Goal: Task Accomplishment & Management: Manage account settings

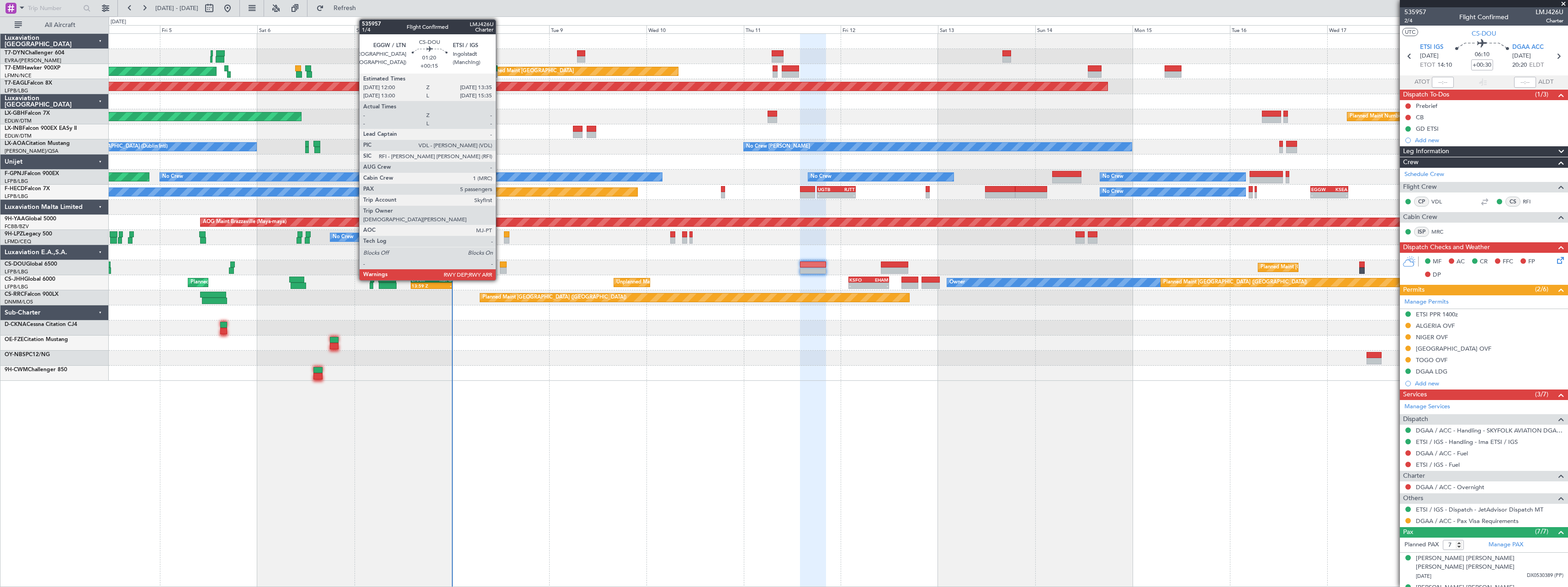
click at [502, 265] on div at bounding box center [503, 264] width 7 height 7
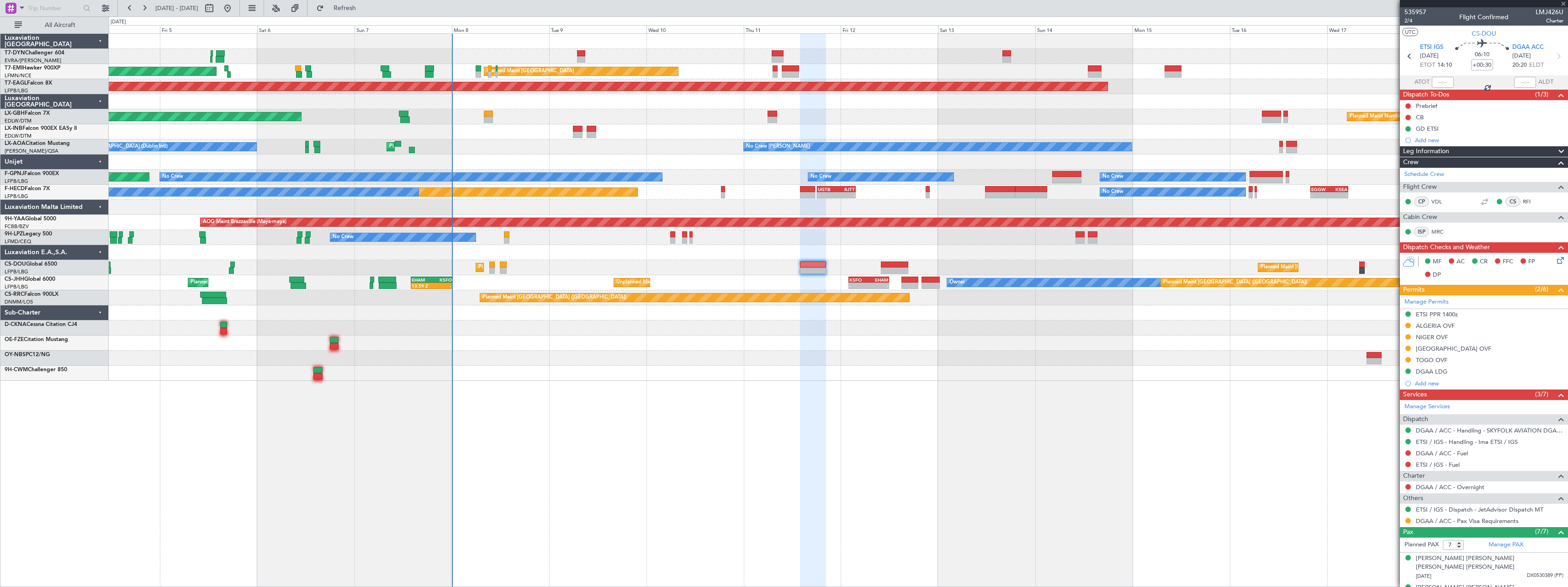
type input "+00:15"
type input "5"
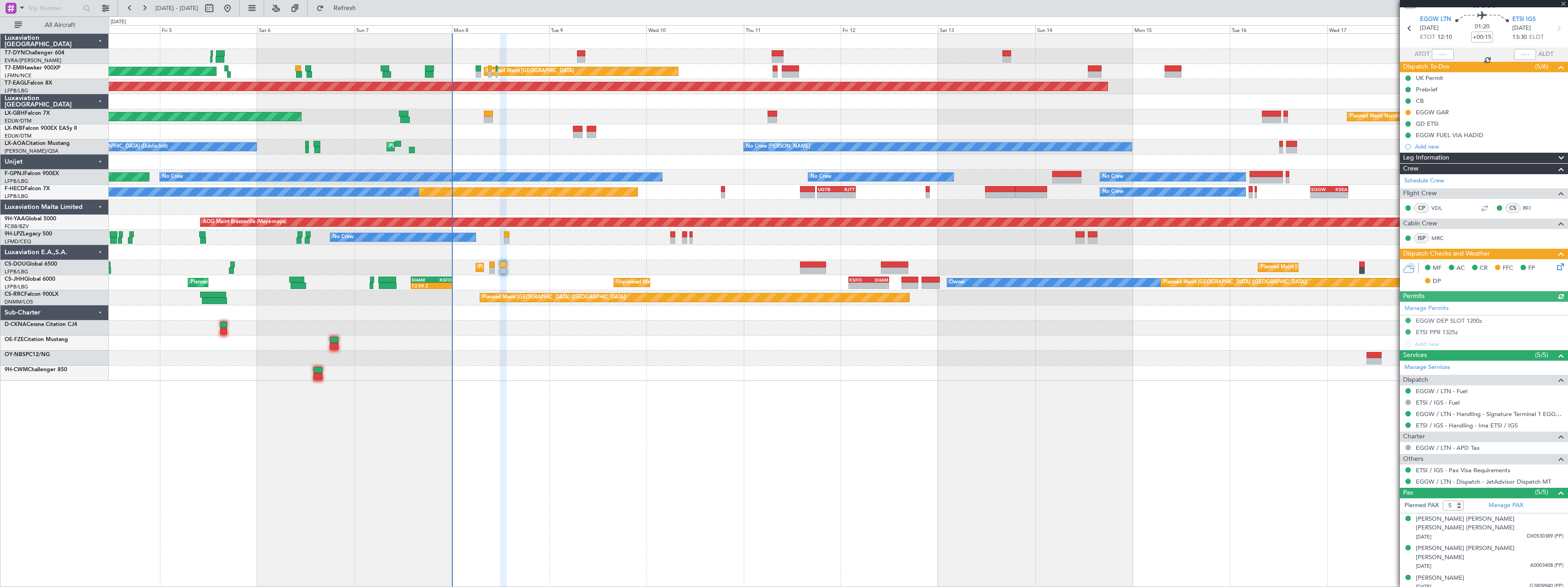
scroll to position [57, 0]
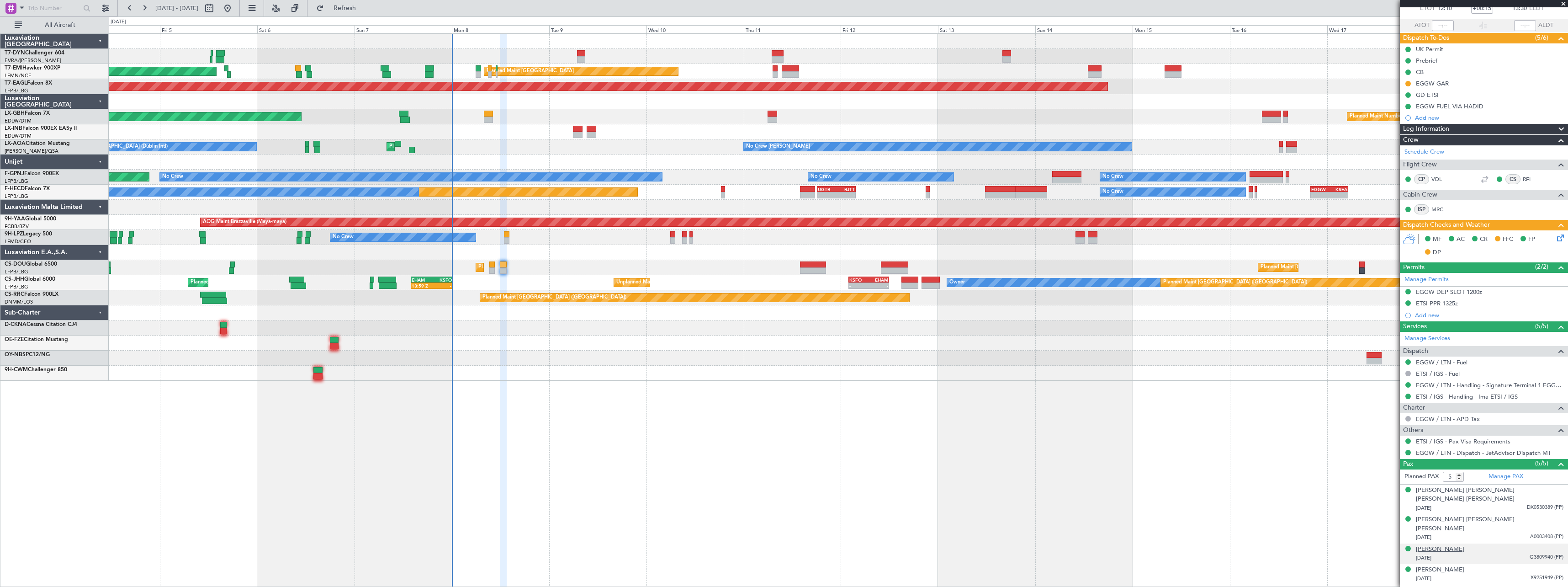
click at [1455, 545] on div "[PERSON_NAME]" at bounding box center [1440, 549] width 49 height 9
click at [1485, 515] on div "[PERSON_NAME] [PERSON_NAME] [PERSON_NAME]" at bounding box center [1489, 524] width 147 height 18
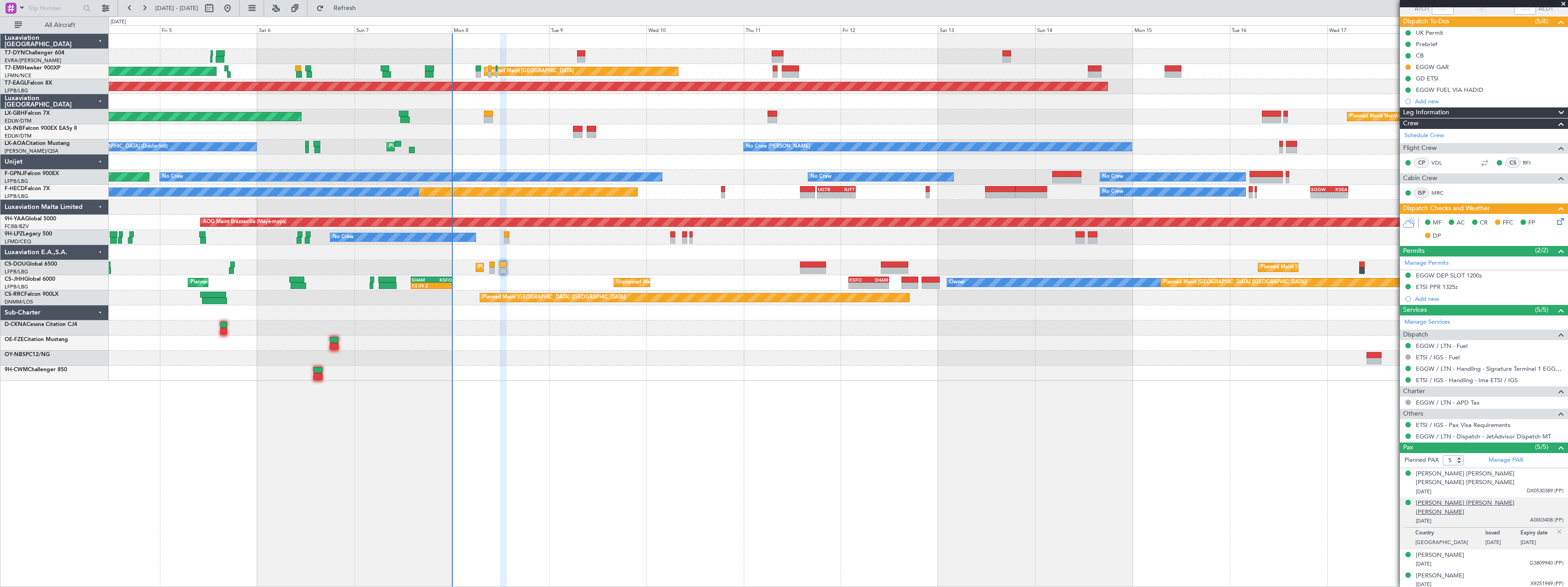
scroll to position [79, 0]
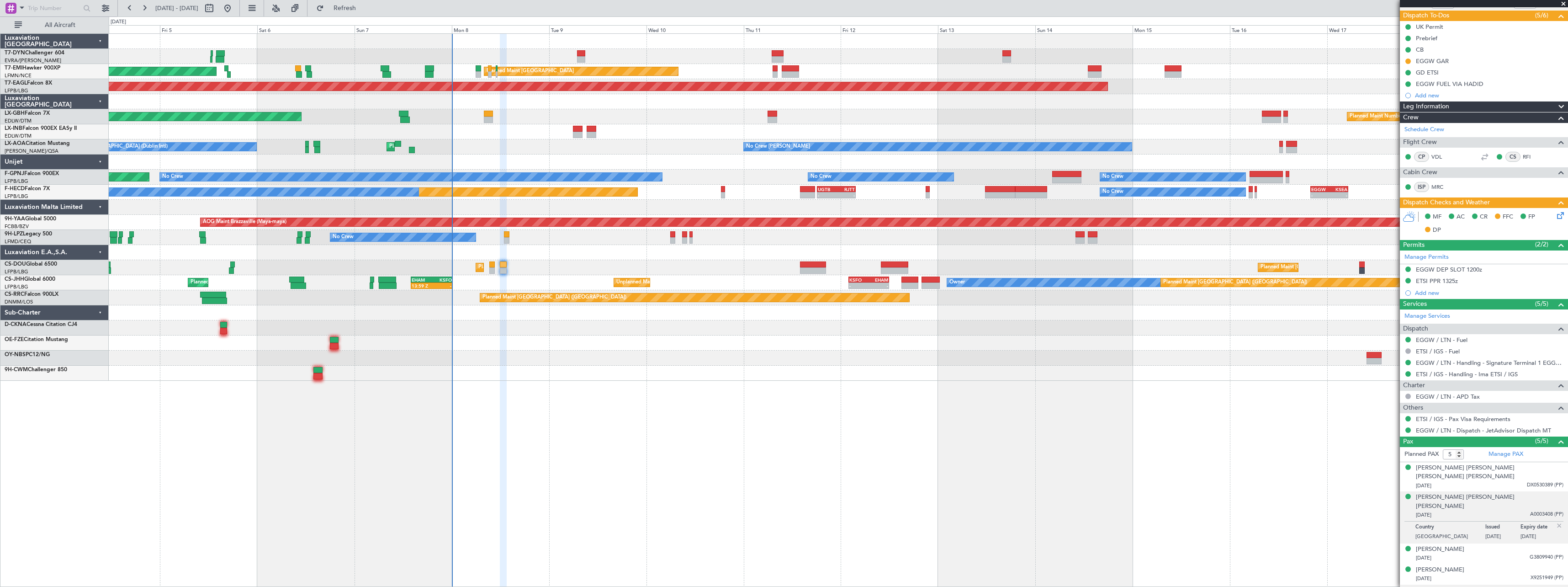
click at [1455, 586] on div "[PERSON_NAME] [PERSON_NAME]" at bounding box center [1465, 590] width 99 height 9
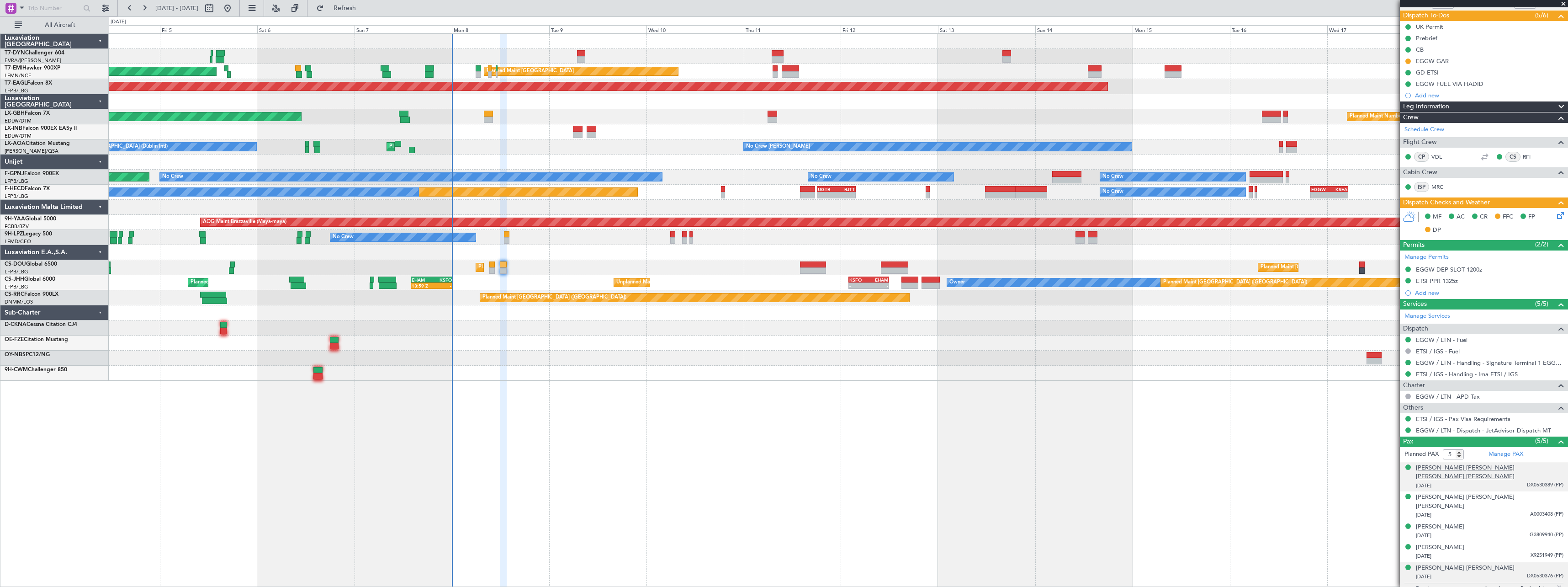
click at [1475, 469] on div "[PERSON_NAME] [PERSON_NAME] [PERSON_NAME] [PERSON_NAME]" at bounding box center [1489, 472] width 147 height 18
click at [1493, 565] on div "[PERSON_NAME] [DATE] X9251949 (PP)" at bounding box center [1489, 574] width 147 height 18
click at [1407, 64] on div at bounding box center [1408, 62] width 7 height 7
click at [1410, 62] on button at bounding box center [1408, 61] width 5 height 5
click at [1406, 100] on span "Completed" at bounding box center [1412, 101] width 30 height 9
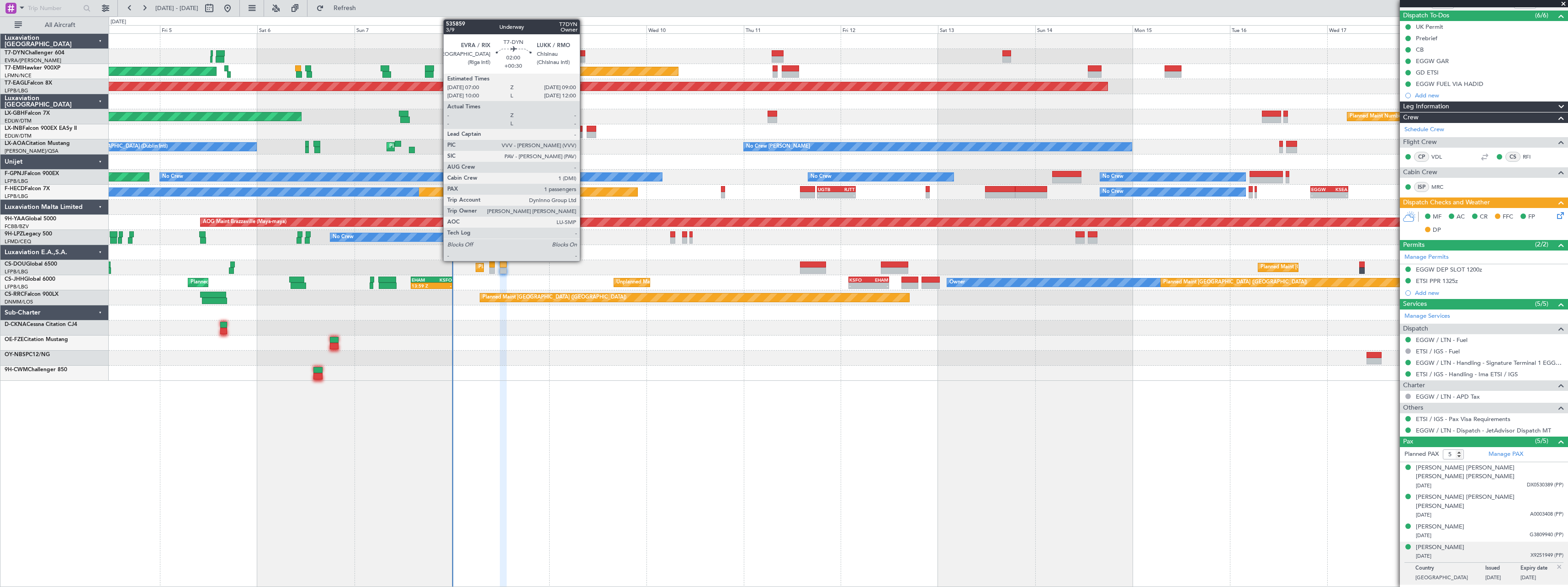
click at [584, 59] on div at bounding box center [581, 59] width 9 height 7
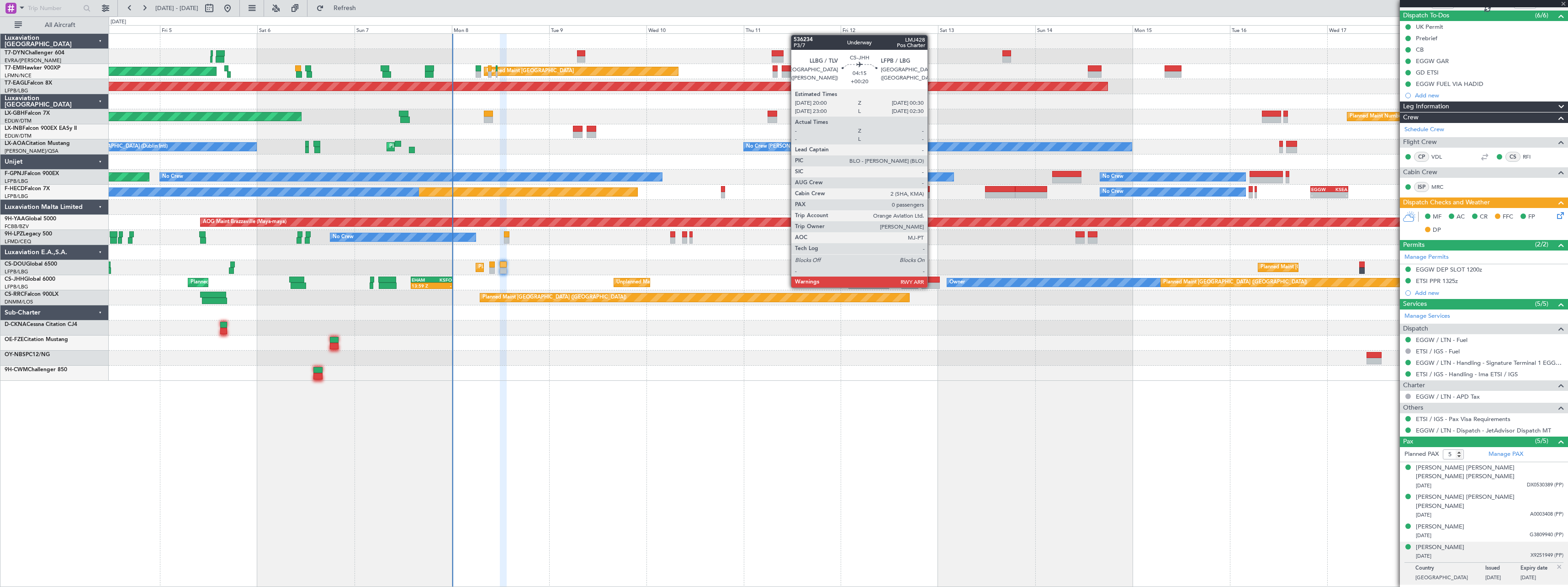
type input "+00:30"
type input "1"
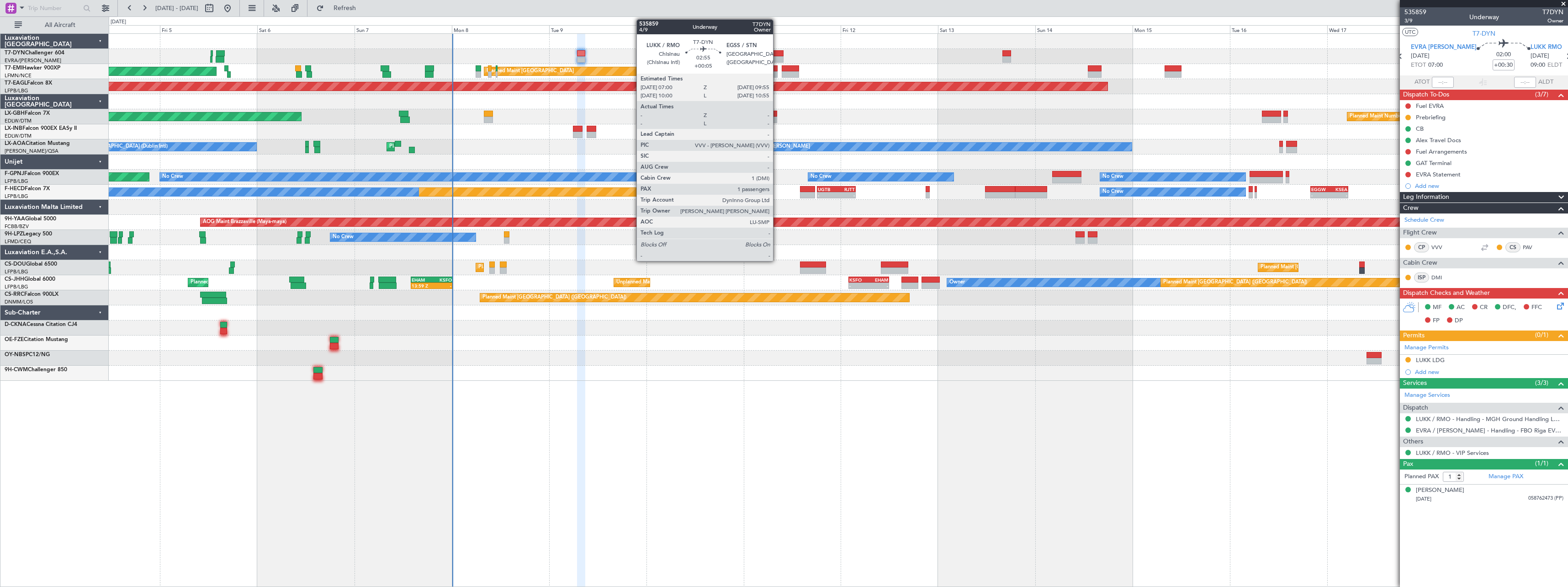
click at [777, 52] on div at bounding box center [778, 54] width 12 height 7
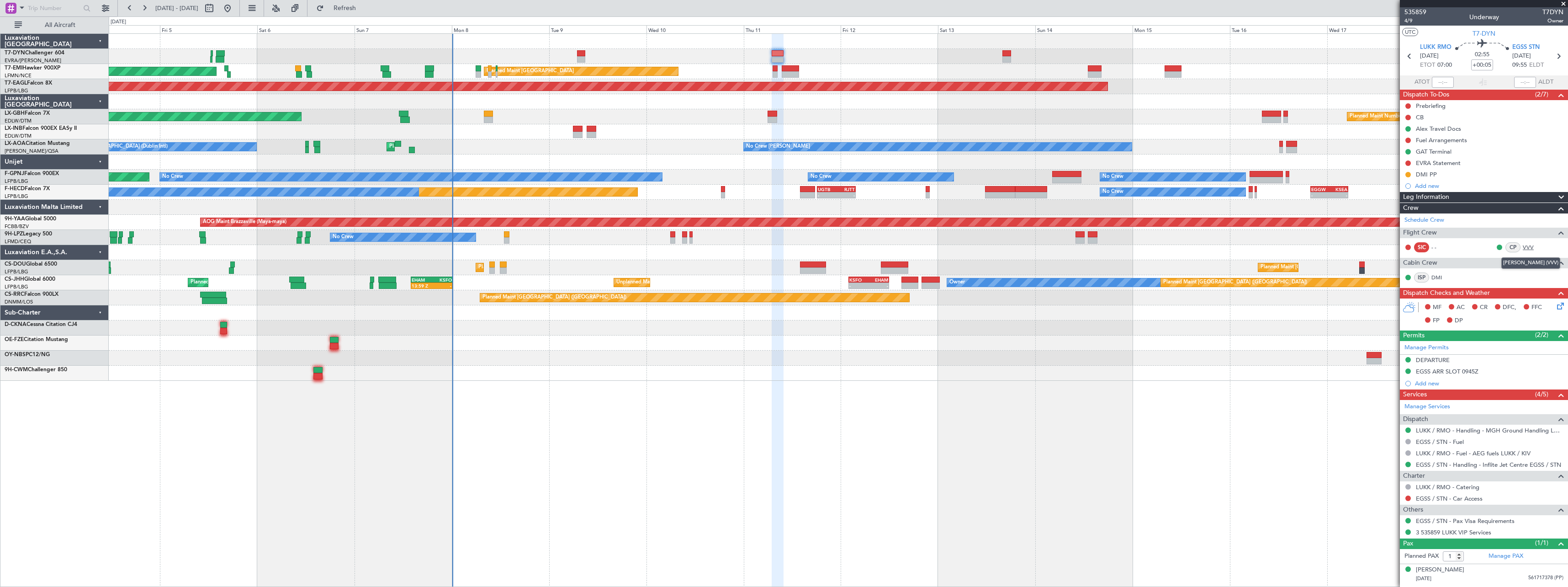
click at [1531, 245] on link "VVV" at bounding box center [1533, 247] width 21 height 9
click at [1440, 278] on link "DMI" at bounding box center [1442, 278] width 21 height 9
click at [1460, 174] on div "DMI PP" at bounding box center [1484, 174] width 168 height 12
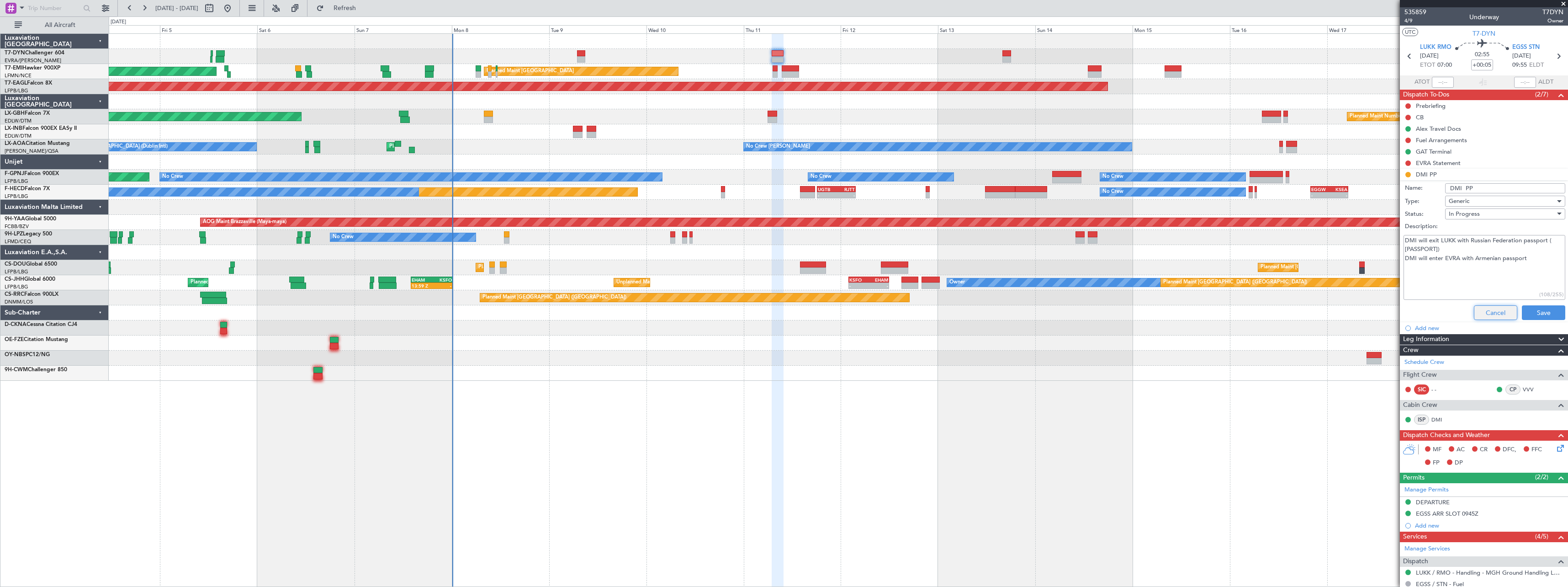
click at [1477, 308] on button "Cancel" at bounding box center [1495, 312] width 43 height 15
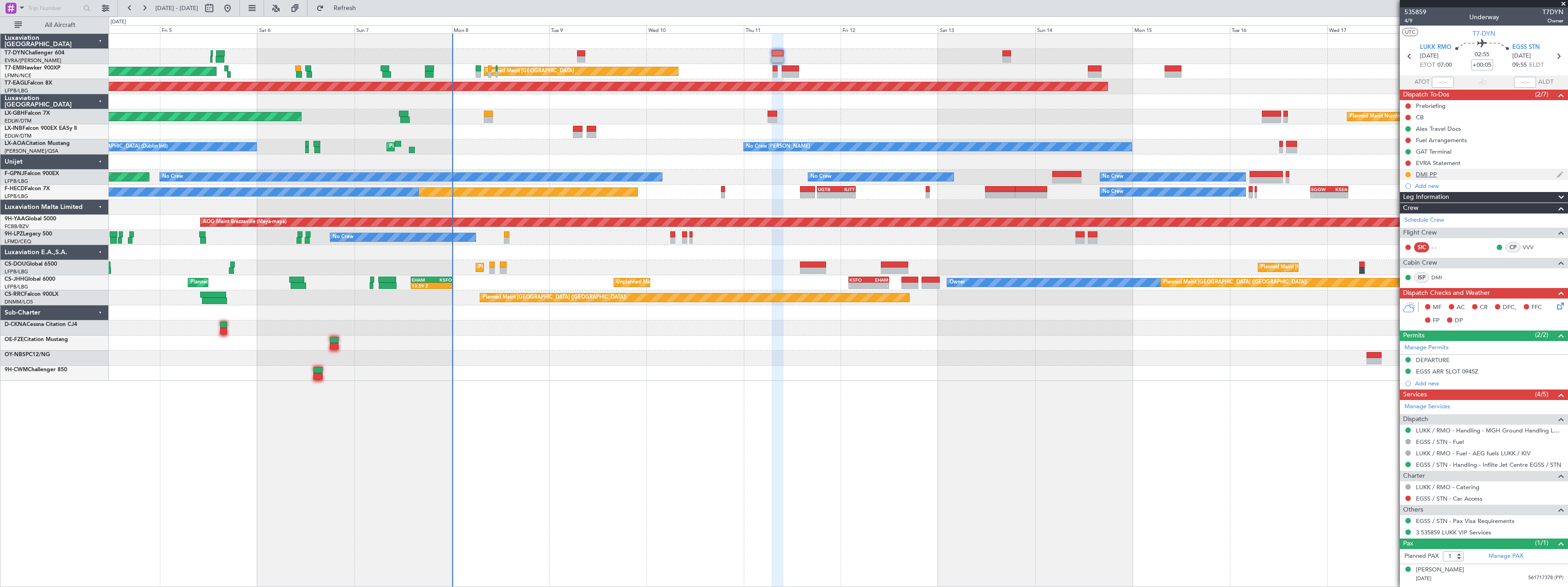
click at [1405, 173] on div at bounding box center [1408, 175] width 7 height 7
click at [1407, 175] on button at bounding box center [1408, 174] width 5 height 5
click at [1399, 228] on span "Cancelled" at bounding box center [1410, 228] width 26 height 9
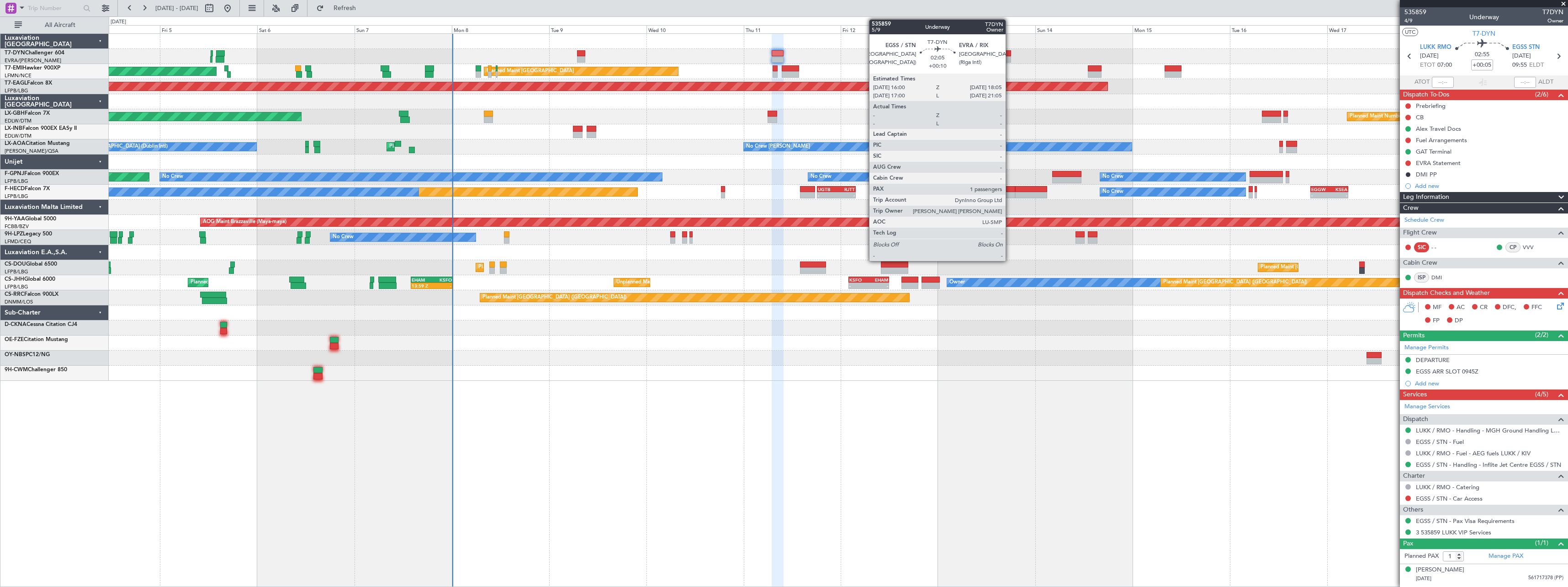
click at [1010, 53] on div at bounding box center [1007, 54] width 9 height 7
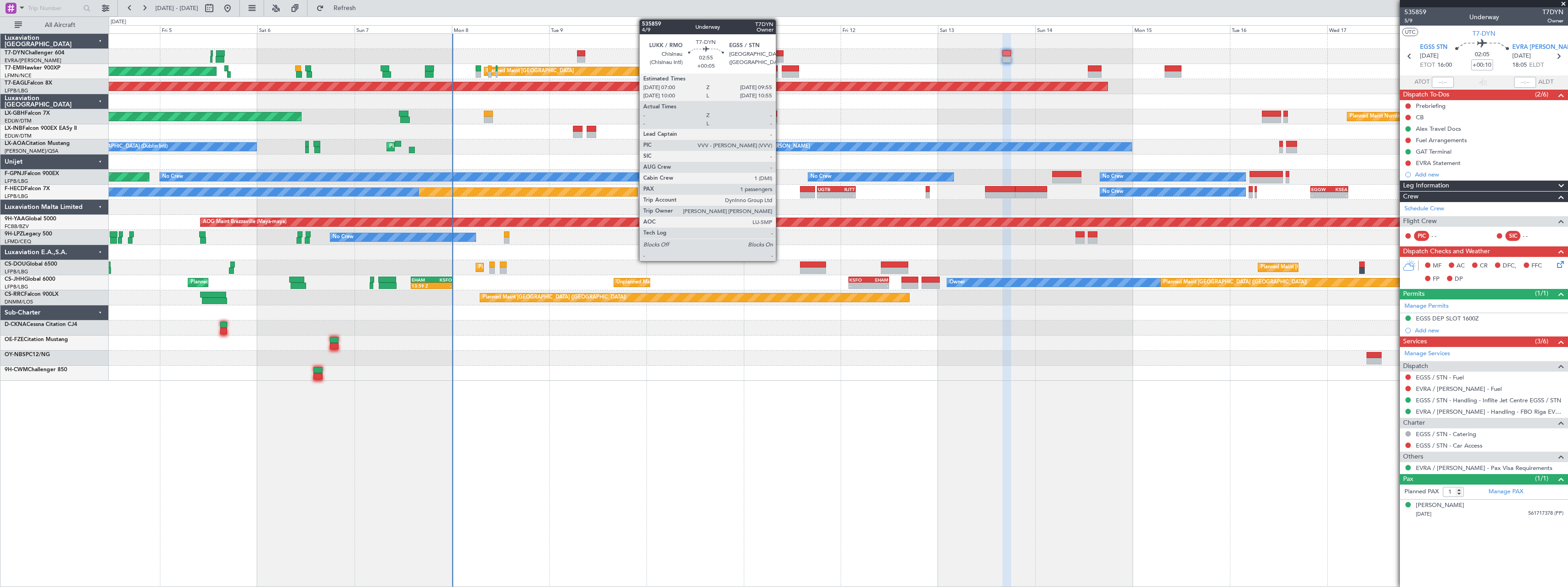
click at [779, 58] on div at bounding box center [778, 59] width 12 height 7
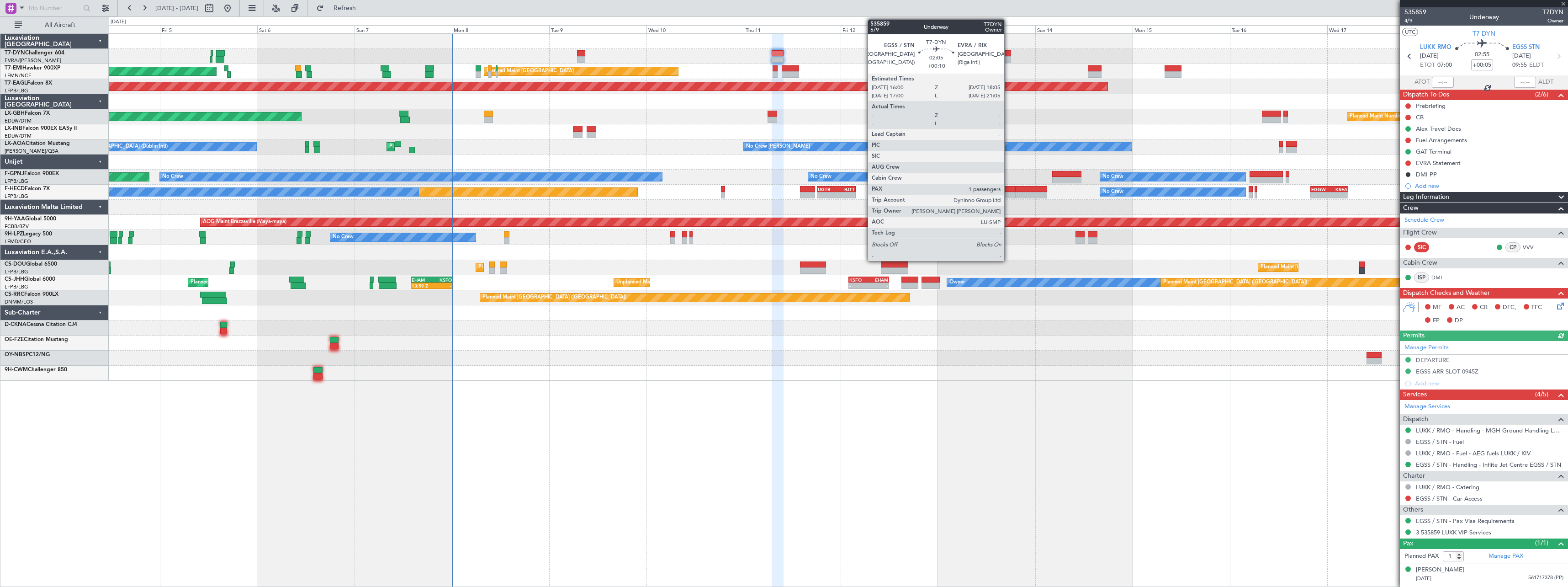
click at [1009, 56] on div at bounding box center [1007, 54] width 9 height 7
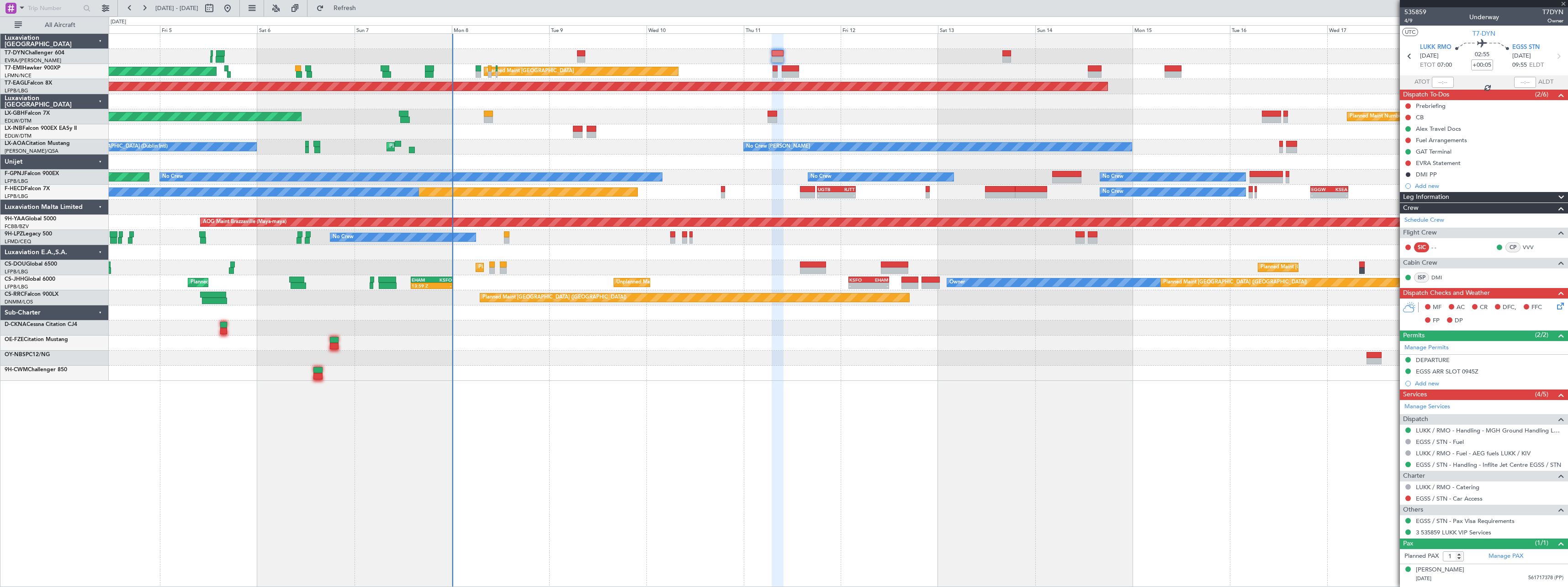
type input "+00:10"
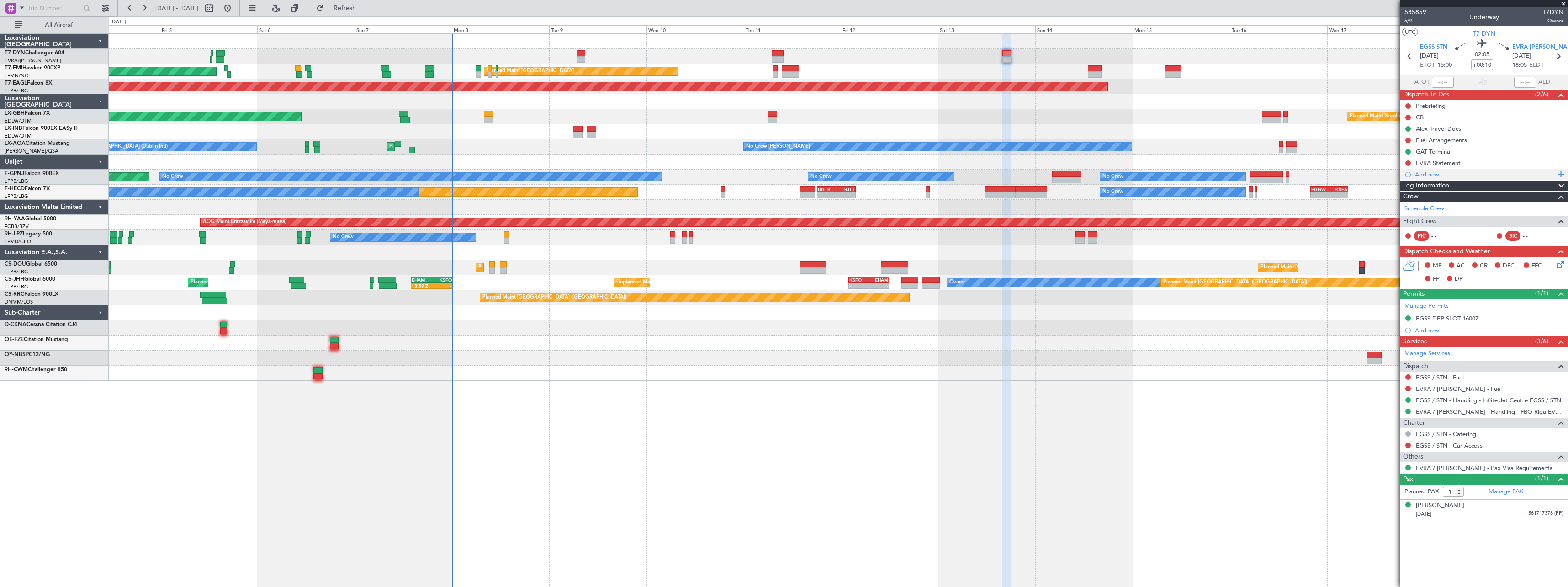
click at [1489, 174] on div "Add new" at bounding box center [1485, 174] width 140 height 8
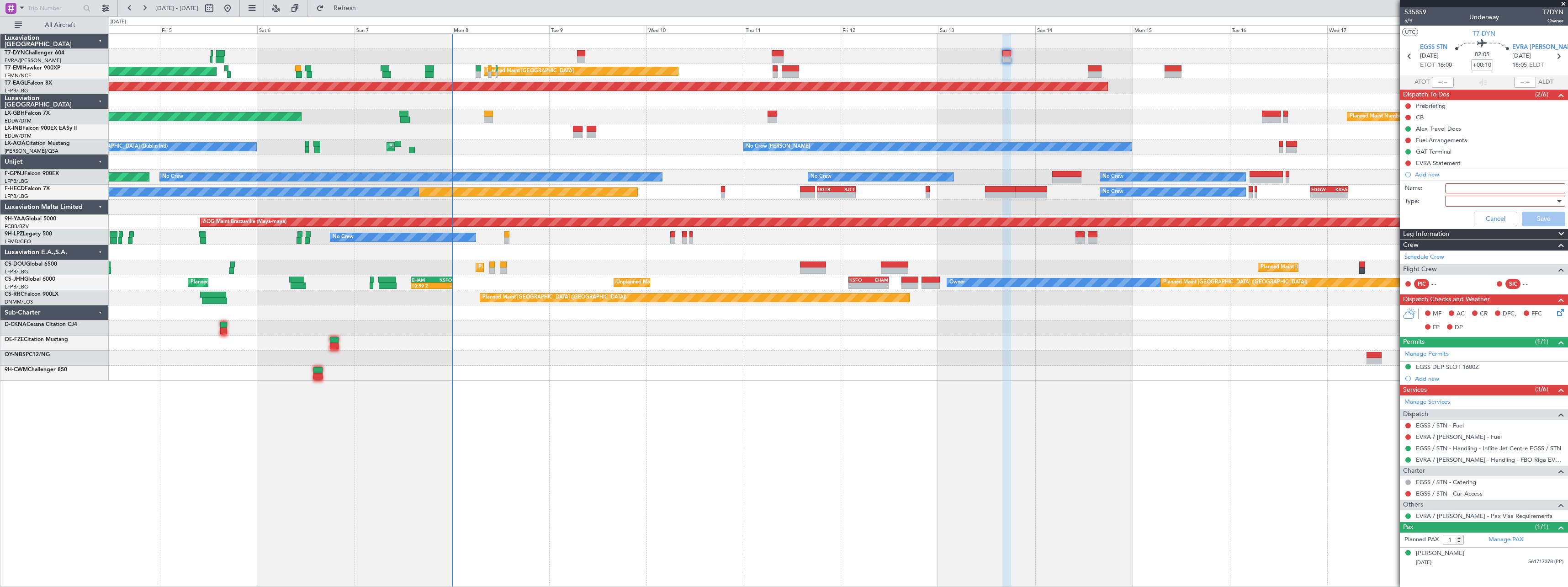
click at [1477, 185] on input "Name:" at bounding box center [1505, 188] width 120 height 10
type input "D"
click at [1481, 219] on button "Cancel" at bounding box center [1495, 219] width 43 height 15
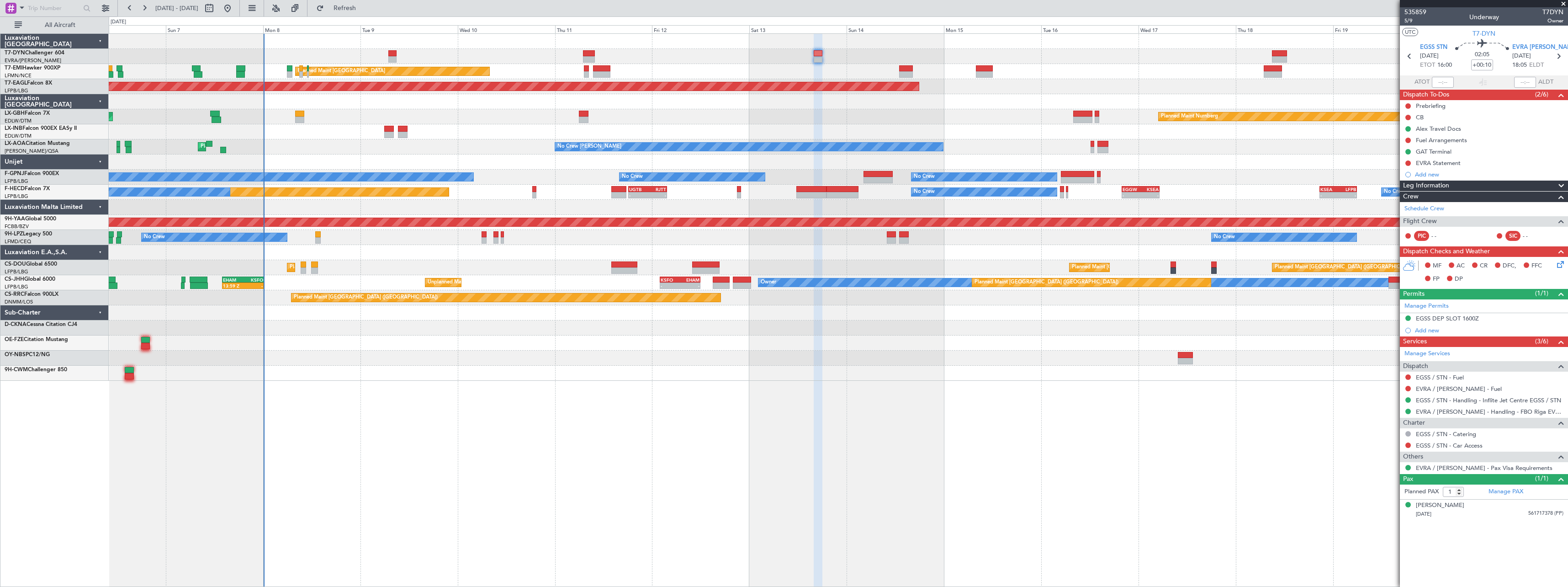
click at [856, 116] on div "Planned Maint Nurnberg Planned Maint [GEOGRAPHIC_DATA] ([GEOGRAPHIC_DATA])" at bounding box center [838, 116] width 1459 height 15
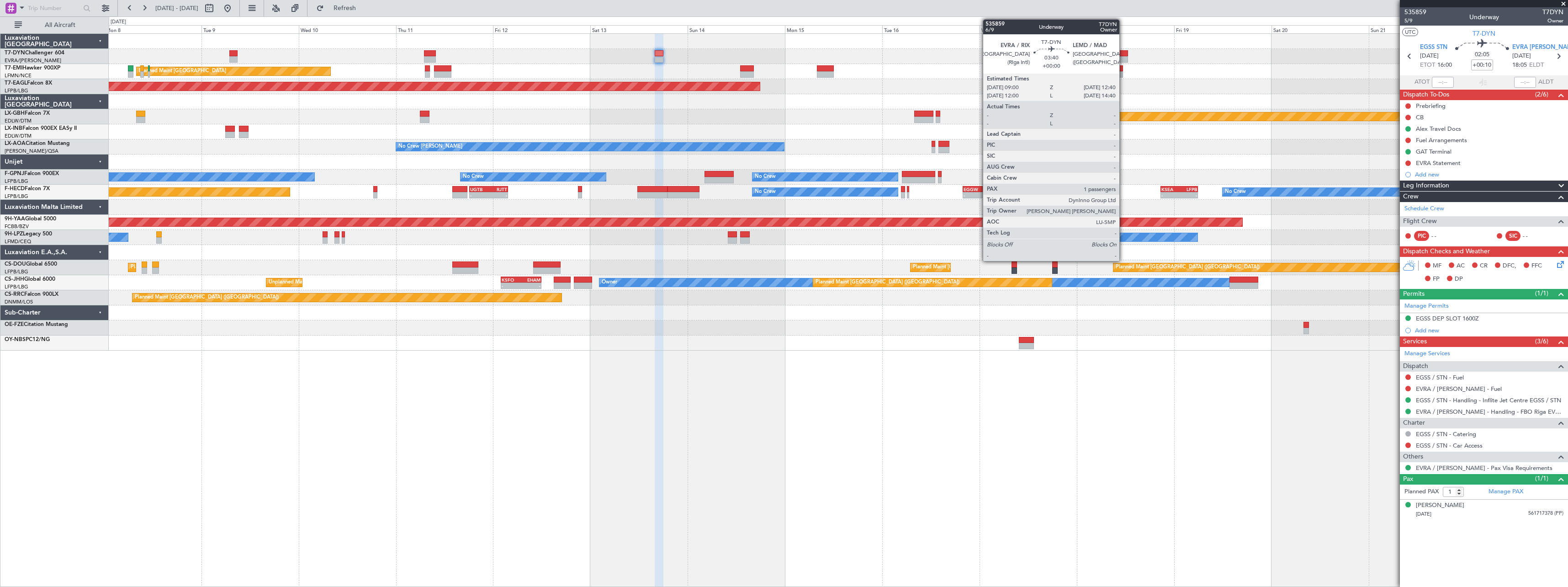
click at [1124, 51] on div at bounding box center [1120, 54] width 15 height 7
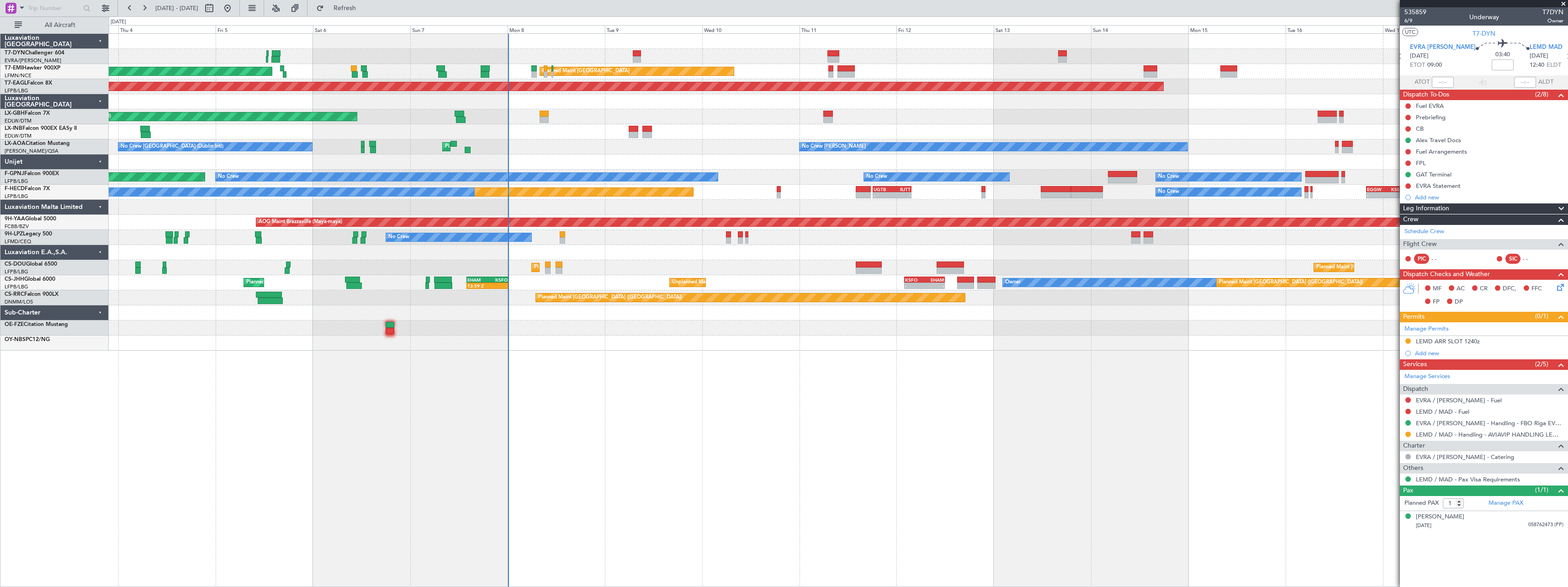
click at [1150, 367] on div "AOG Maint Riga (Riga Intl) Planned Maint [GEOGRAPHIC_DATA] Planned Maint [GEOGR…" at bounding box center [838, 310] width 1459 height 554
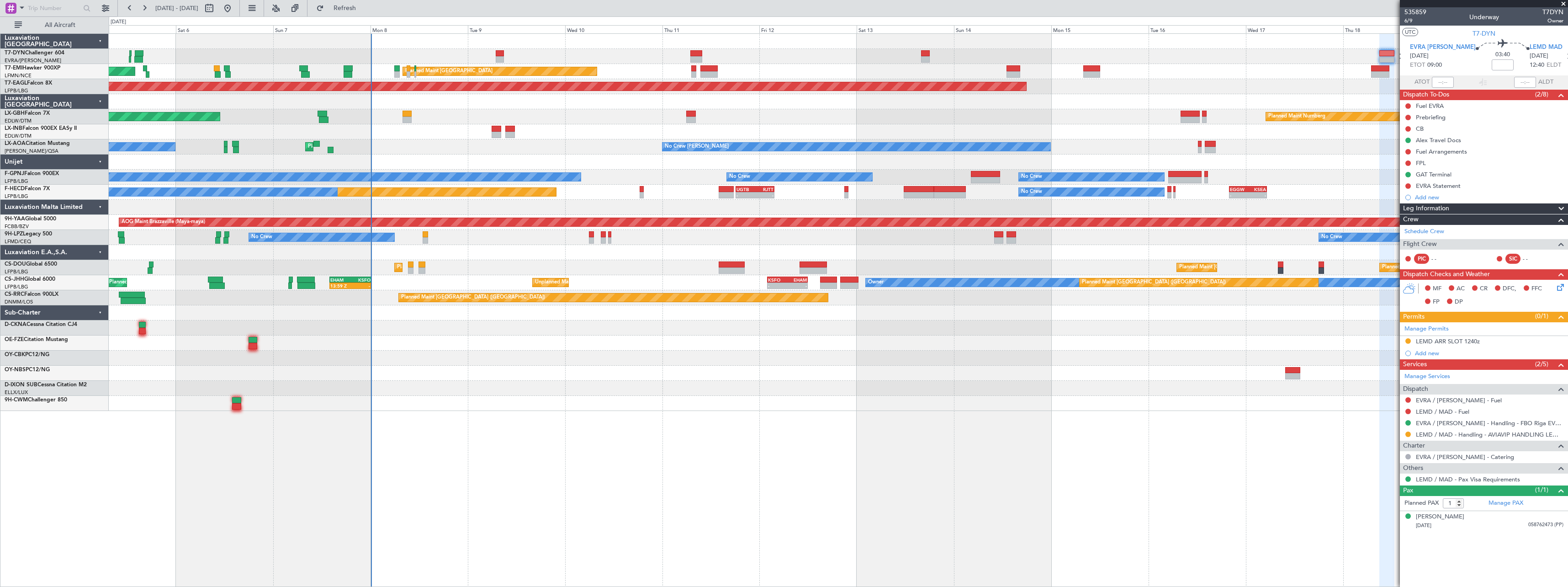
click at [882, 67] on div "Planned Maint [GEOGRAPHIC_DATA] Planned Maint [GEOGRAPHIC_DATA]" at bounding box center [838, 71] width 1459 height 15
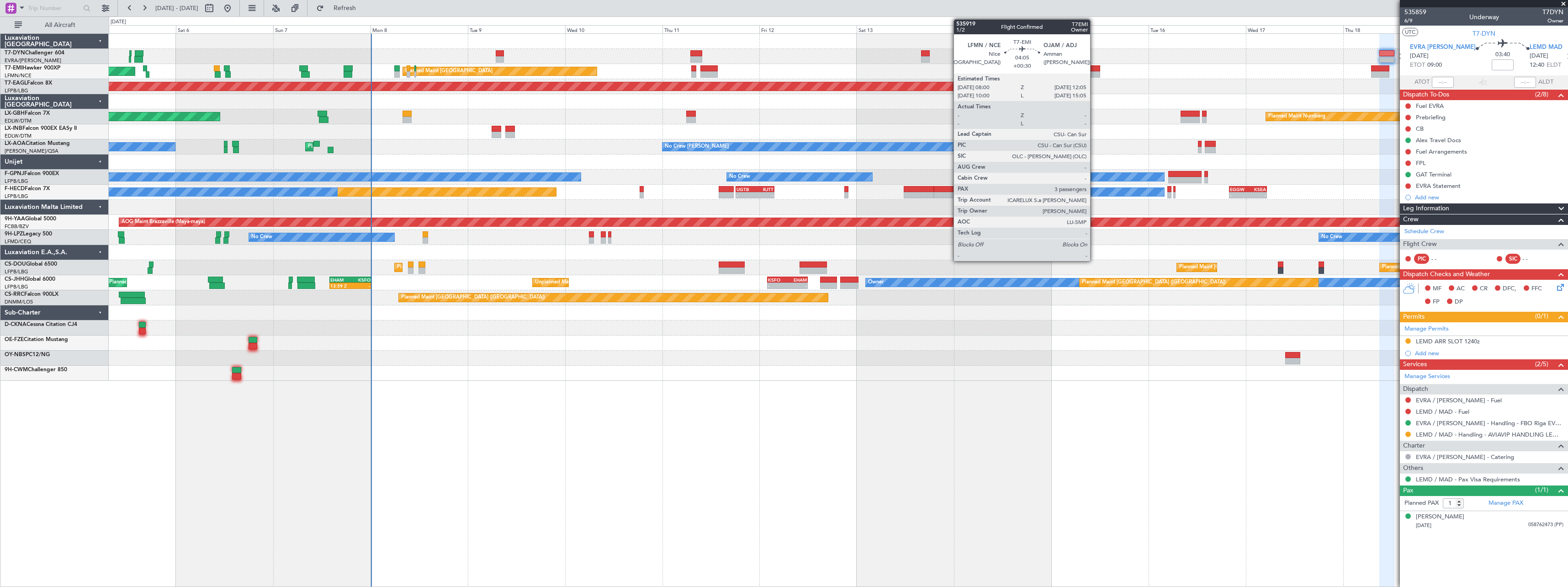
click at [1094, 68] on div at bounding box center [1092, 68] width 17 height 7
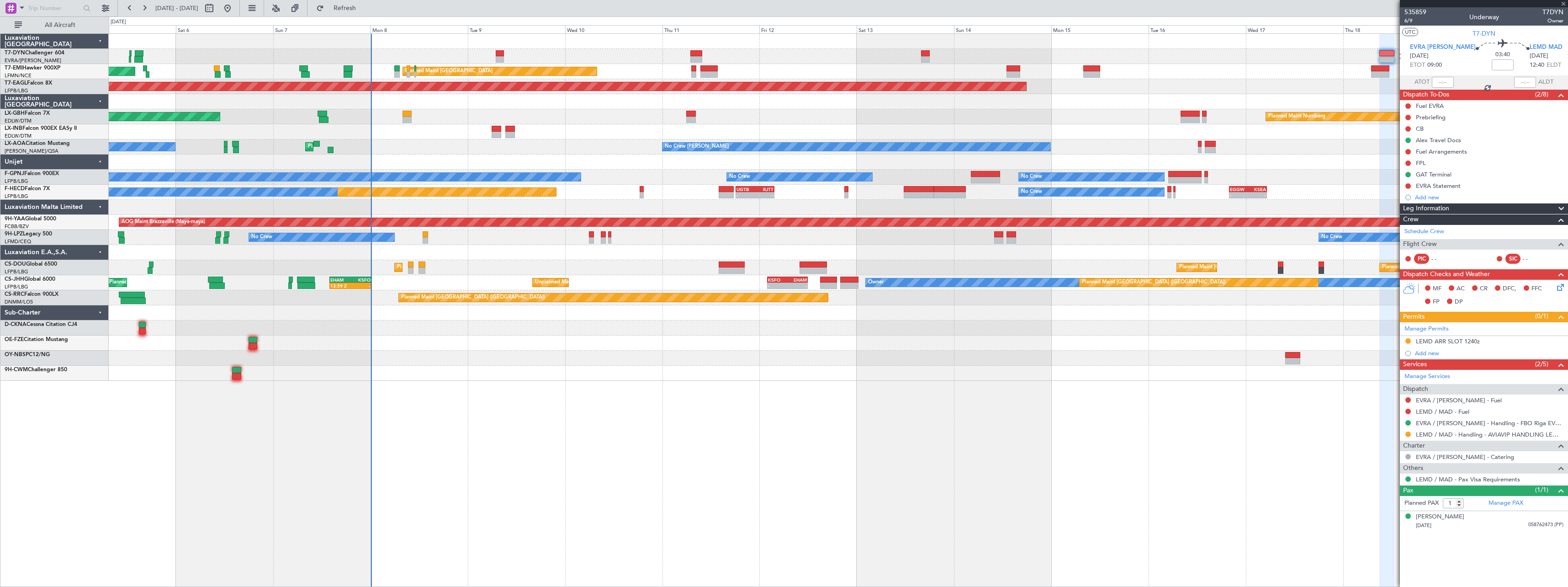
type input "+00:30"
type input "3"
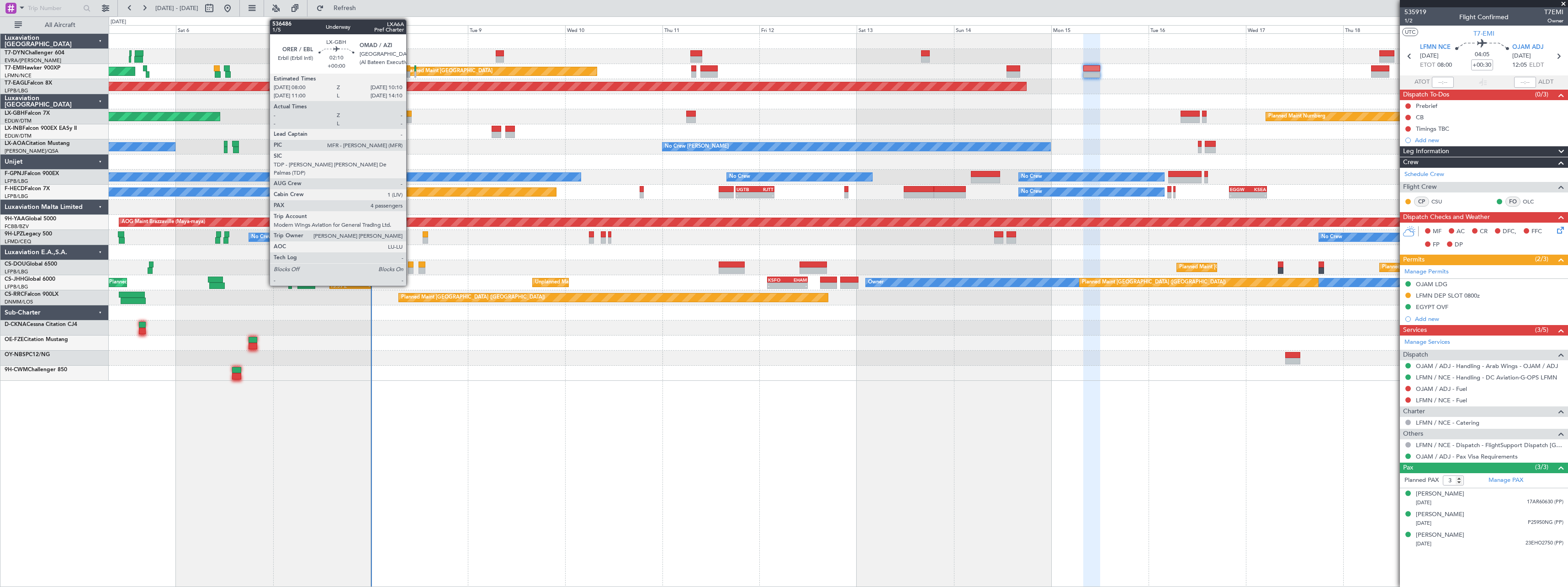
click at [411, 118] on div at bounding box center [407, 119] width 9 height 7
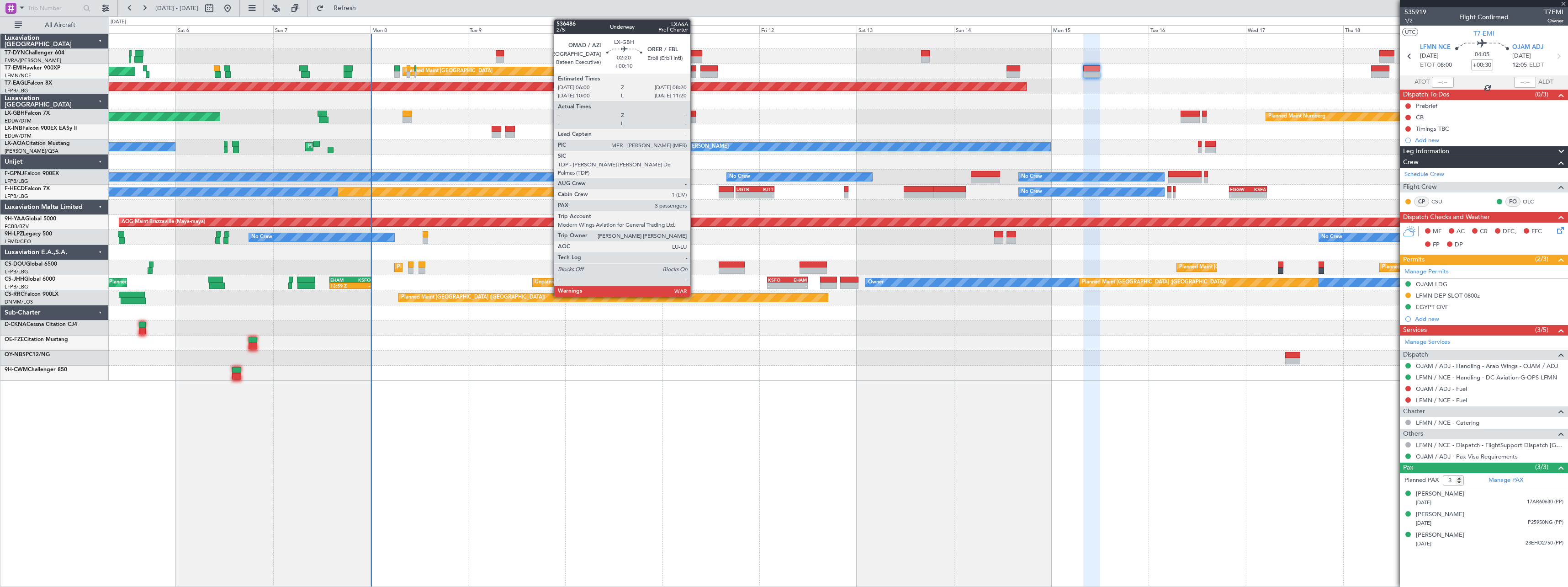
type input "4"
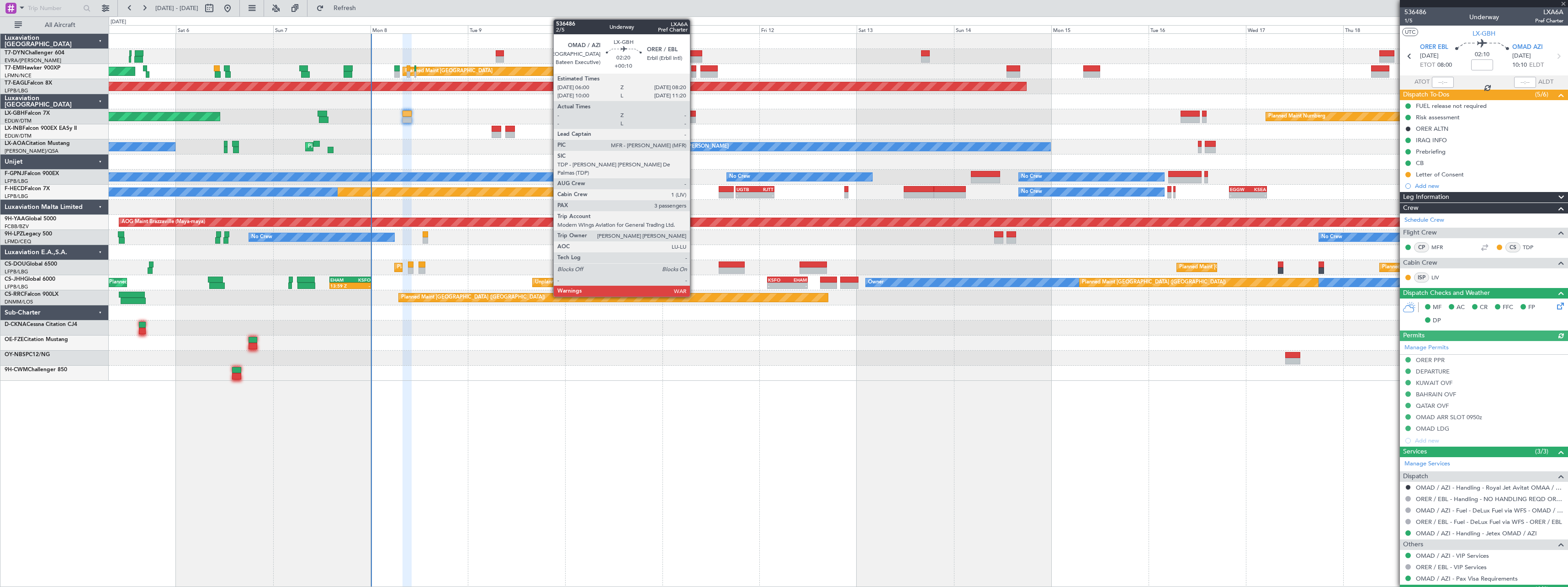
click at [694, 113] on div at bounding box center [691, 114] width 10 height 7
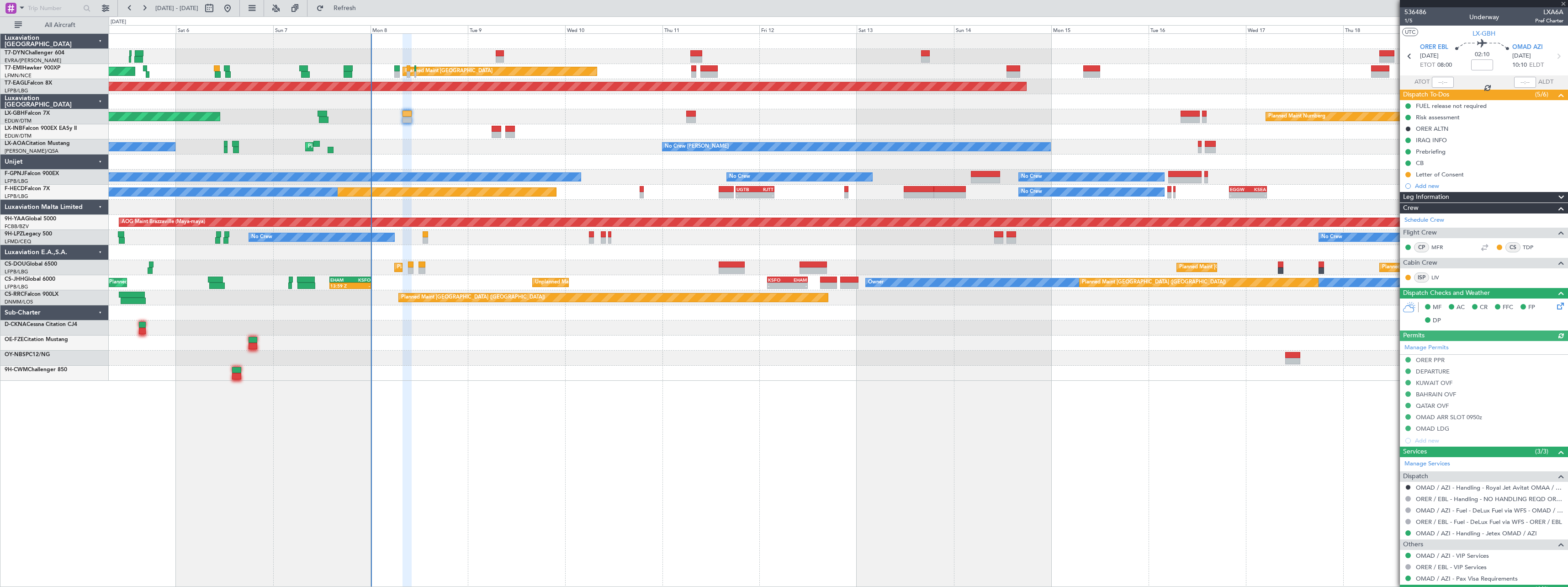
type input "+00:10"
type input "3"
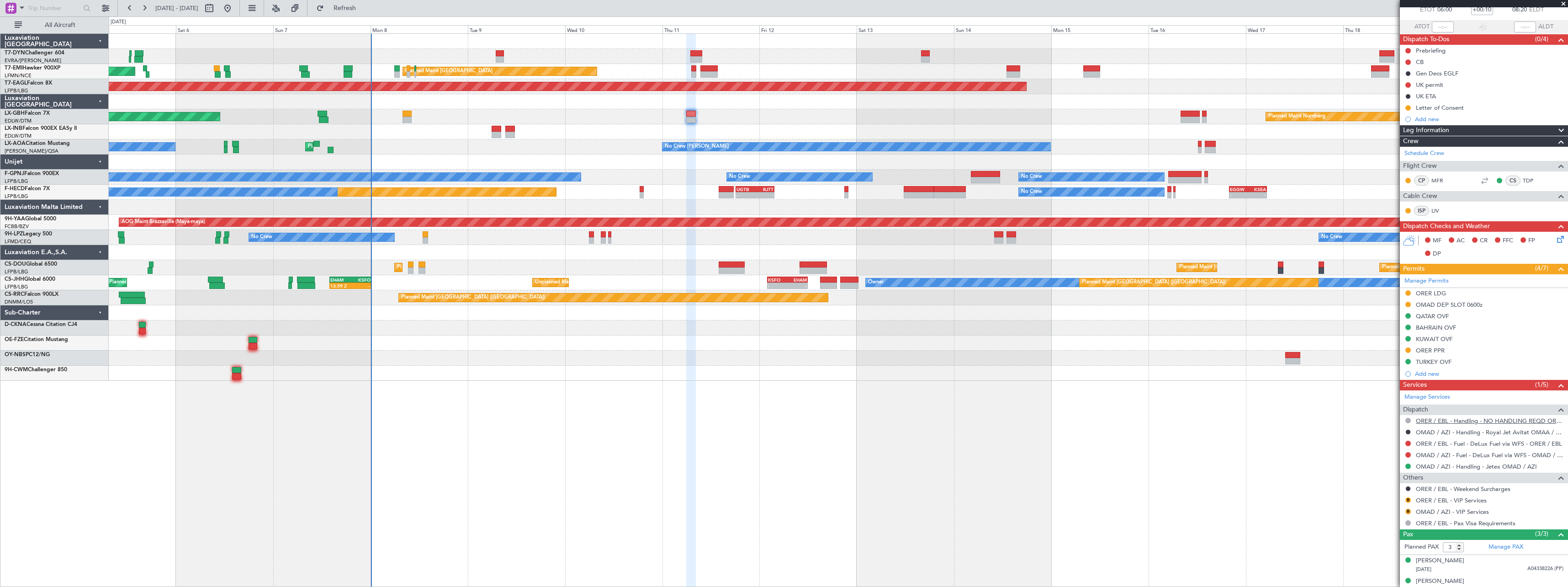
scroll to position [85, 0]
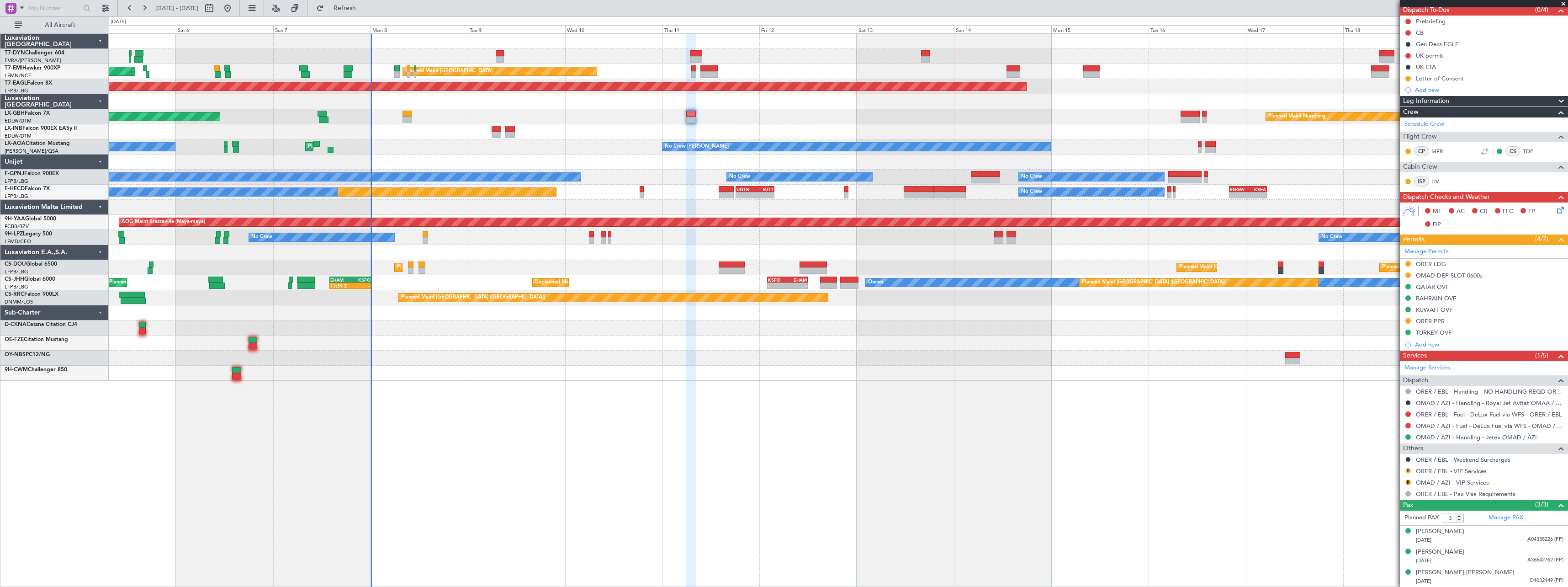
click at [1408, 468] on button "R" at bounding box center [1408, 471] width 5 height 5
click at [1384, 481] on span "Not Required" at bounding box center [1386, 483] width 37 height 9
click at [1408, 479] on button "R" at bounding box center [1408, 482] width 5 height 5
click at [1382, 373] on span "Not Required" at bounding box center [1386, 372] width 37 height 9
click at [1180, 115] on div "Planned Maint Nurnberg Planned Maint [GEOGRAPHIC_DATA] ([GEOGRAPHIC_DATA])" at bounding box center [838, 116] width 1459 height 15
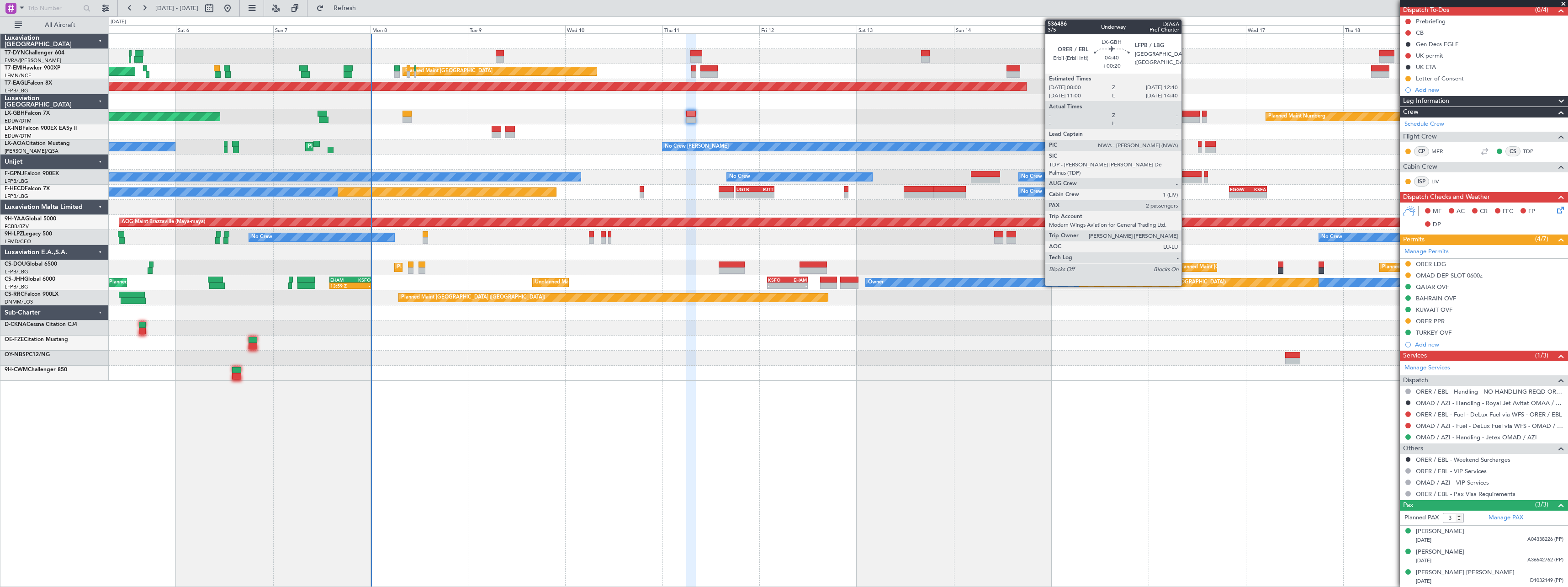
click at [1186, 114] on div at bounding box center [1191, 114] width 19 height 7
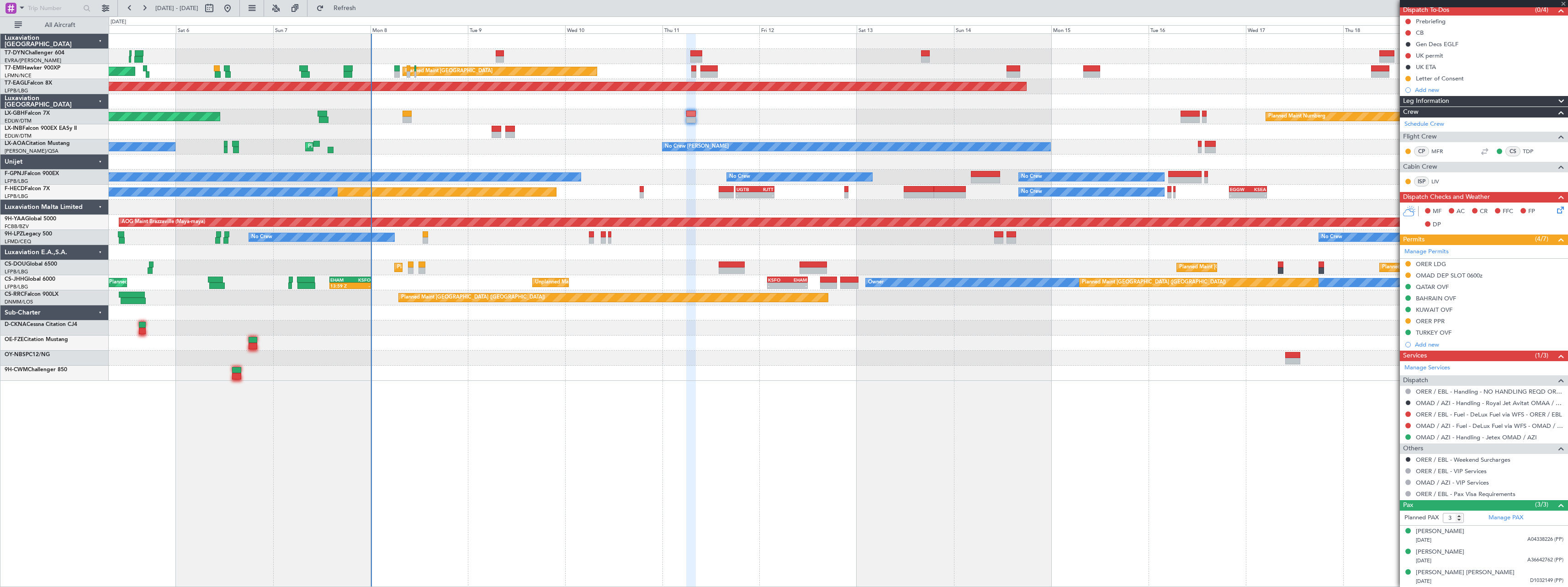
type input "+00:20"
type input "2"
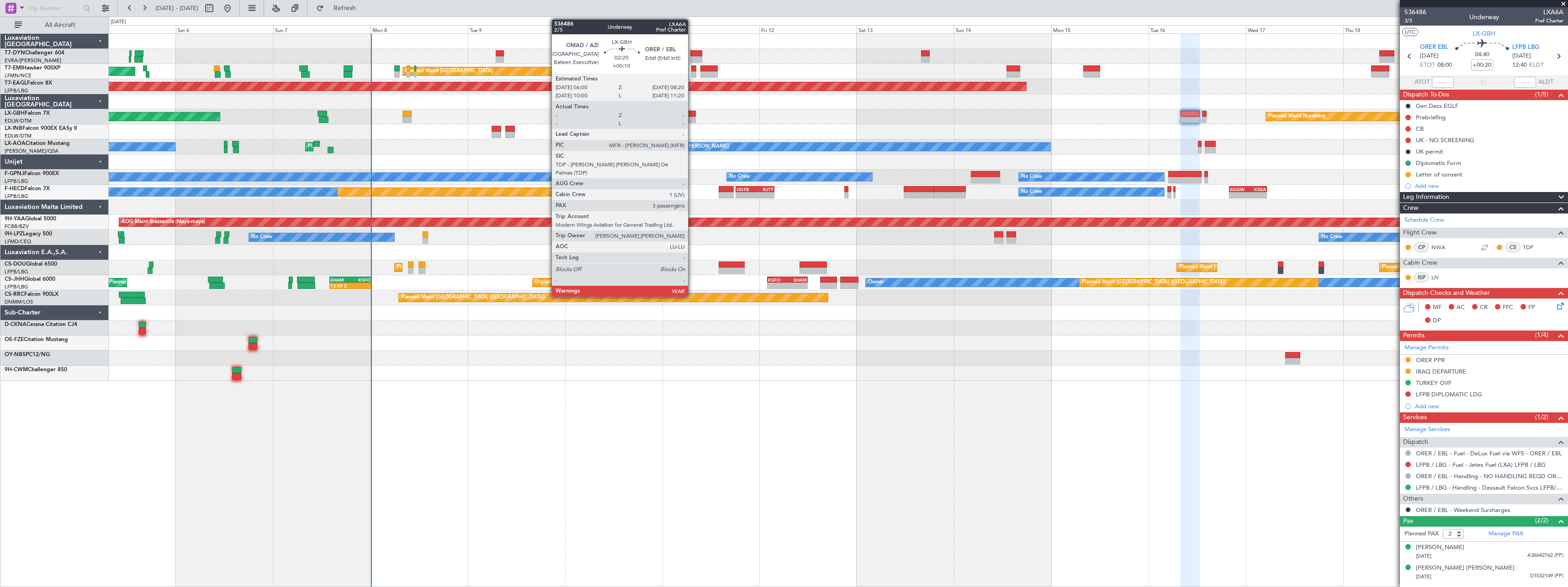
click at [692, 118] on div at bounding box center [691, 119] width 10 height 7
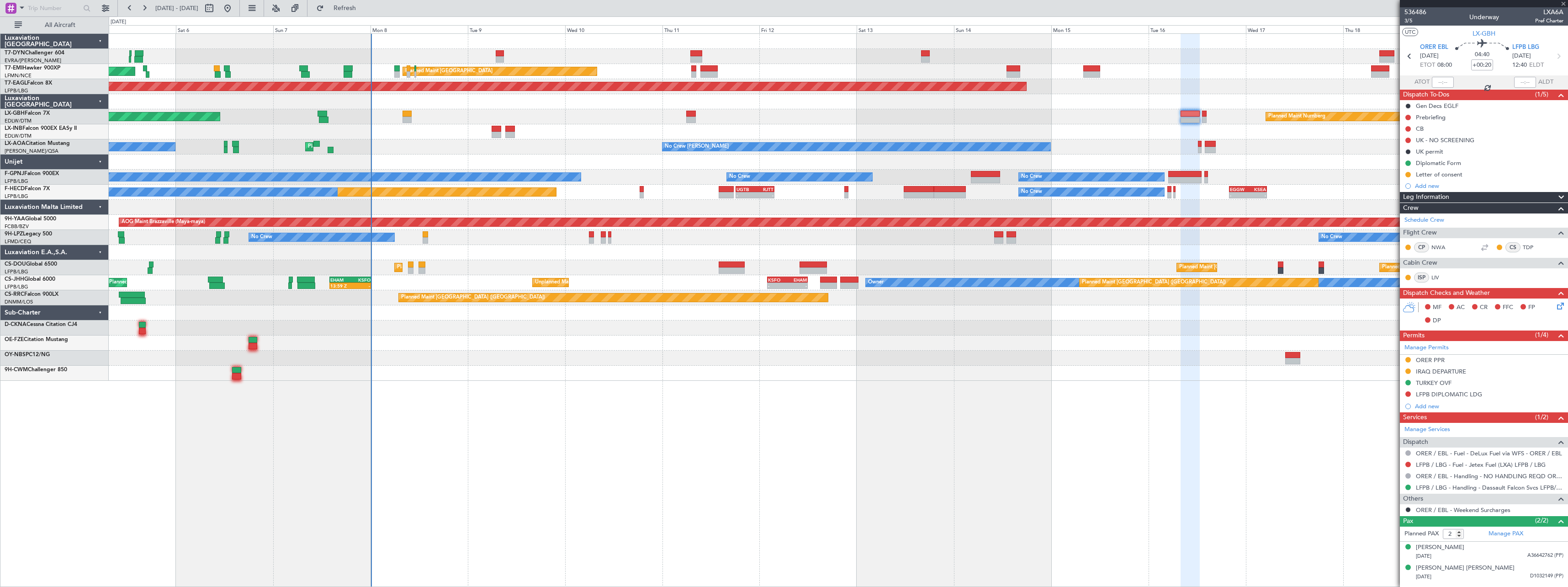
type input "+00:10"
type input "3"
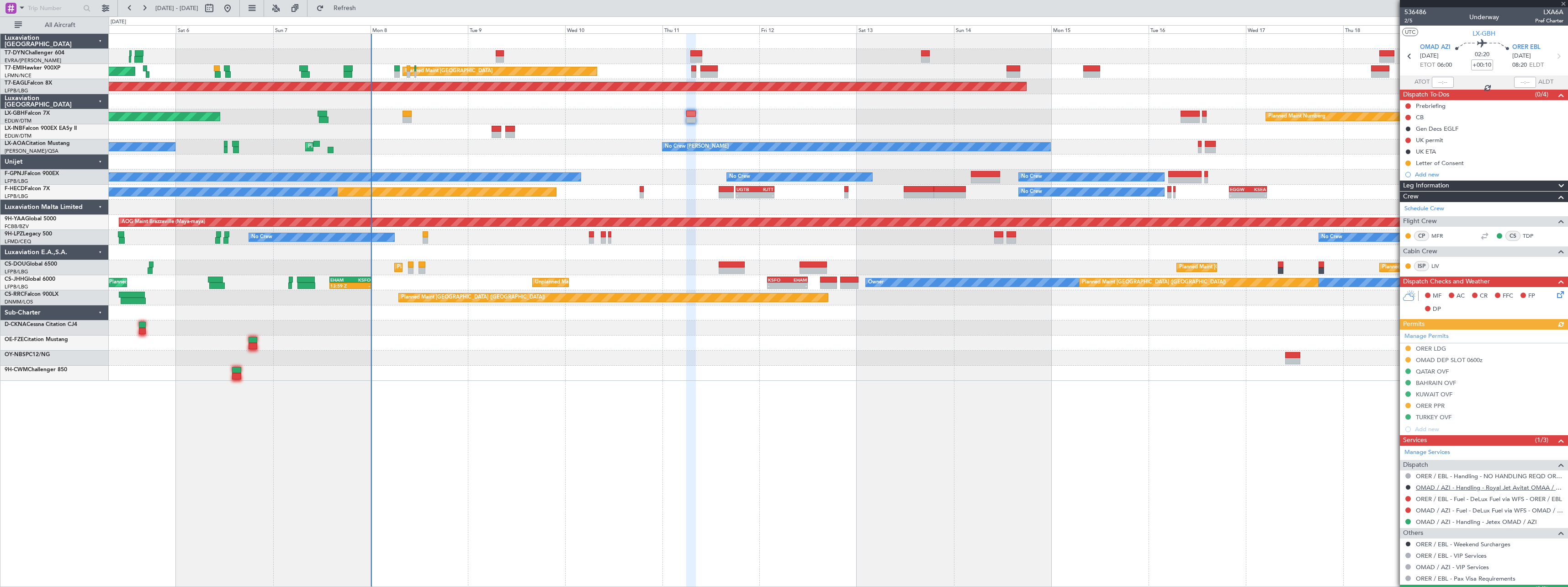
scroll to position [85, 0]
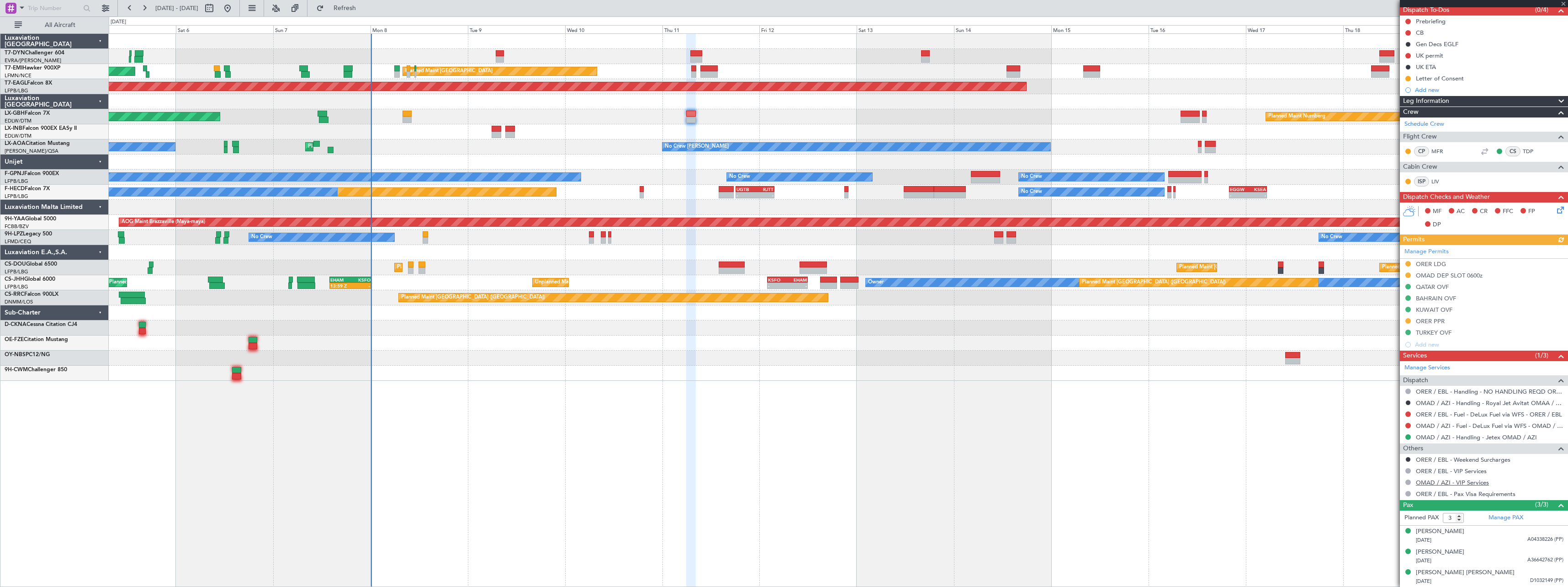
click at [1432, 481] on link "OMAD / AZI - VIP Services" at bounding box center [1452, 482] width 73 height 8
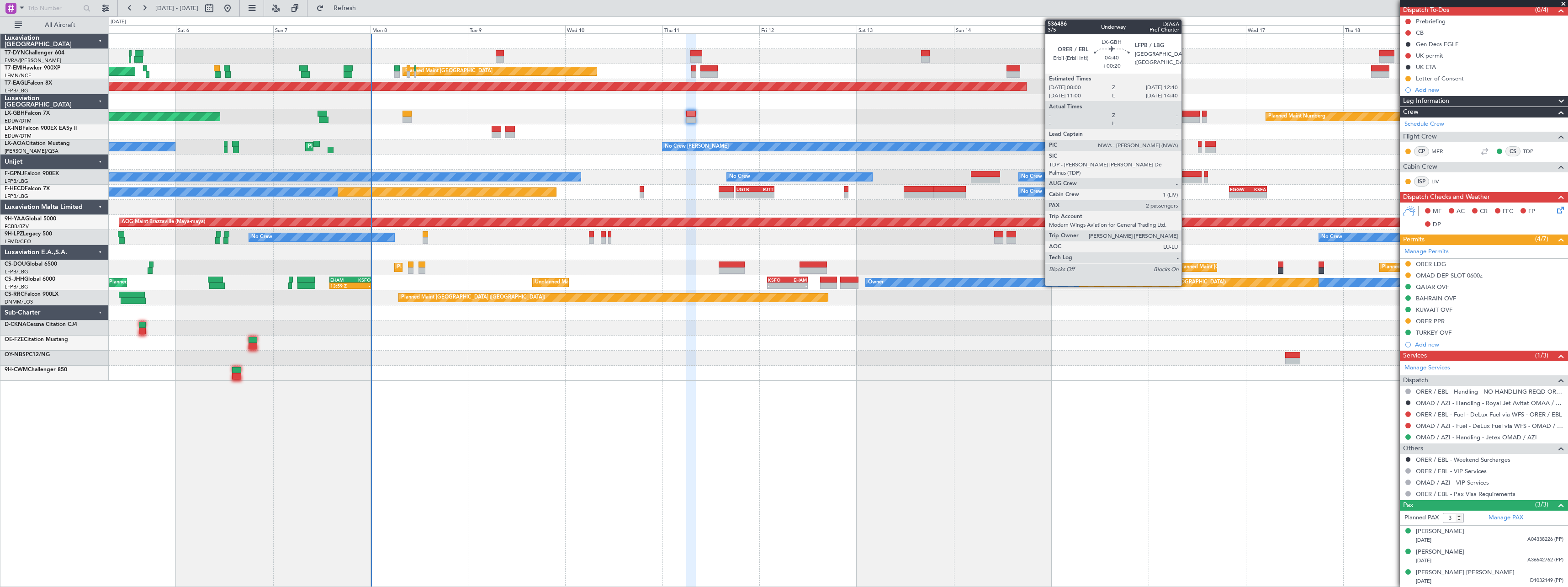
click at [1186, 111] on div at bounding box center [1191, 114] width 19 height 7
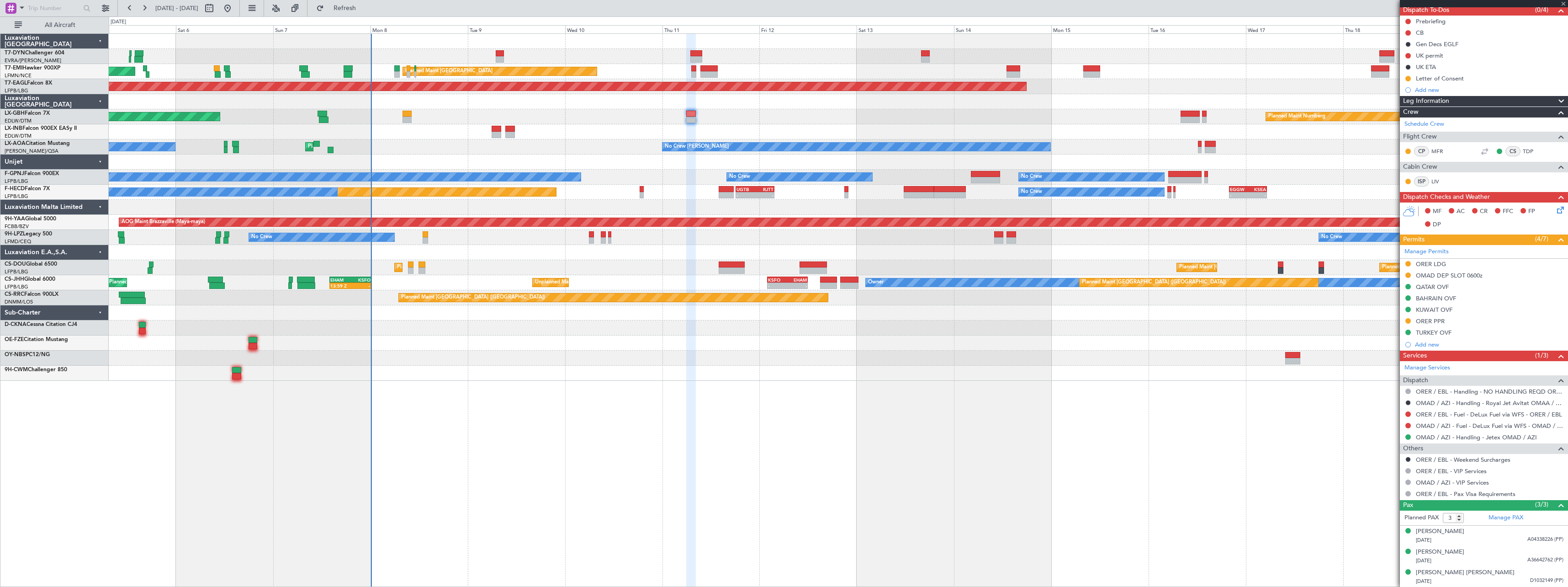
type input "+00:20"
type input "2"
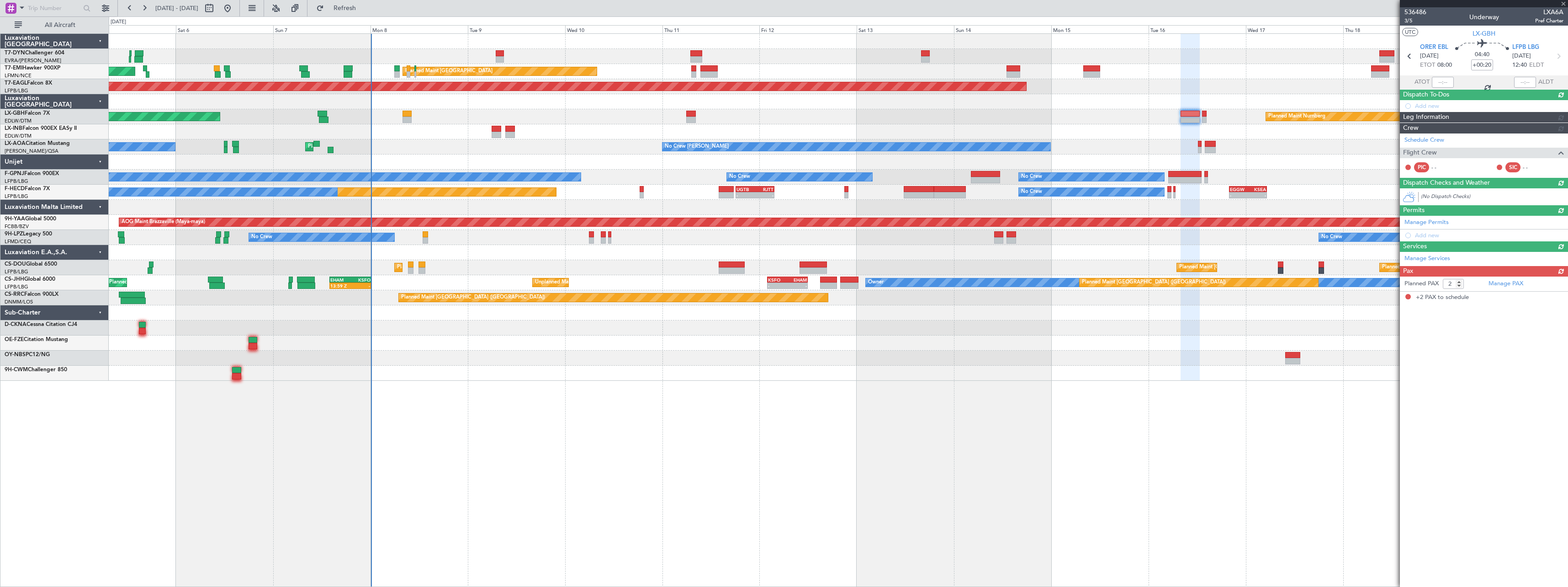
scroll to position [0, 0]
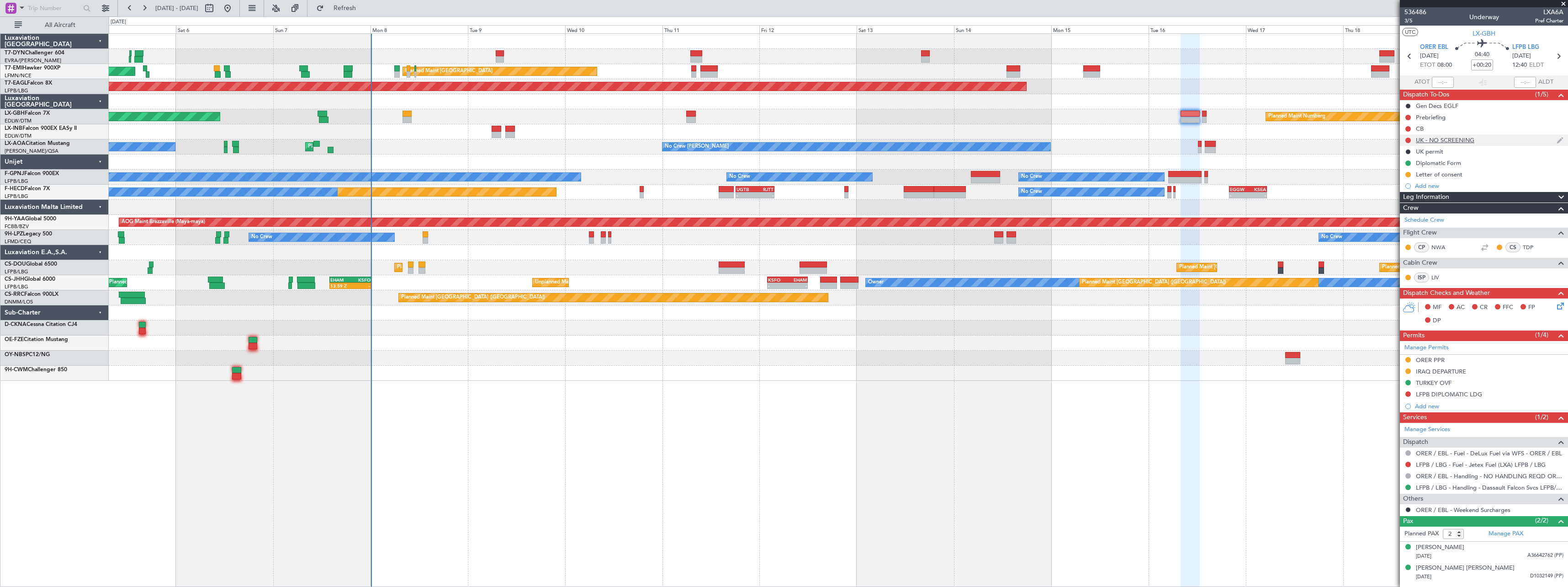
click at [1517, 137] on div "UK - NO SCREENING" at bounding box center [1484, 140] width 168 height 12
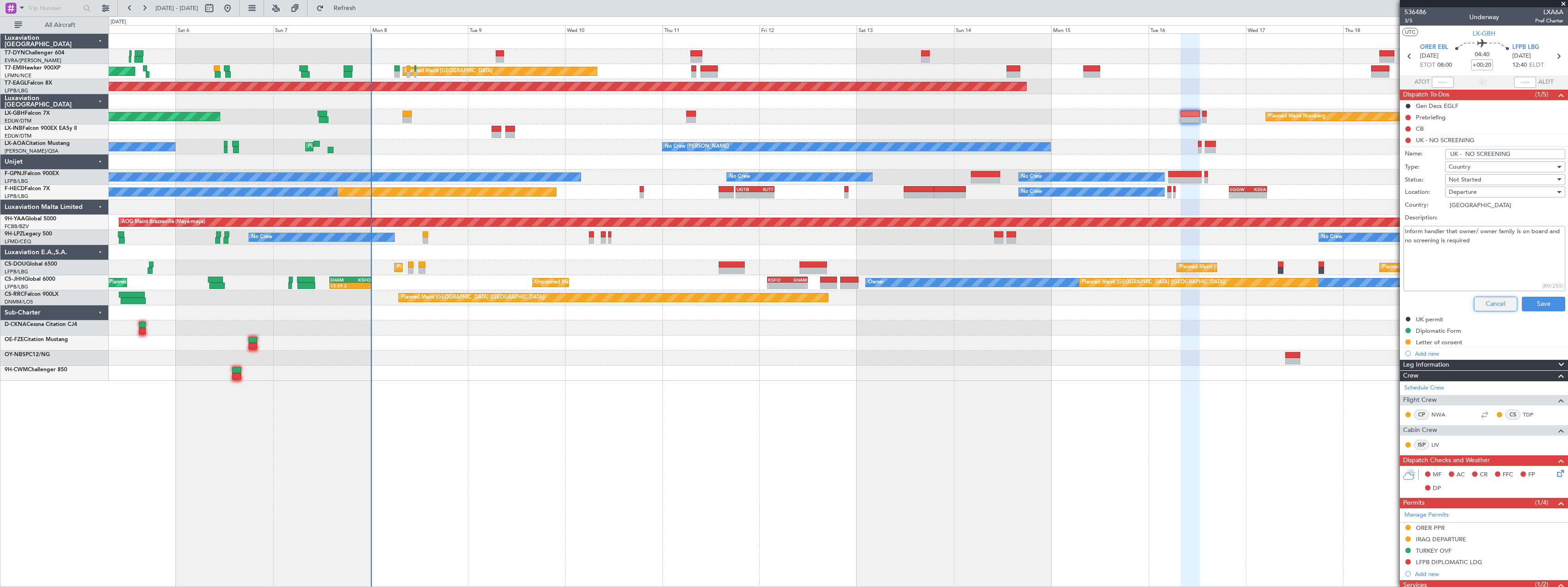
click at [1485, 301] on button "Cancel" at bounding box center [1495, 304] width 43 height 15
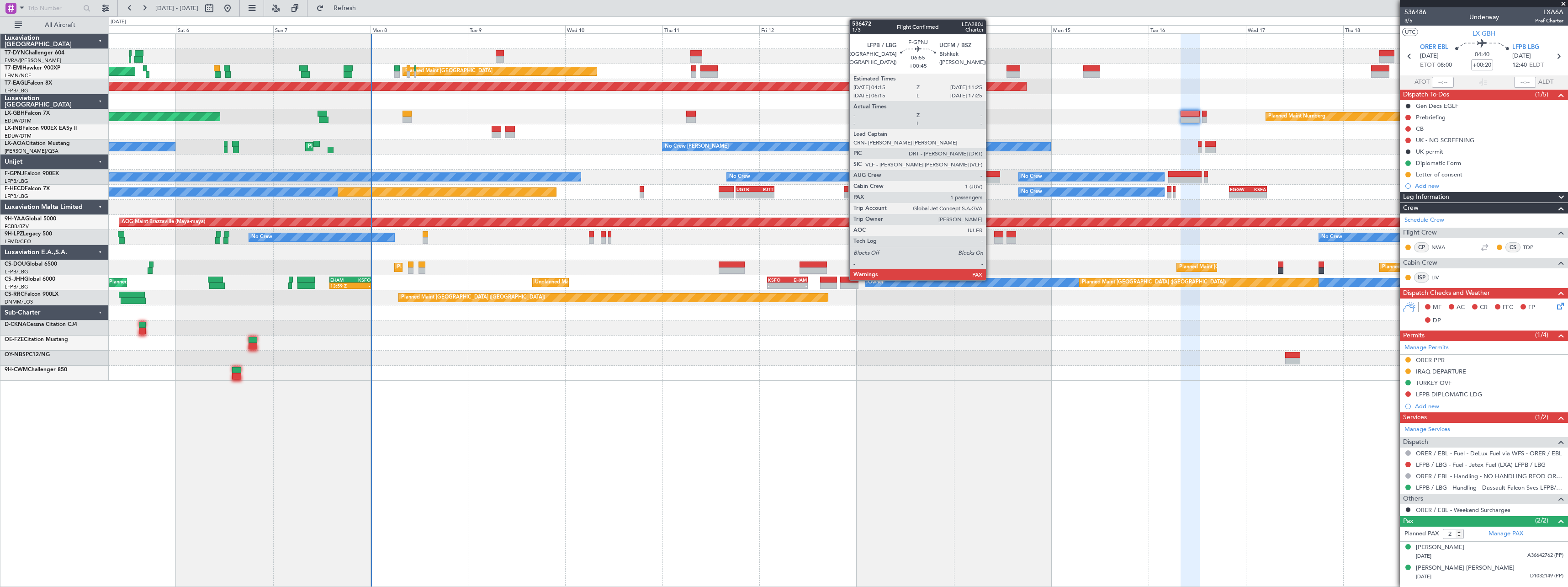
click at [990, 175] on div at bounding box center [985, 174] width 29 height 7
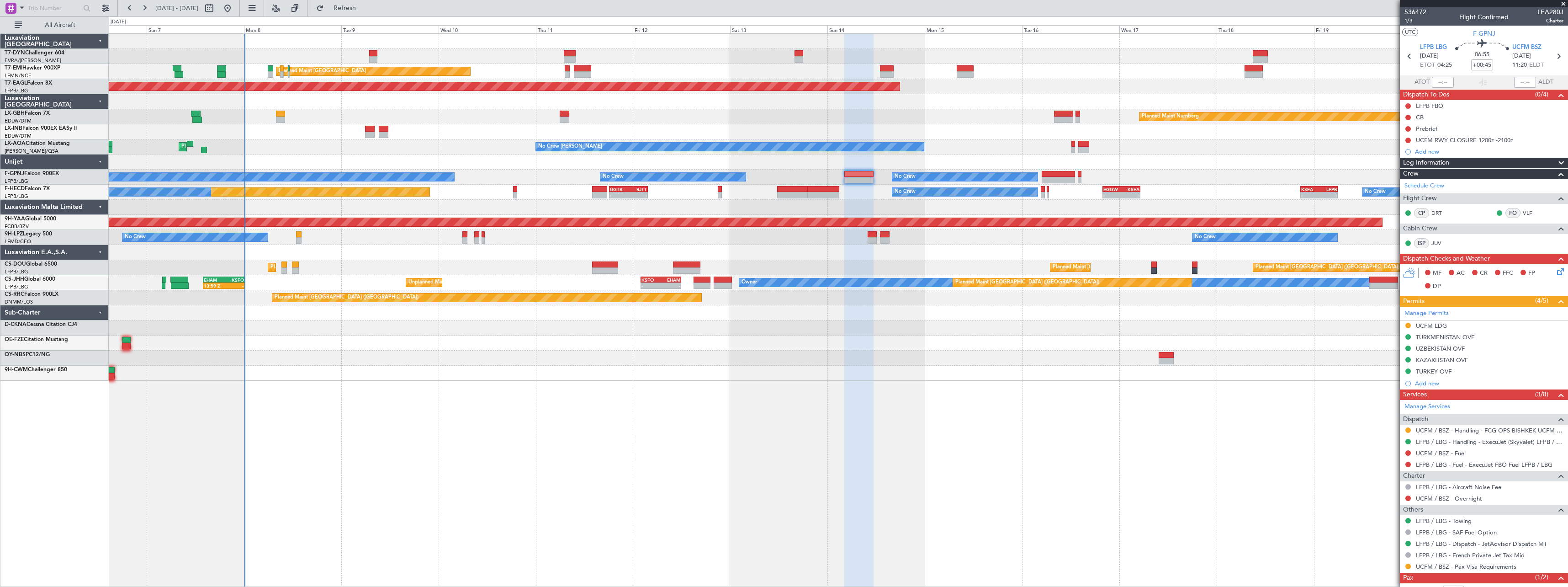
click at [1024, 311] on div at bounding box center [838, 312] width 1459 height 15
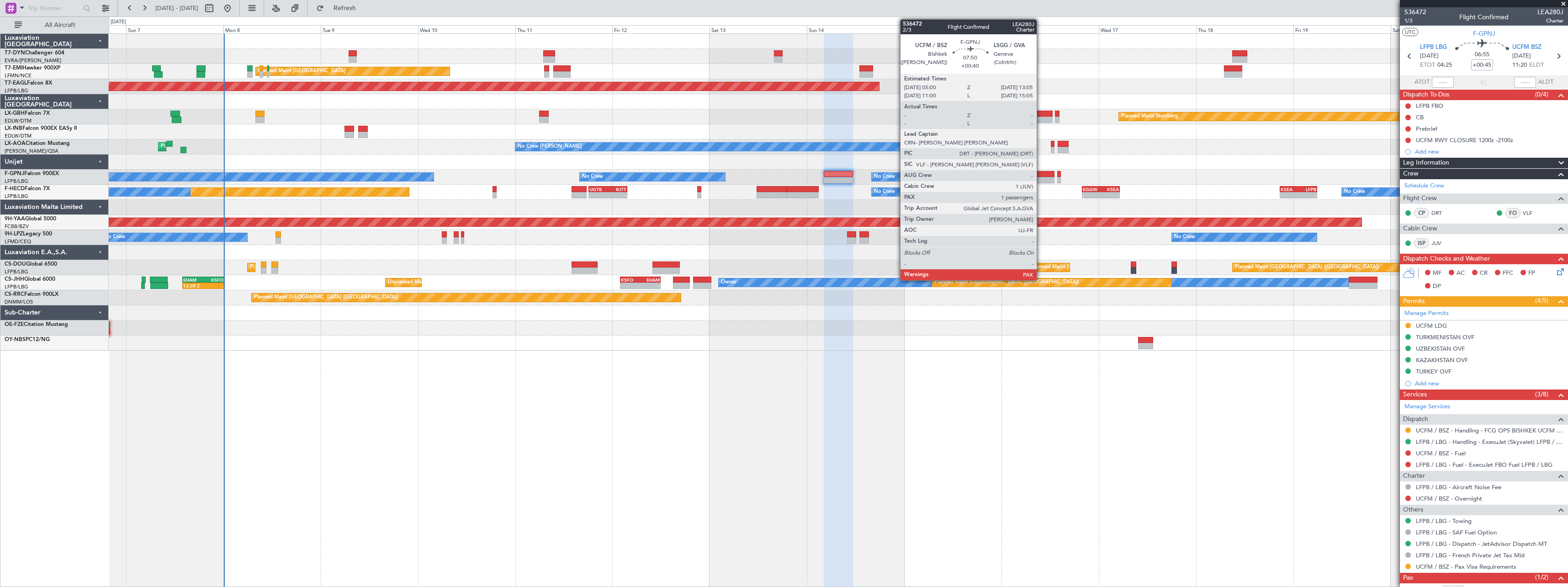
click at [1041, 174] on div at bounding box center [1038, 174] width 33 height 7
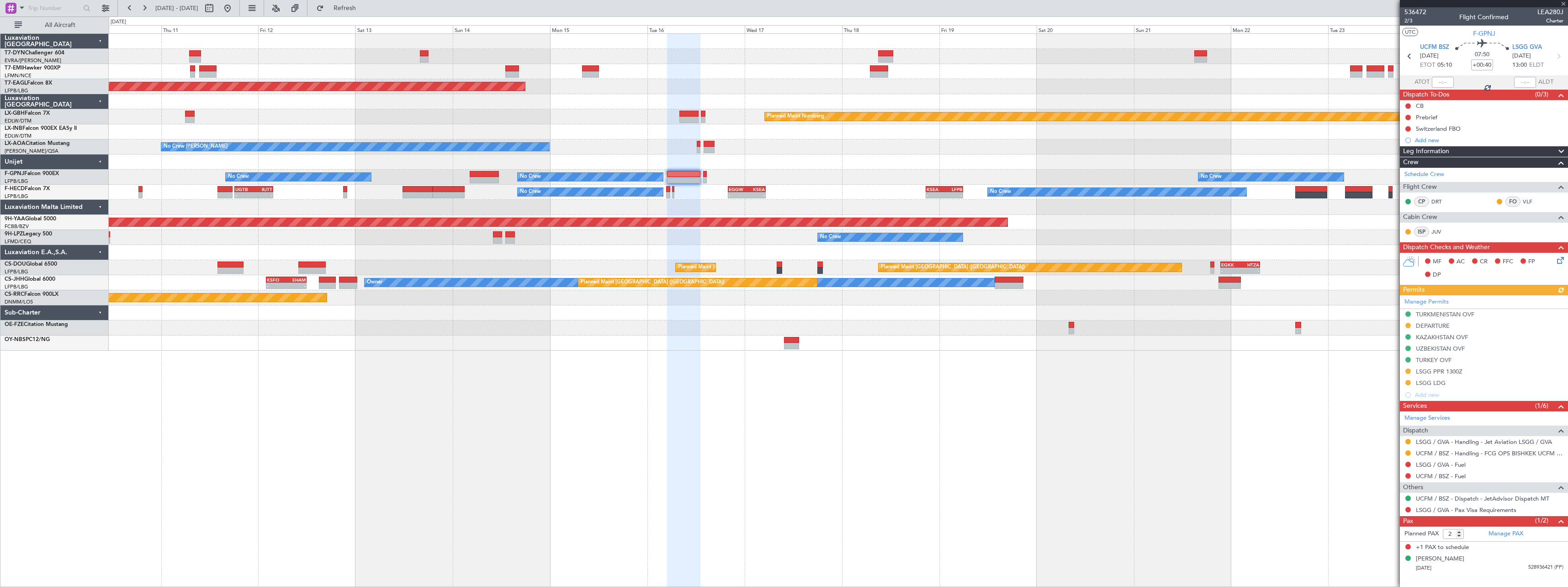
click at [665, 359] on div "Planned Maint [GEOGRAPHIC_DATA] Grounded [US_STATE] ([GEOGRAPHIC_DATA]) Planned…" at bounding box center [838, 310] width 1459 height 554
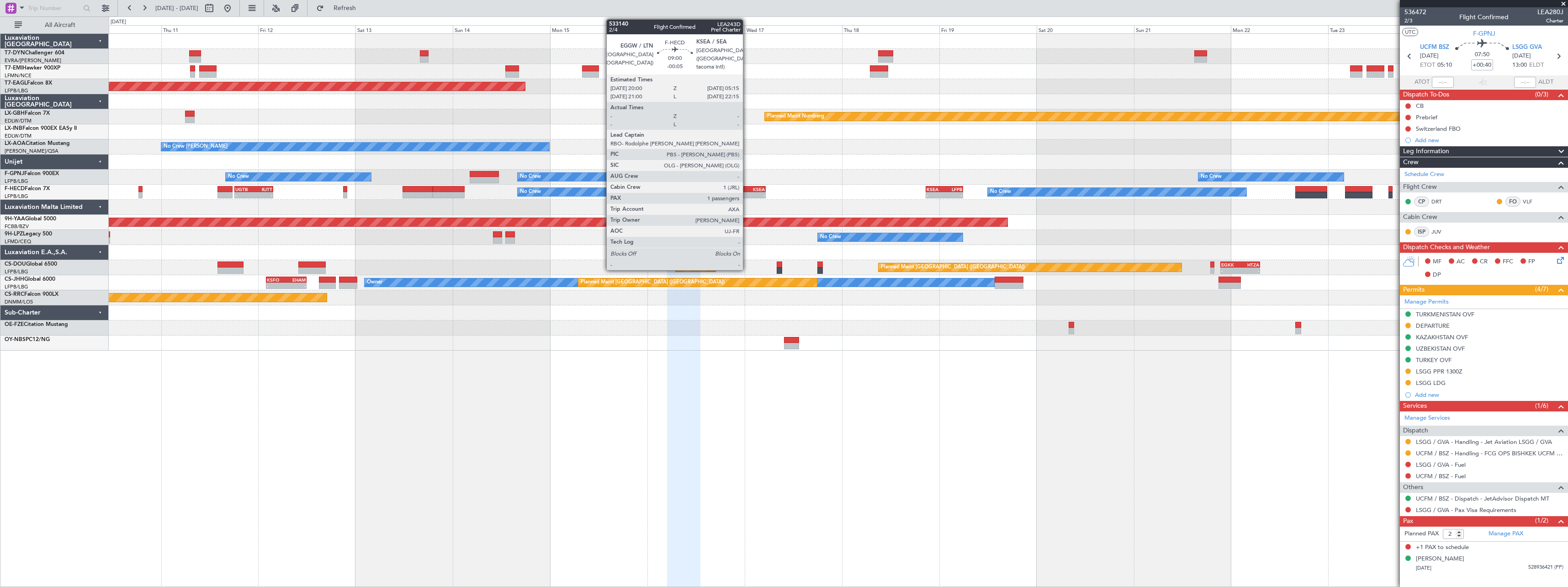
click at [747, 187] on div "KSEA" at bounding box center [755, 189] width 18 height 5
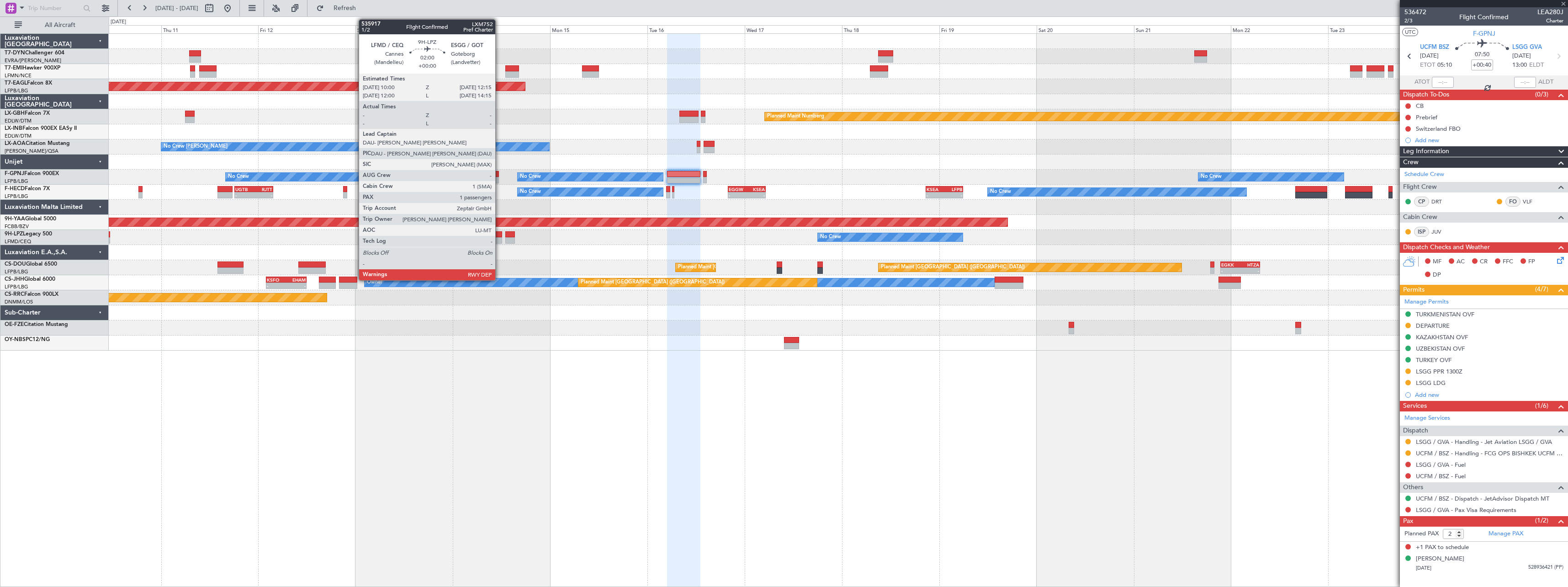
type input "-00:05"
type input "1"
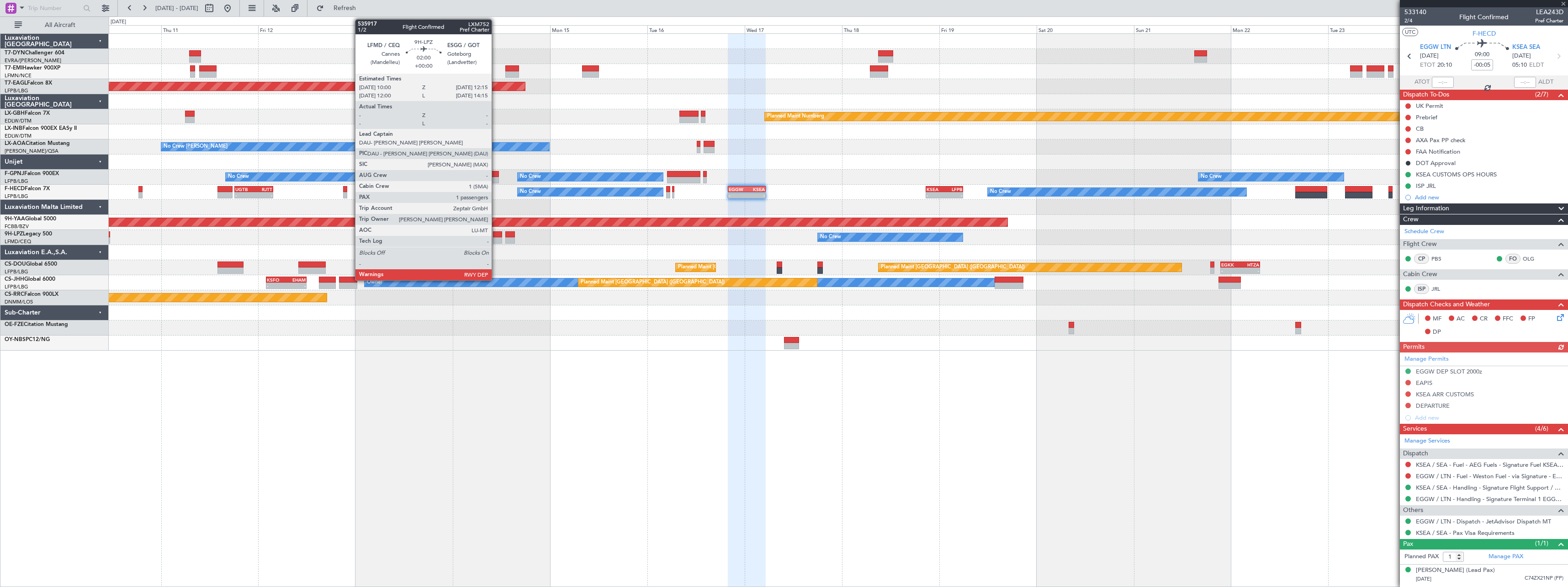
click at [495, 234] on div at bounding box center [497, 234] width 9 height 7
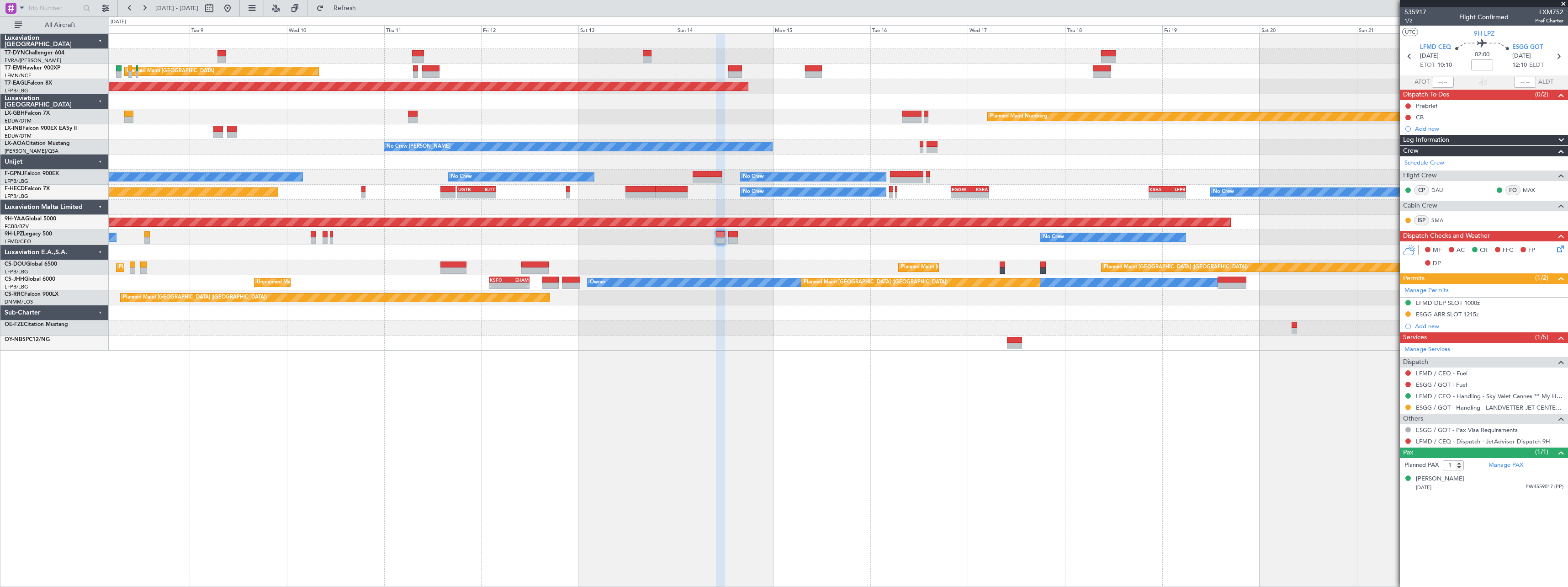
click at [723, 346] on div at bounding box center [838, 343] width 1459 height 15
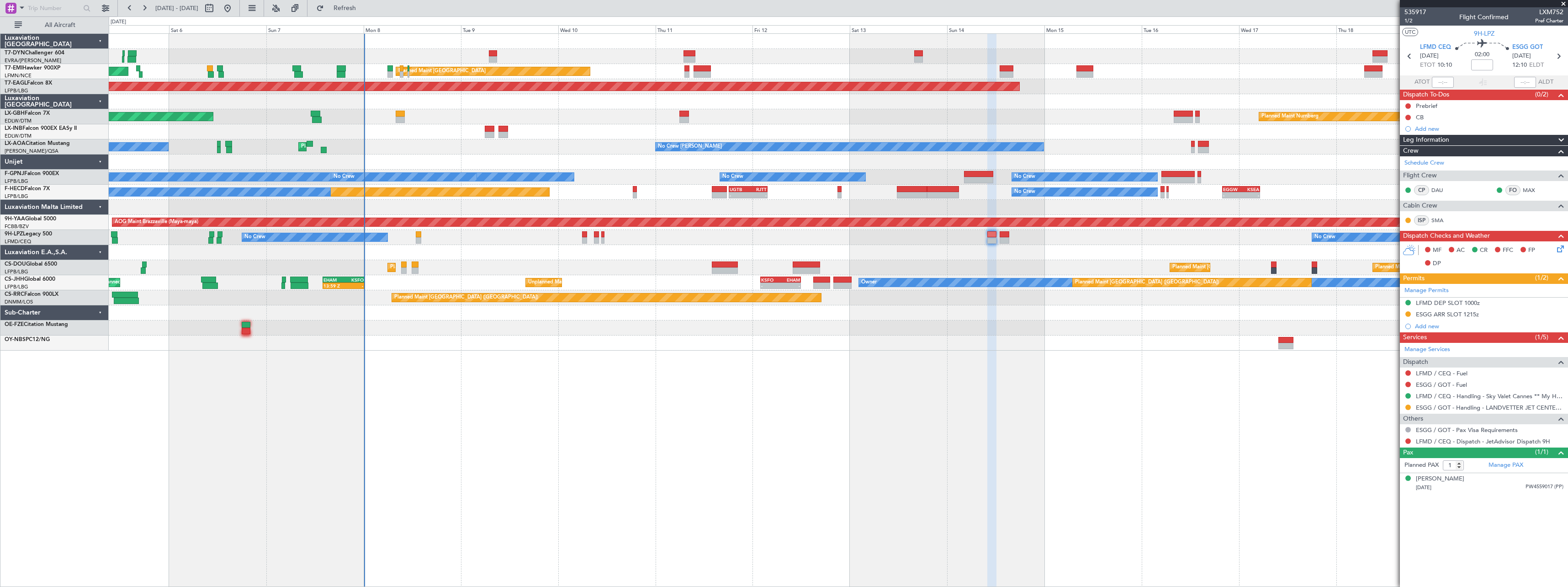
click at [577, 368] on div "AOG Maint Riga (Riga Intl) Planned Maint [GEOGRAPHIC_DATA] Planned Maint [GEOGR…" at bounding box center [838, 310] width 1459 height 554
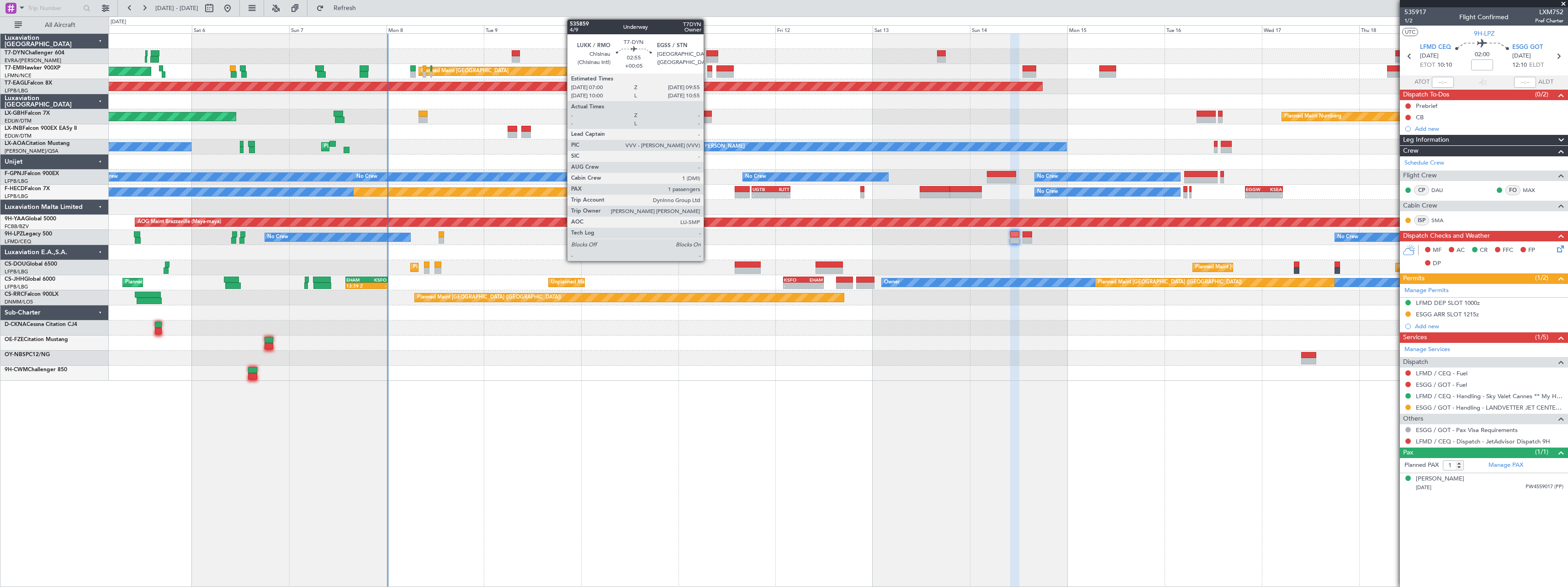
click at [708, 54] on div at bounding box center [712, 54] width 12 height 7
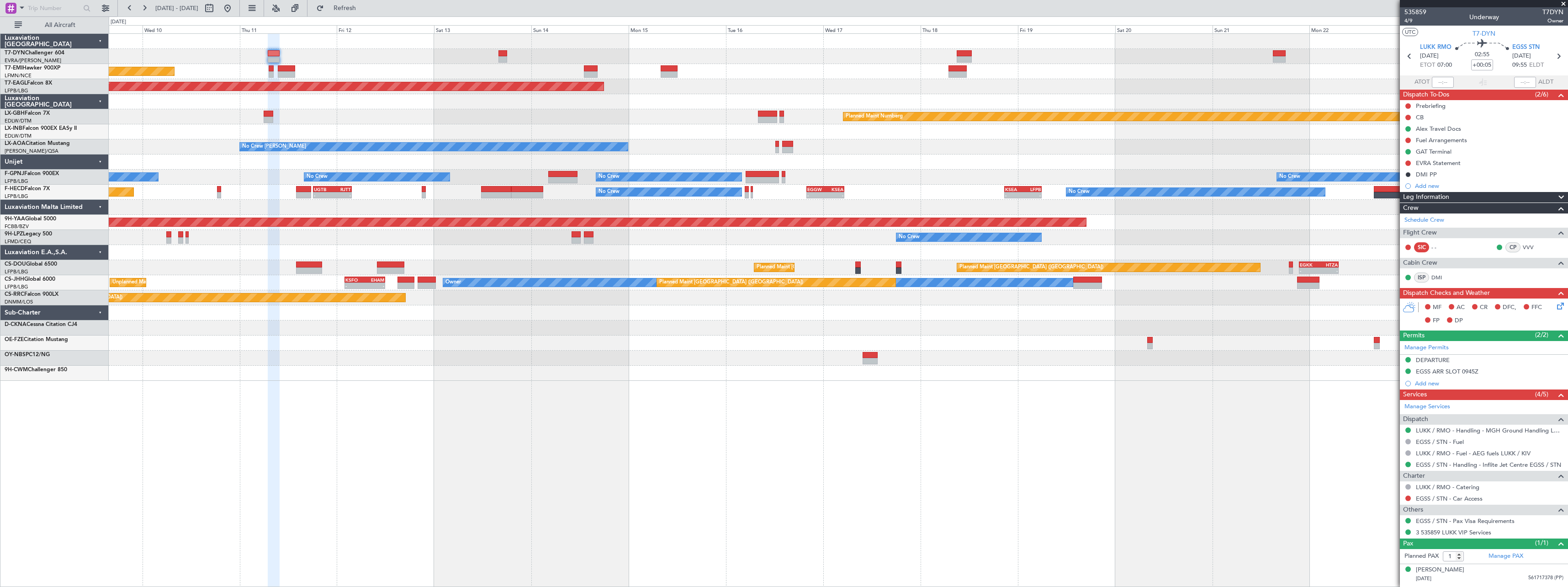
click at [681, 125] on div "Planned Maint [GEOGRAPHIC_DATA] Grounded [US_STATE] ([GEOGRAPHIC_DATA]) Planned…" at bounding box center [838, 208] width 1459 height 347
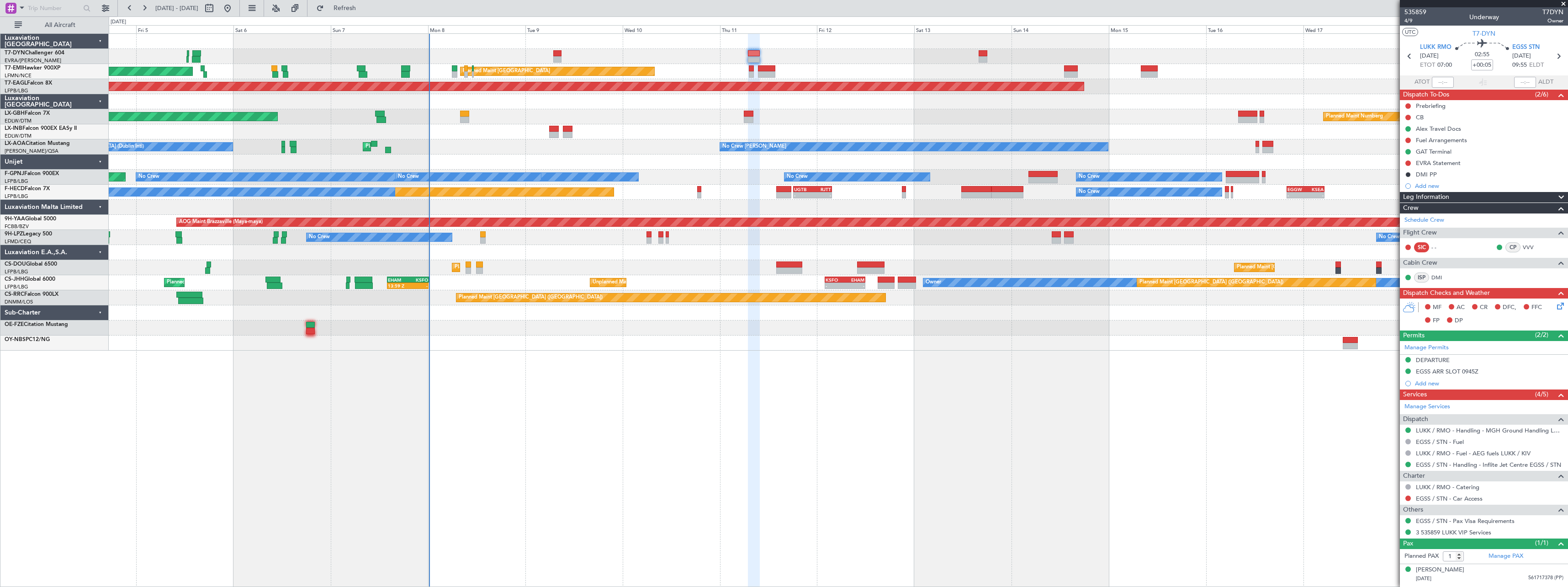
click at [1030, 133] on div "AOG Maint Riga (Riga Intl) Planned Maint [GEOGRAPHIC_DATA] Planned Maint [GEOGR…" at bounding box center [838, 192] width 1459 height 317
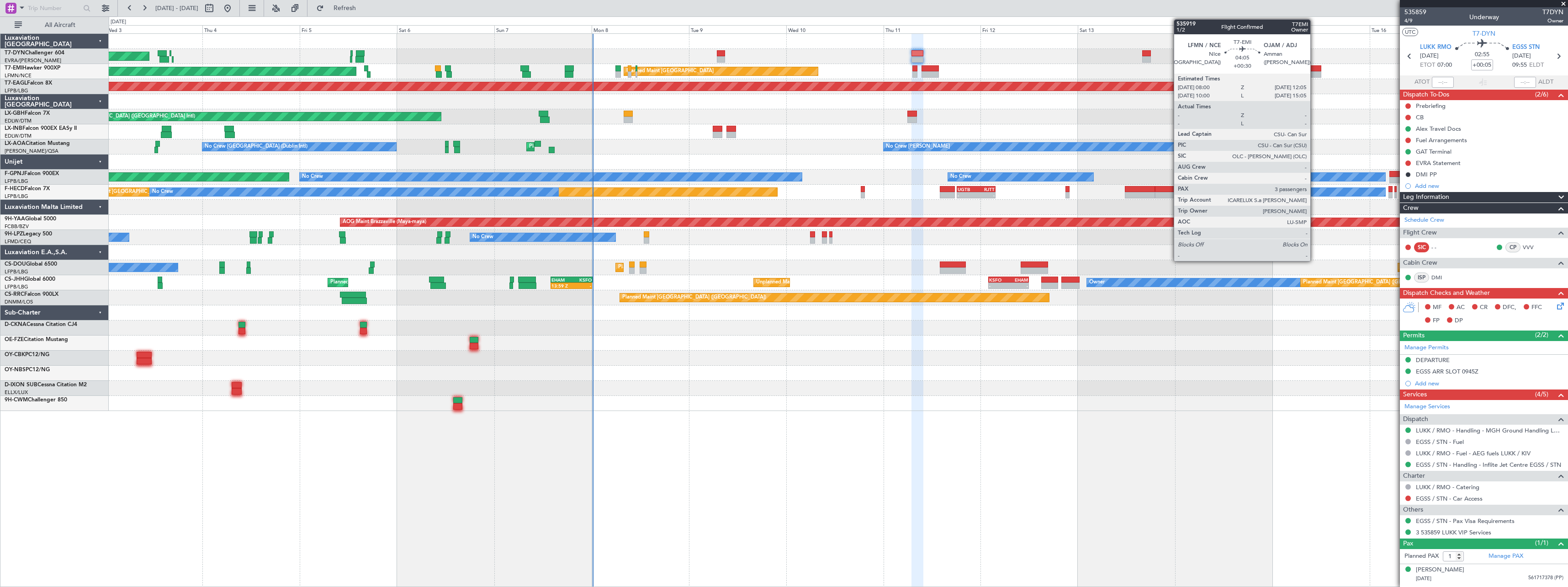
click at [1314, 68] on div at bounding box center [1313, 68] width 17 height 7
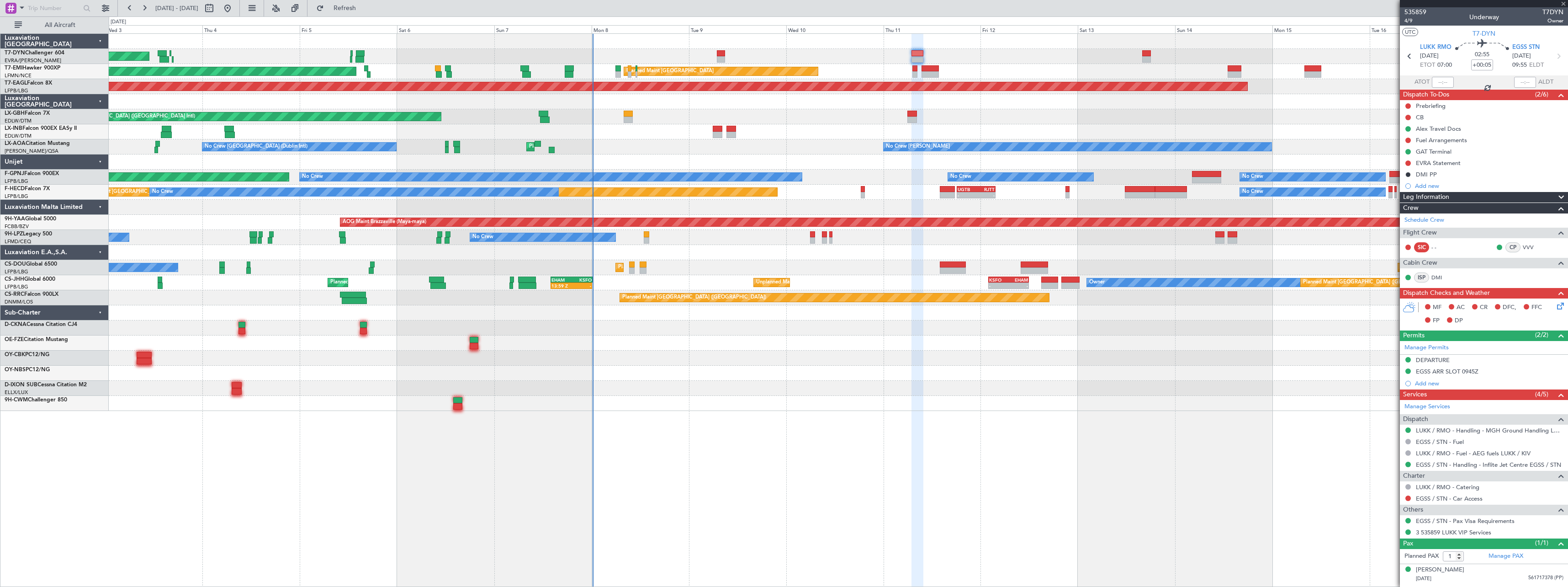
type input "+00:30"
type input "3"
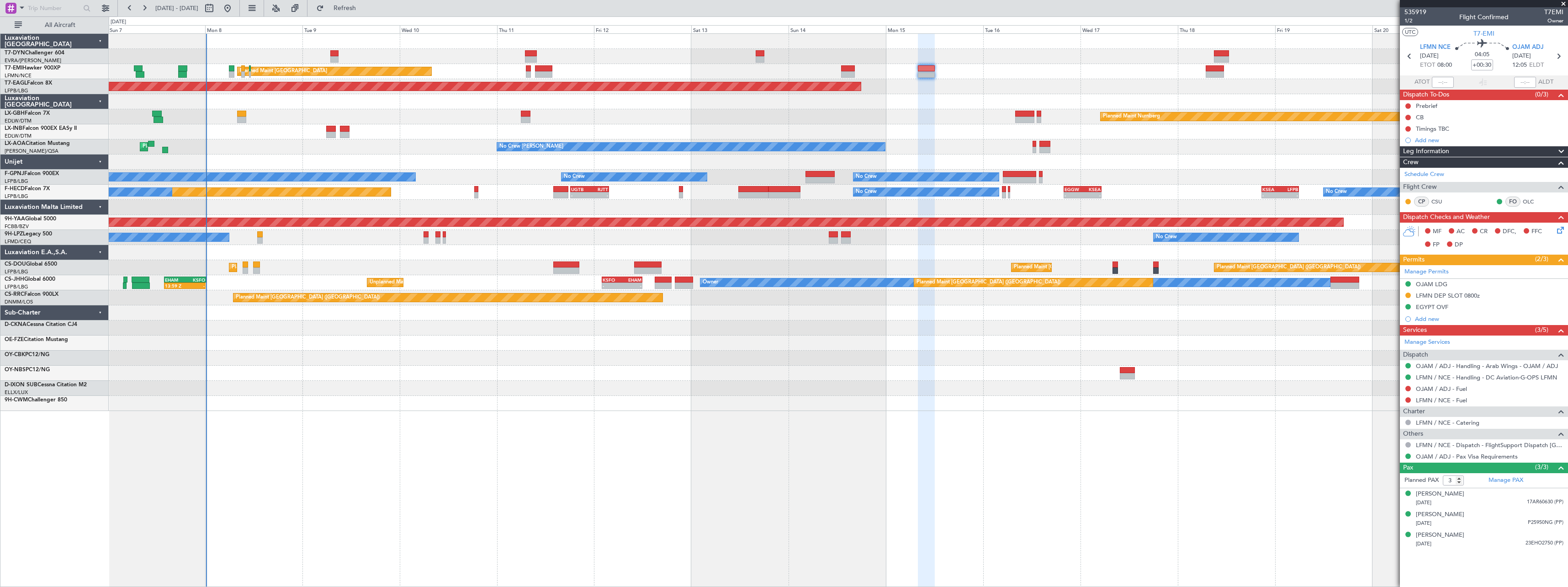
click at [413, 426] on div "AOG Maint Riga (Riga Intl) Planned Maint [GEOGRAPHIC_DATA] Planned Maint [GEOGR…" at bounding box center [838, 310] width 1459 height 554
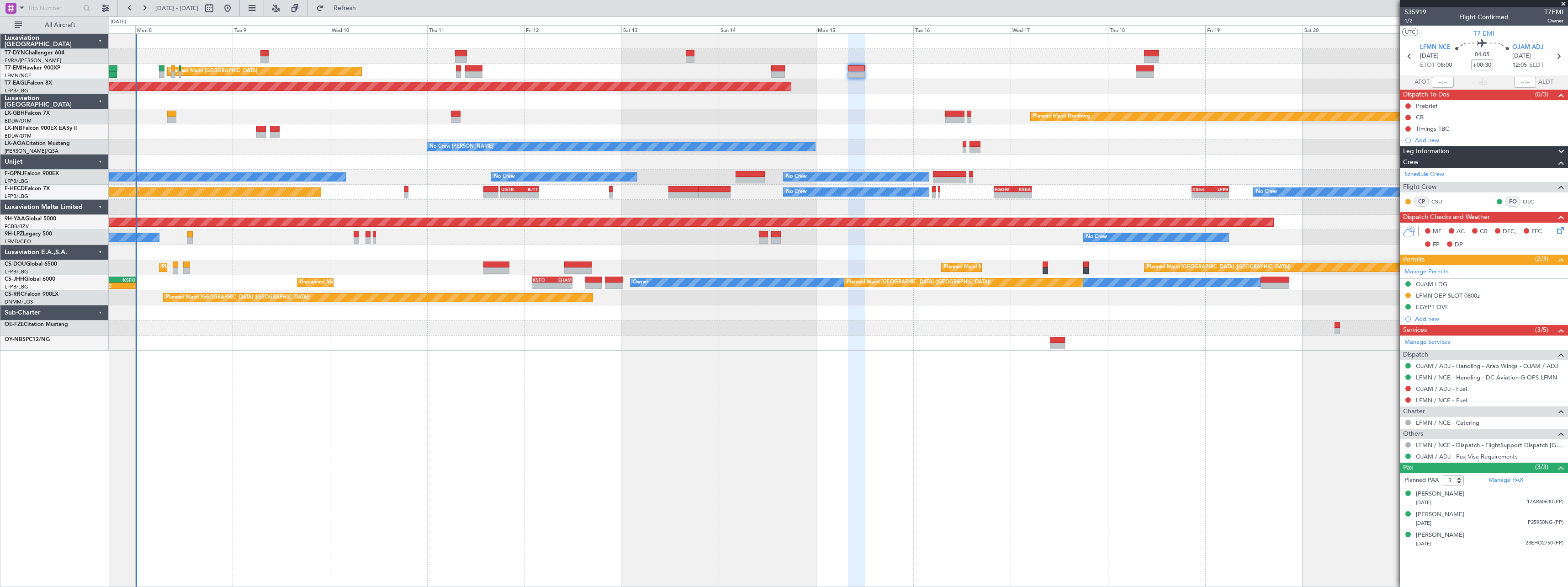
click at [622, 356] on div "Planned Maint [GEOGRAPHIC_DATA] Planned Maint [GEOGRAPHIC_DATA] Grounded [US_ST…" at bounding box center [838, 310] width 1459 height 554
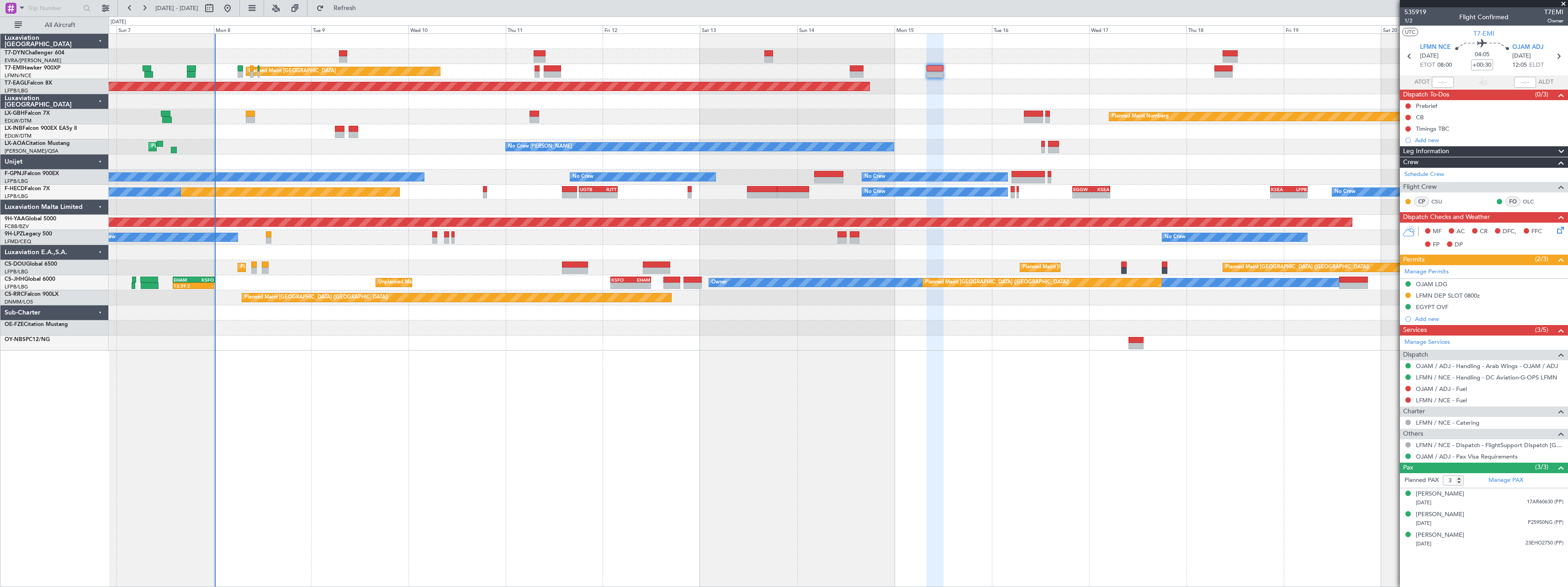
click at [316, 387] on div "AOG Maint Riga (Riga Intl) Planned Maint [GEOGRAPHIC_DATA] Planned Maint [GEOGR…" at bounding box center [838, 310] width 1459 height 554
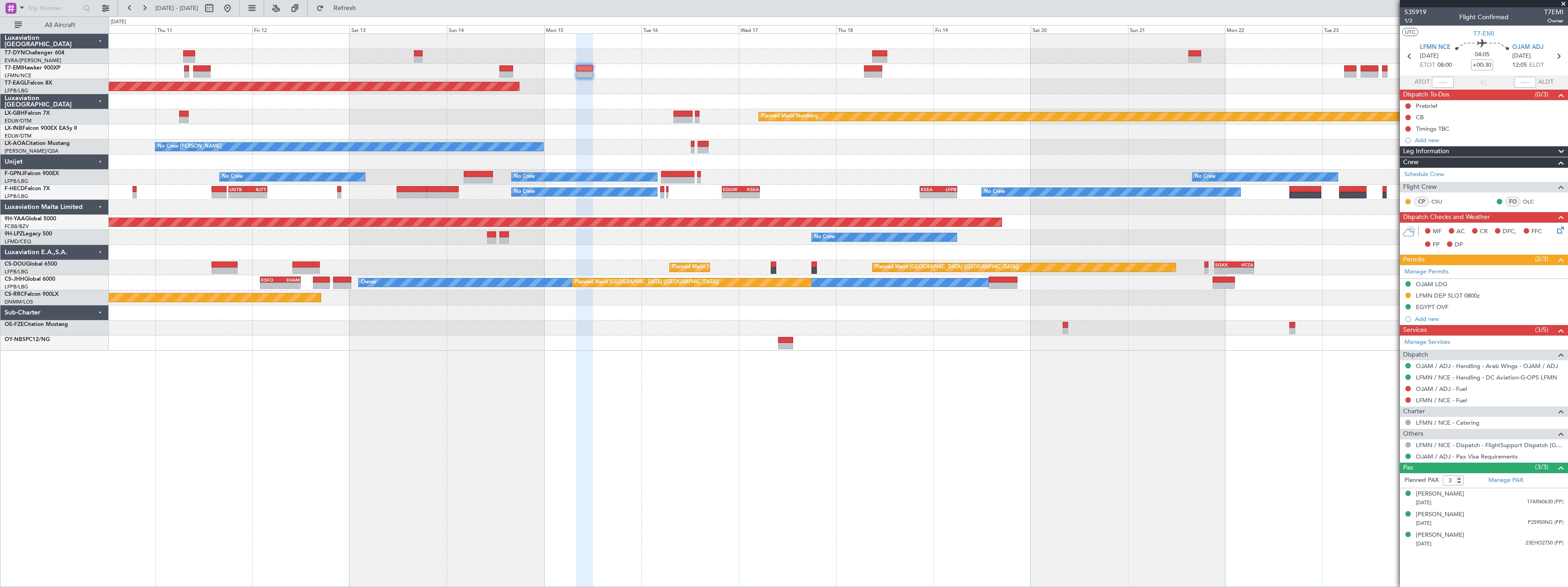
click at [531, 436] on div "Planned Maint [GEOGRAPHIC_DATA] Grounded [US_STATE] ([GEOGRAPHIC_DATA]) Planned…" at bounding box center [838, 310] width 1459 height 554
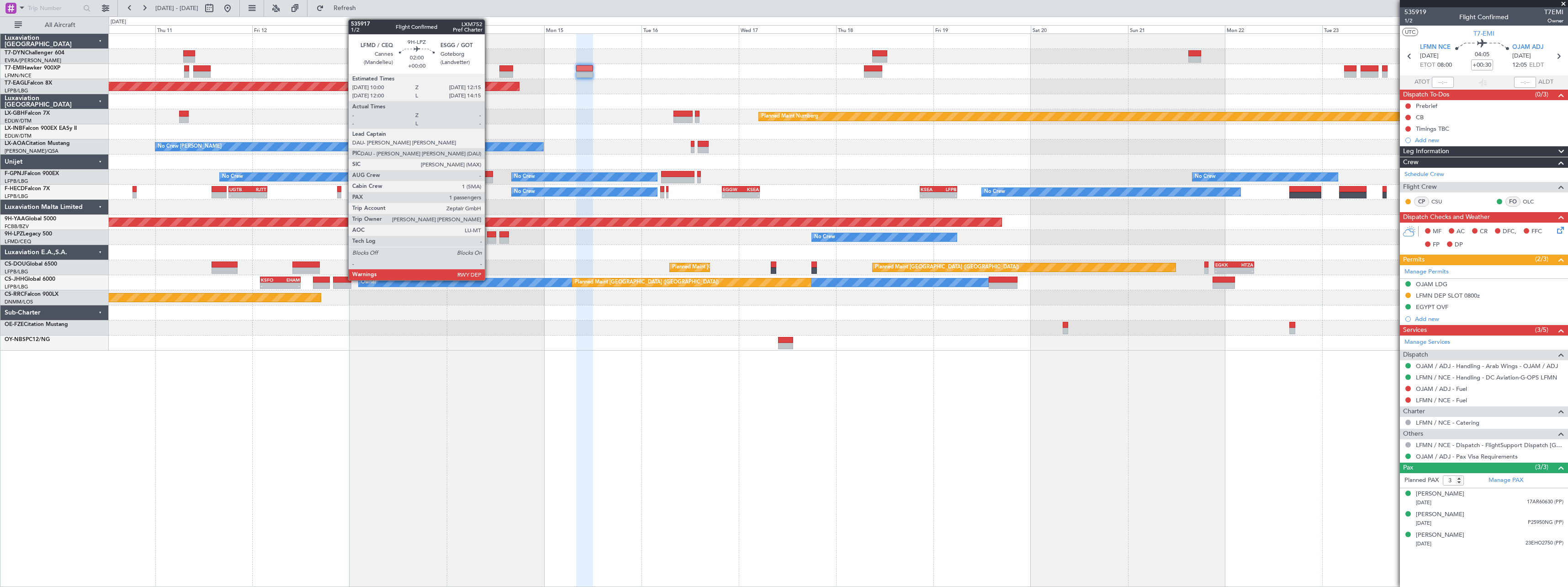
click at [489, 234] on div at bounding box center [491, 234] width 9 height 7
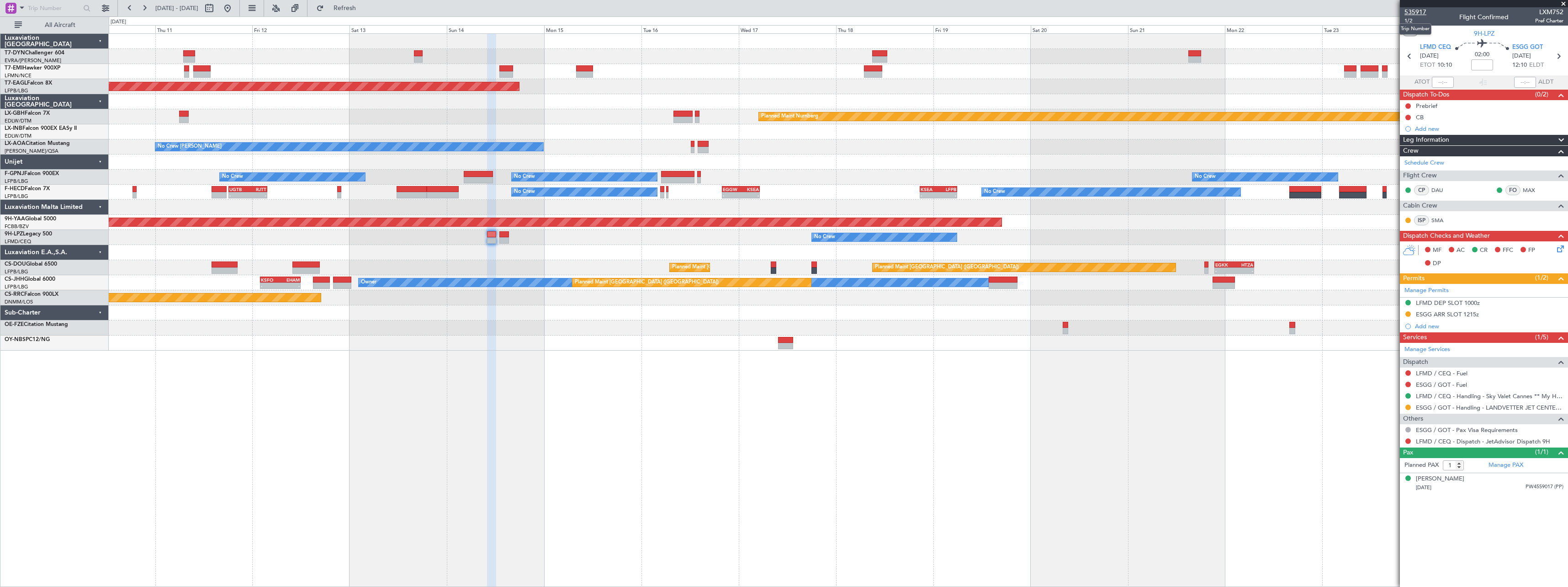
click at [1422, 15] on span "535917" at bounding box center [1415, 12] width 22 height 10
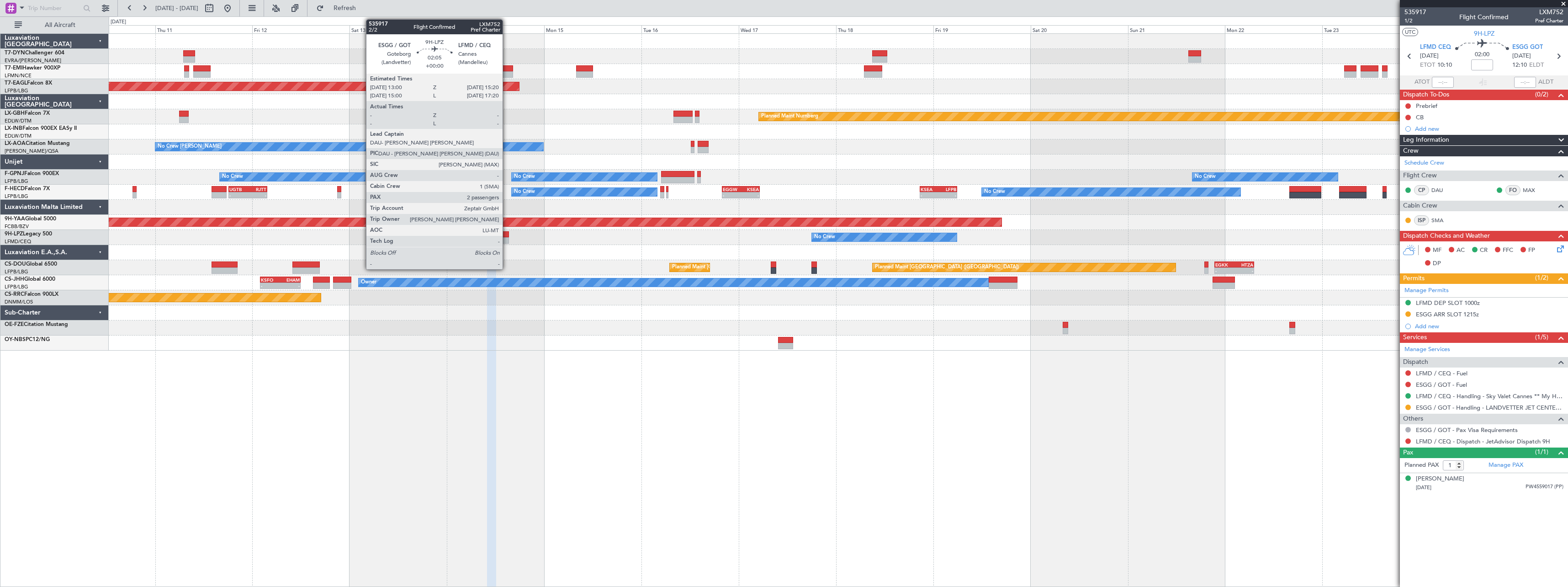
click at [506, 239] on div at bounding box center [504, 241] width 10 height 7
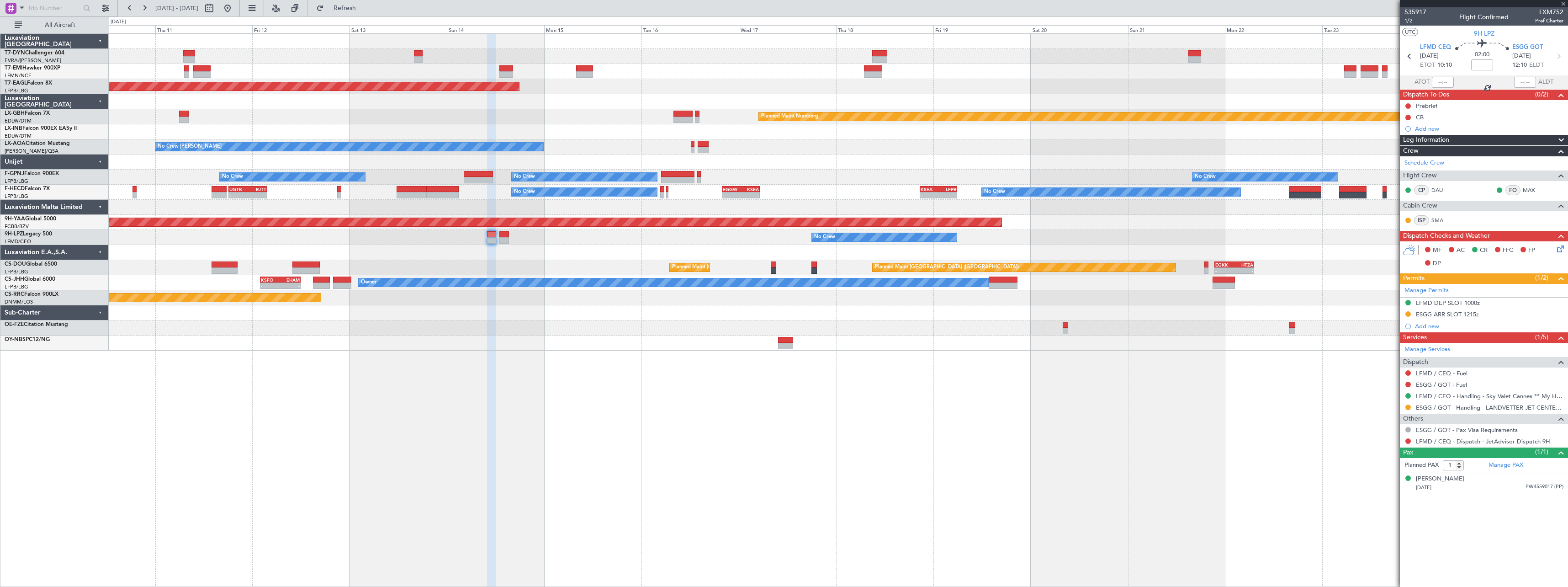
type input "2"
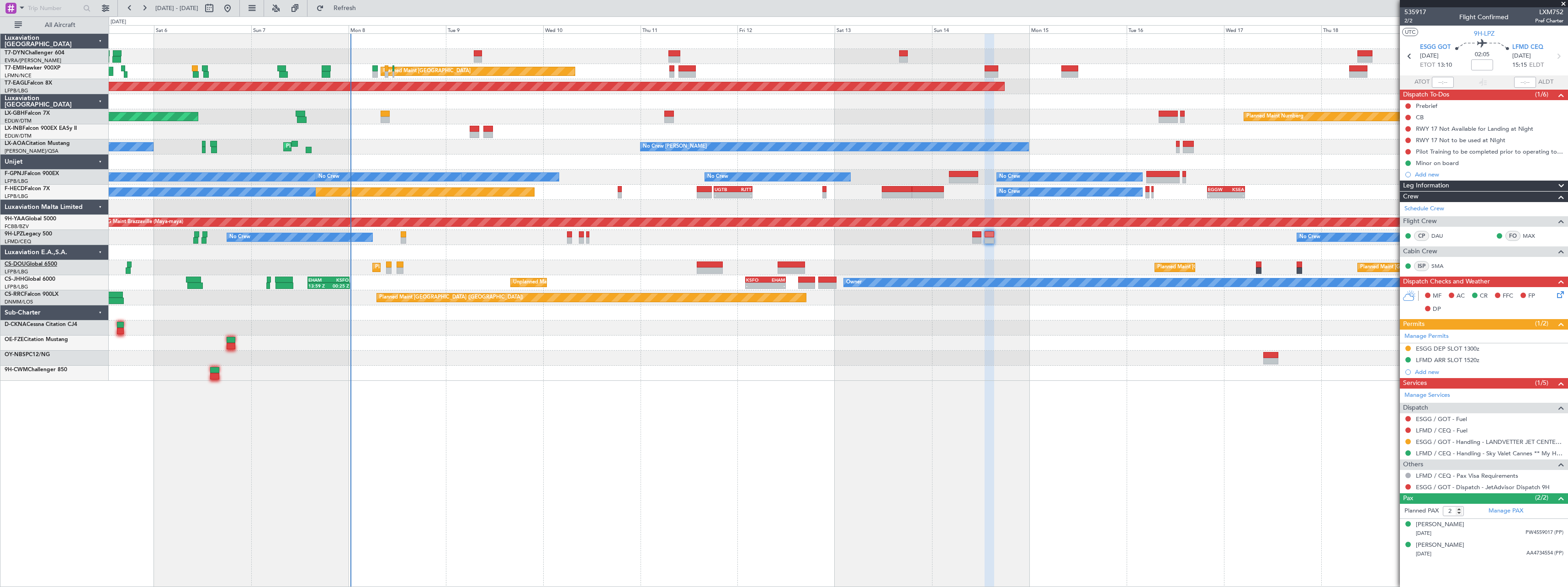
click at [40, 262] on link "CS-DOU Global 6500" at bounding box center [31, 264] width 52 height 5
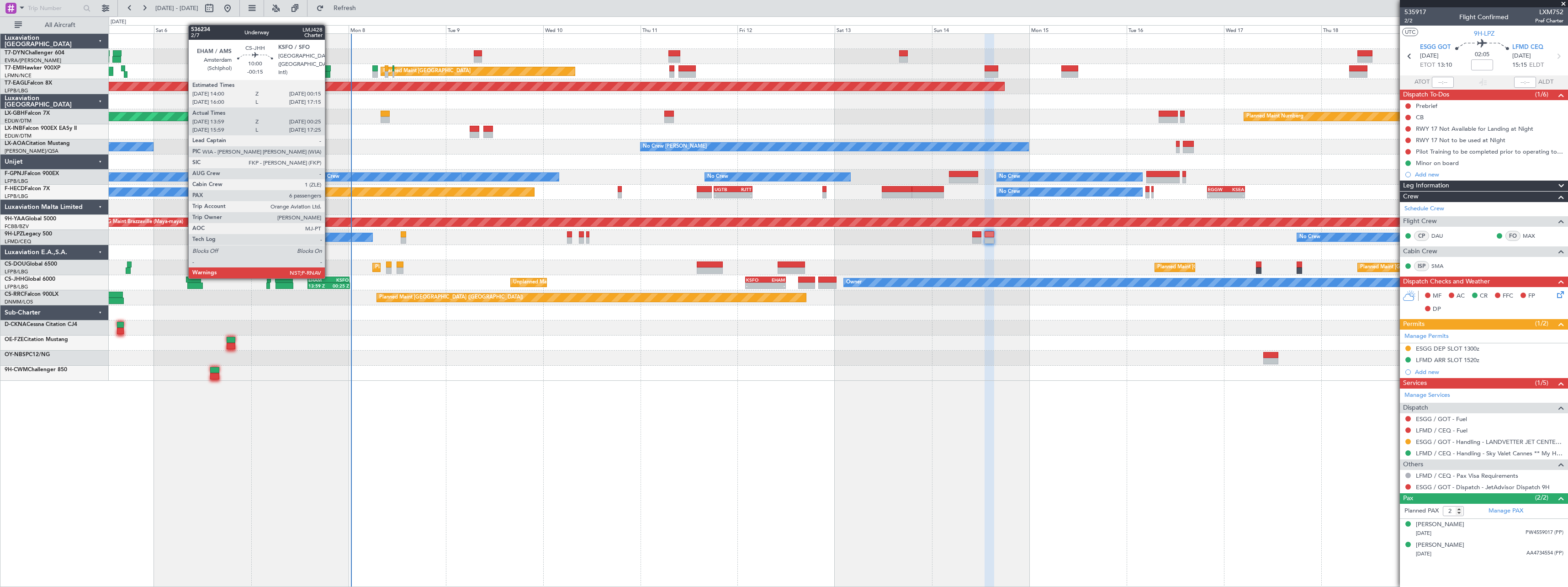
click at [329, 278] on div "KSFO" at bounding box center [338, 279] width 20 height 5
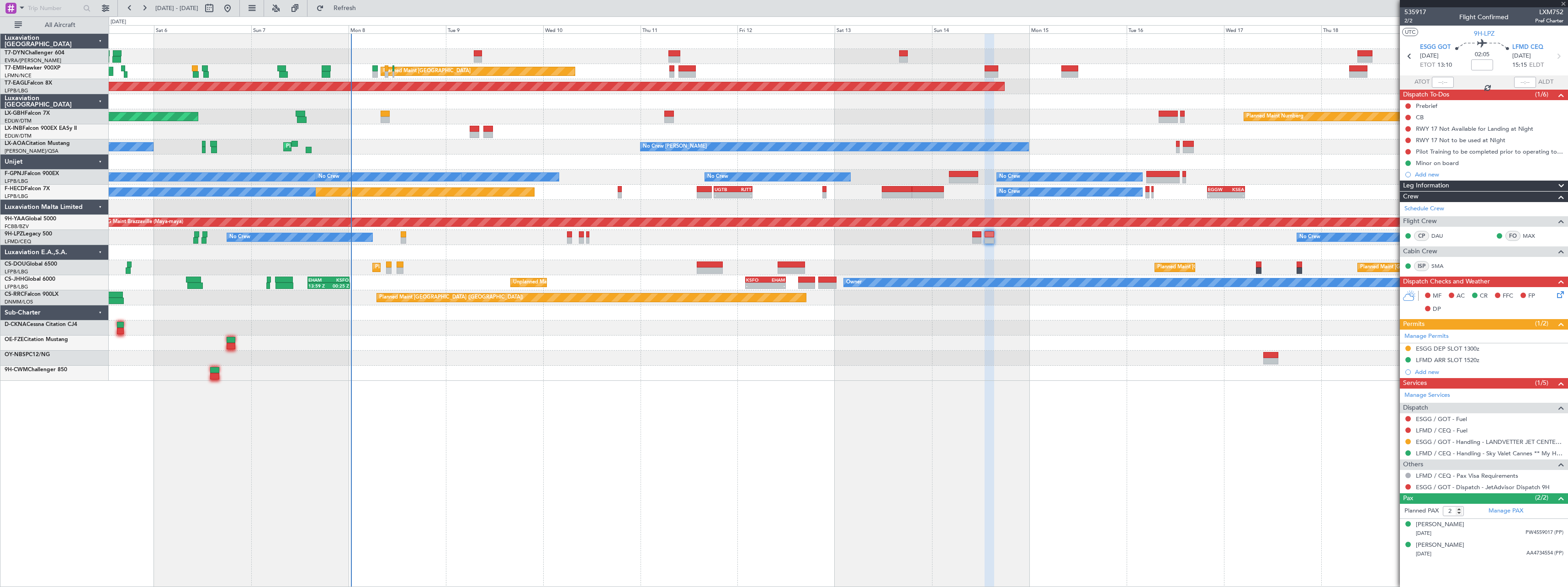
type input "-00:15"
type input "14:09"
type input "00:20"
type input "6"
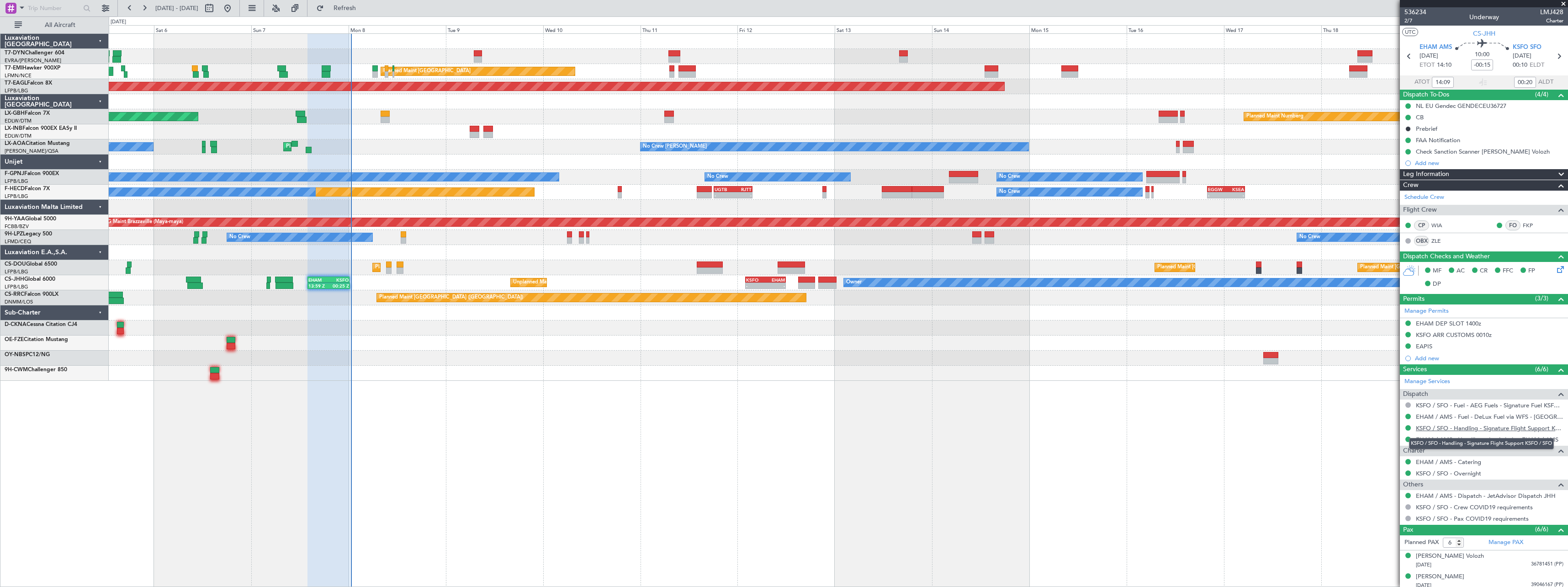
click at [1451, 428] on link "KSFO / SFO - Handling - Signature Flight Support KSFO / SFO" at bounding box center [1489, 428] width 147 height 8
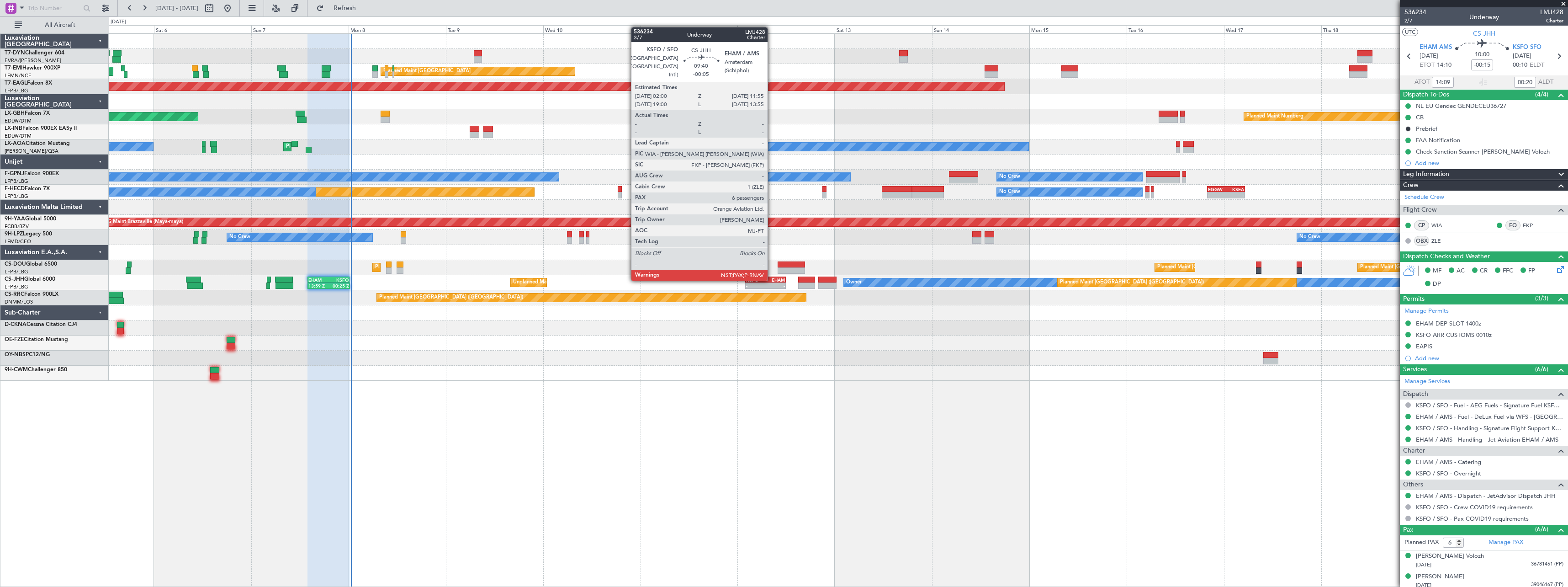
click at [772, 279] on div "EHAM" at bounding box center [775, 279] width 19 height 5
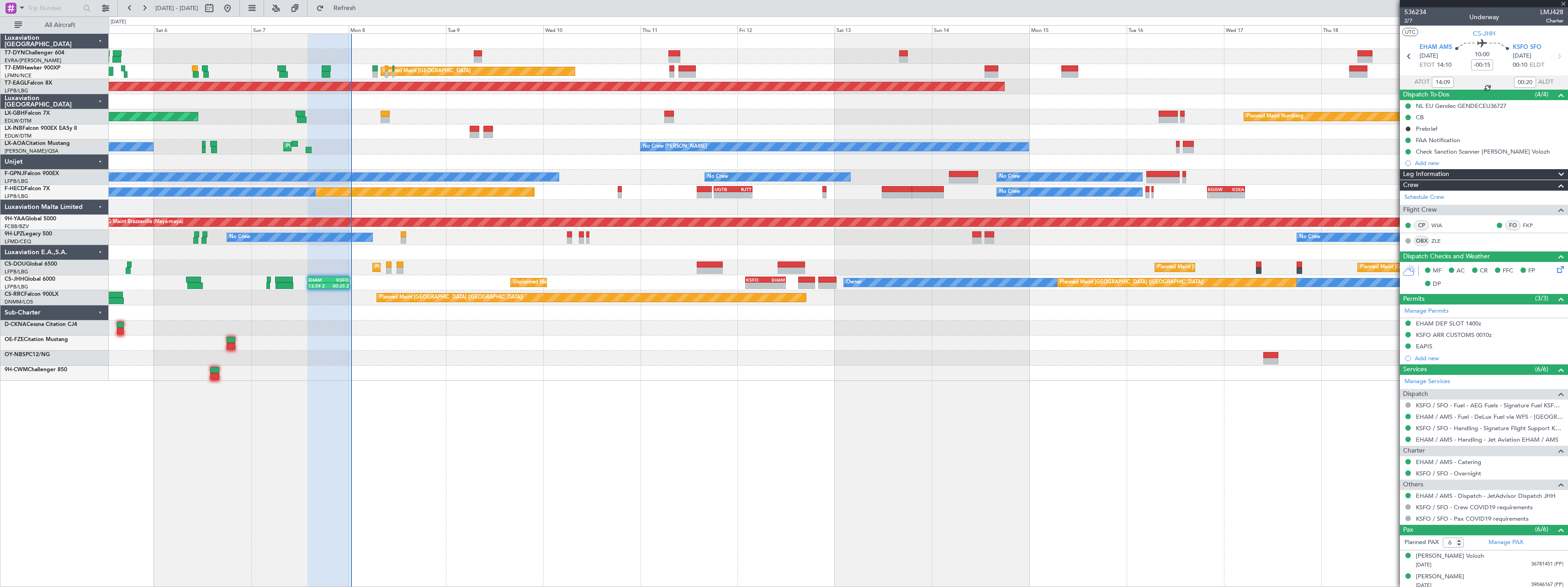
type input "-00:05"
type input "7"
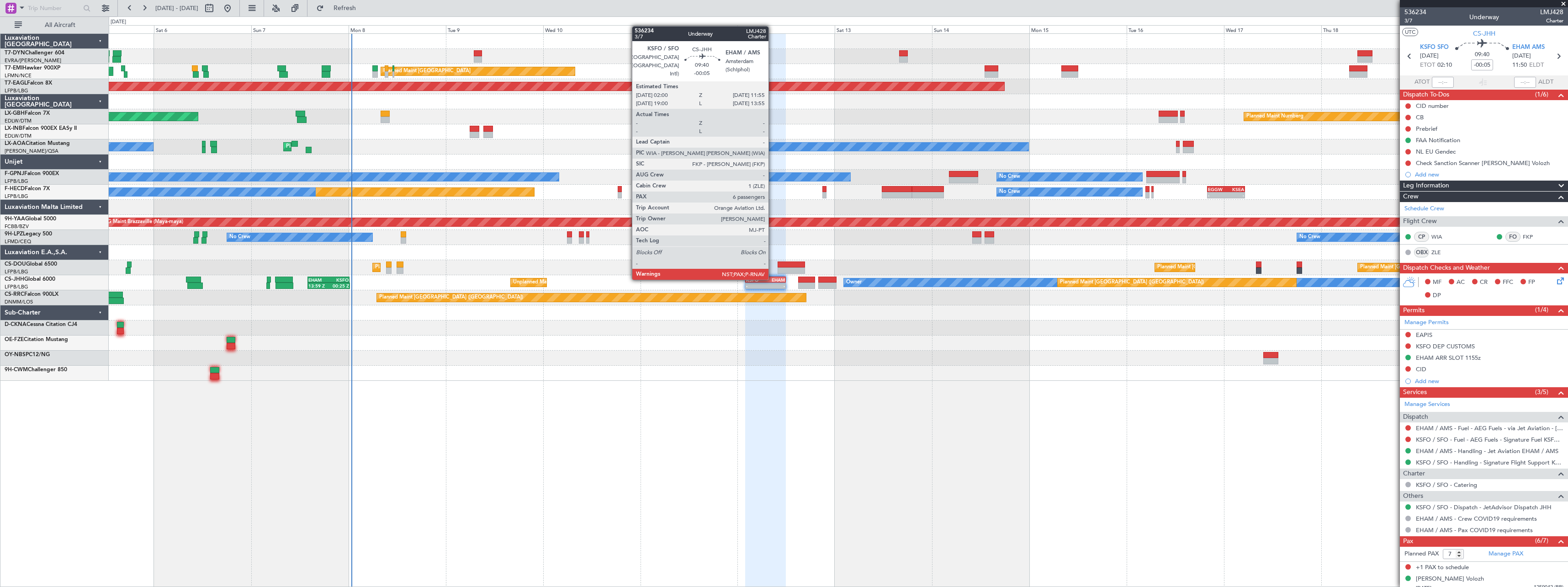
click at [772, 279] on div "EHAM" at bounding box center [775, 279] width 19 height 5
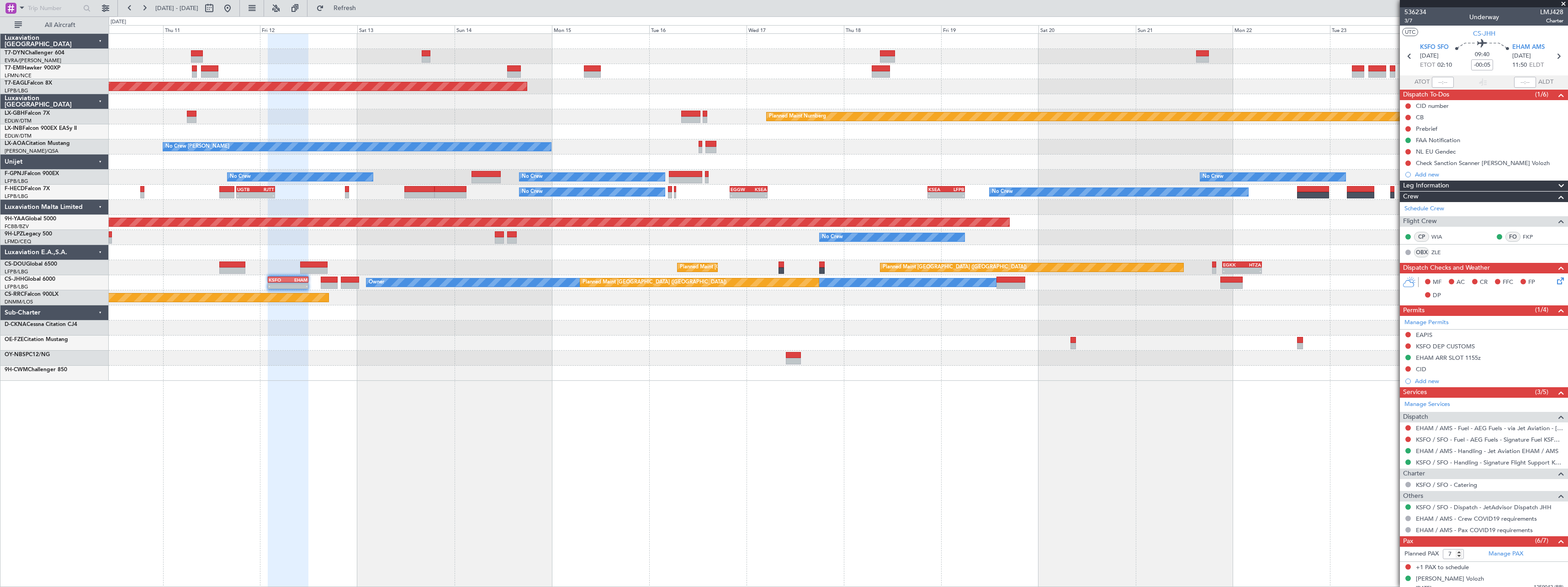
click at [604, 326] on div "Planned Maint [GEOGRAPHIC_DATA] Grounded [US_STATE] ([GEOGRAPHIC_DATA]) Planned…" at bounding box center [838, 208] width 1459 height 347
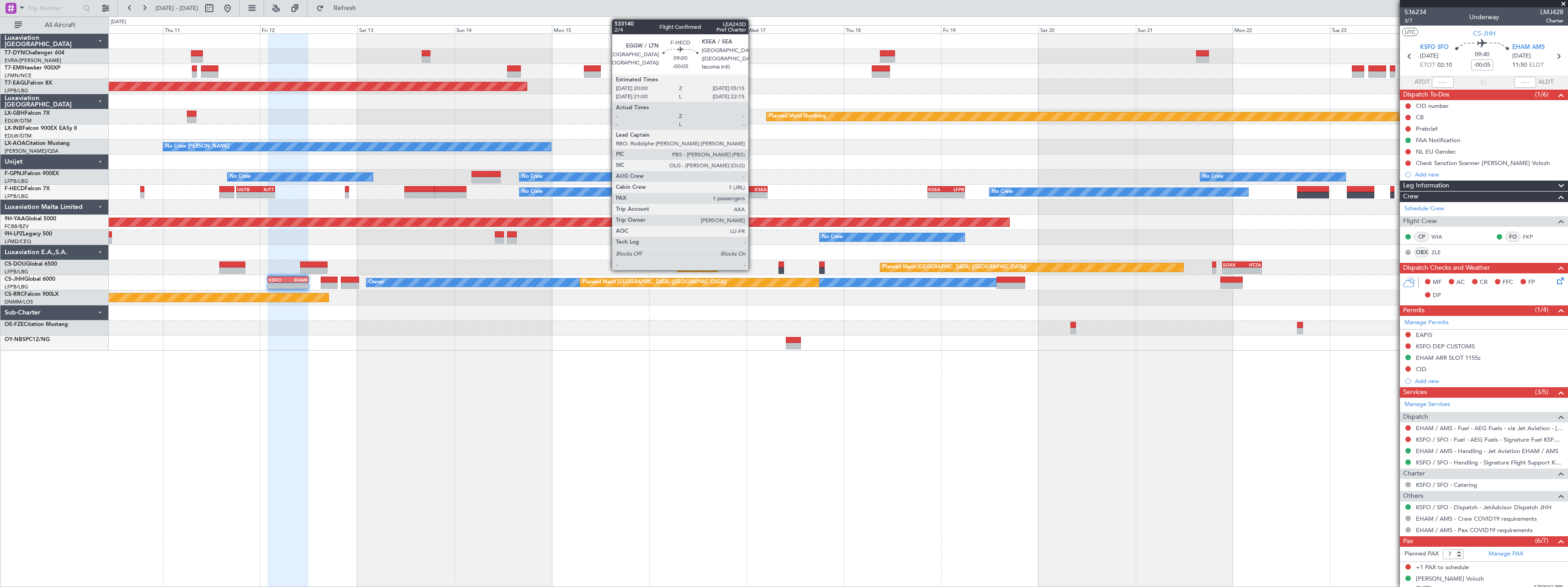
click at [752, 189] on div "KSEA" at bounding box center [757, 189] width 18 height 5
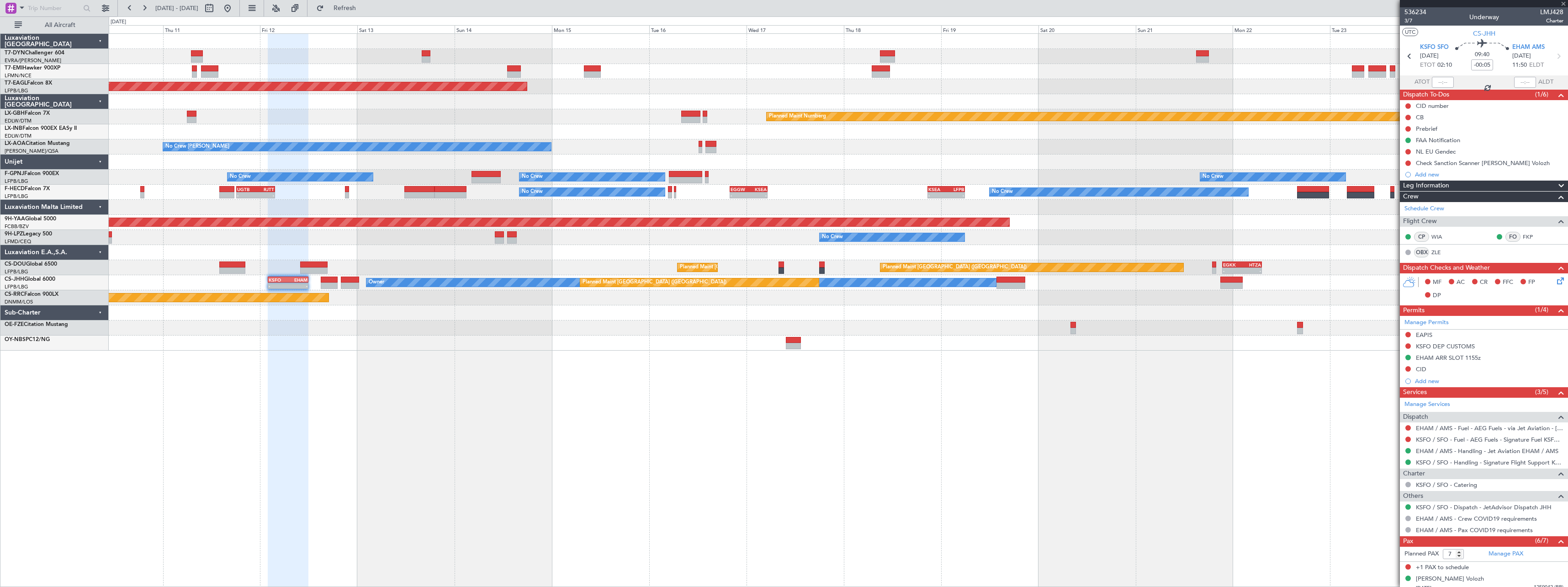
type input "1"
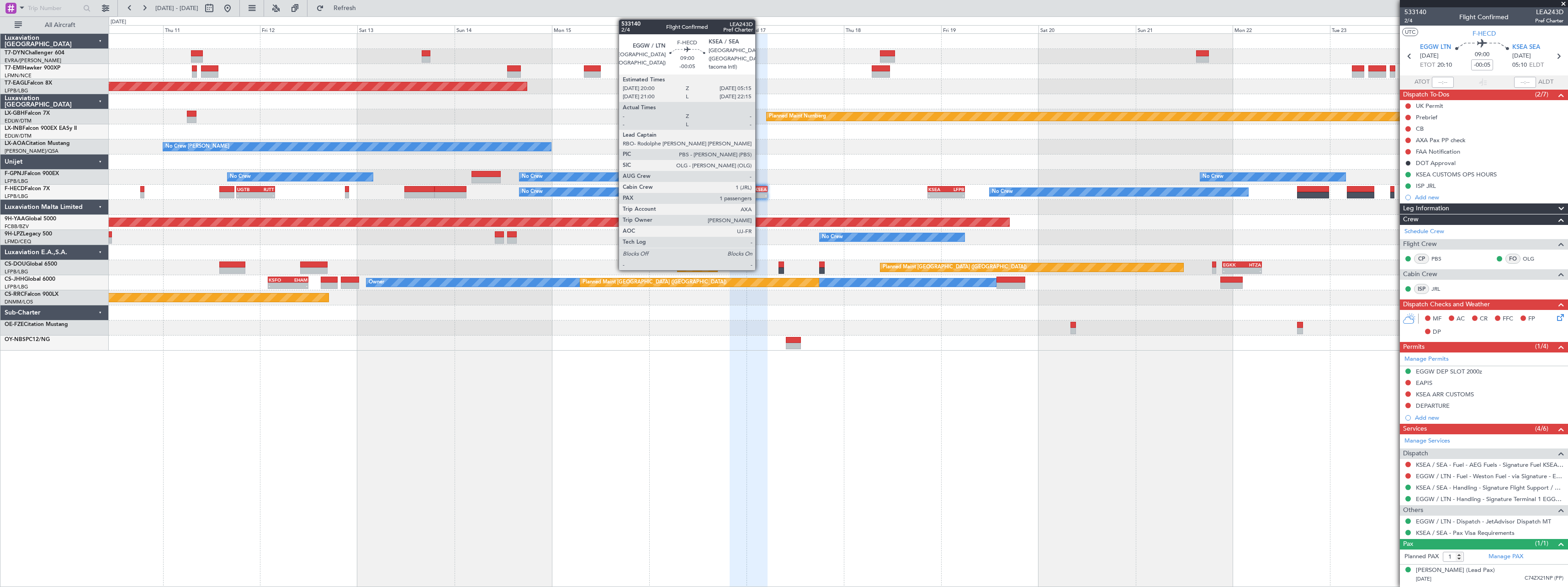
click at [759, 188] on div "KSEA" at bounding box center [757, 189] width 18 height 5
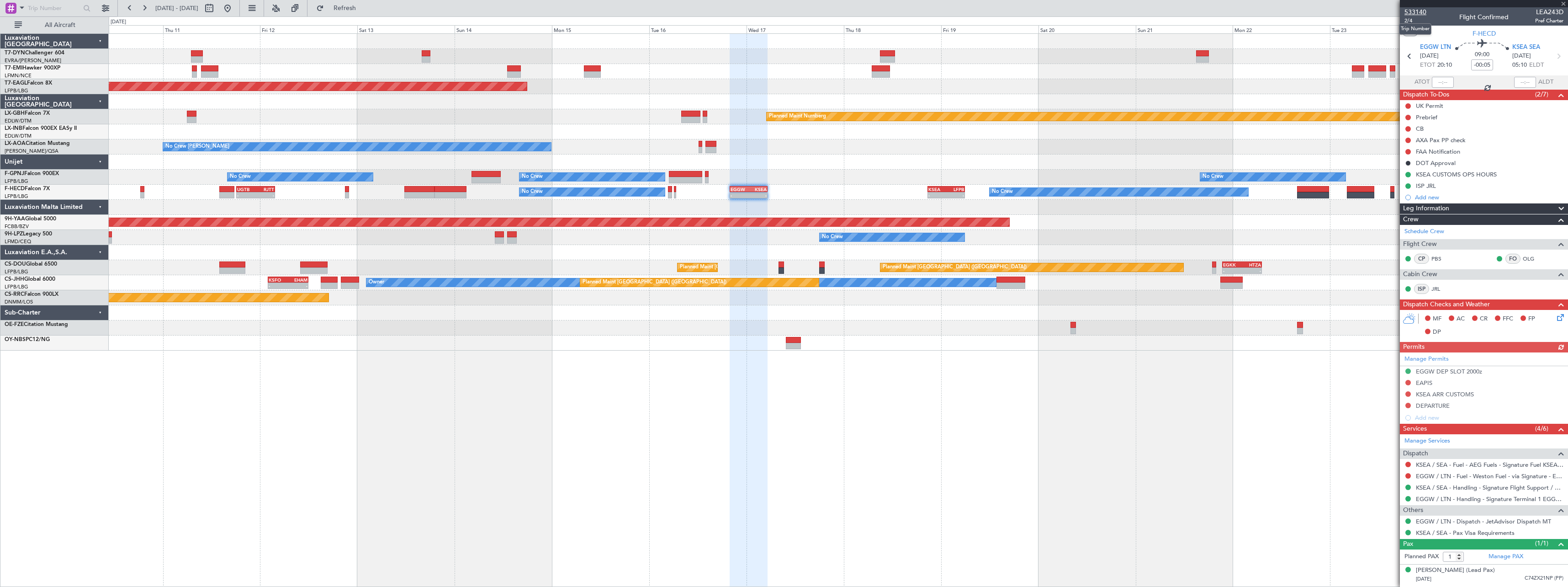
click at [1424, 12] on span "533140" at bounding box center [1415, 12] width 22 height 10
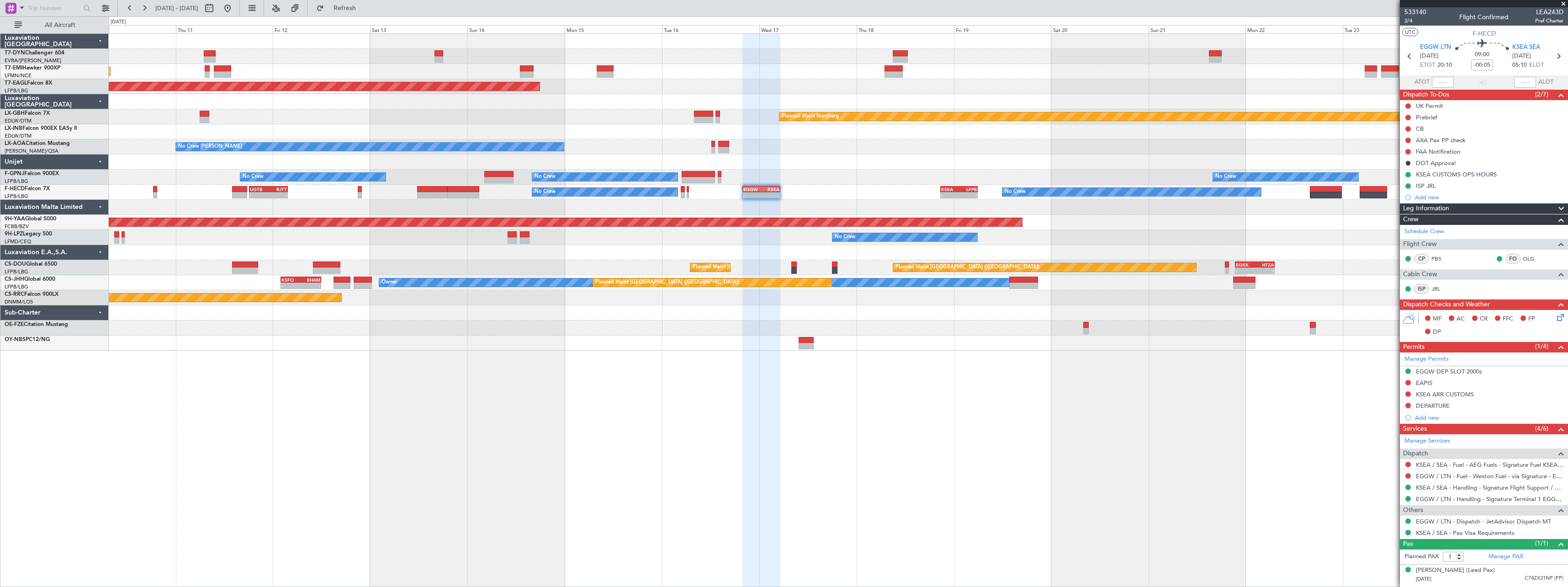
click at [695, 345] on div at bounding box center [838, 343] width 1459 height 15
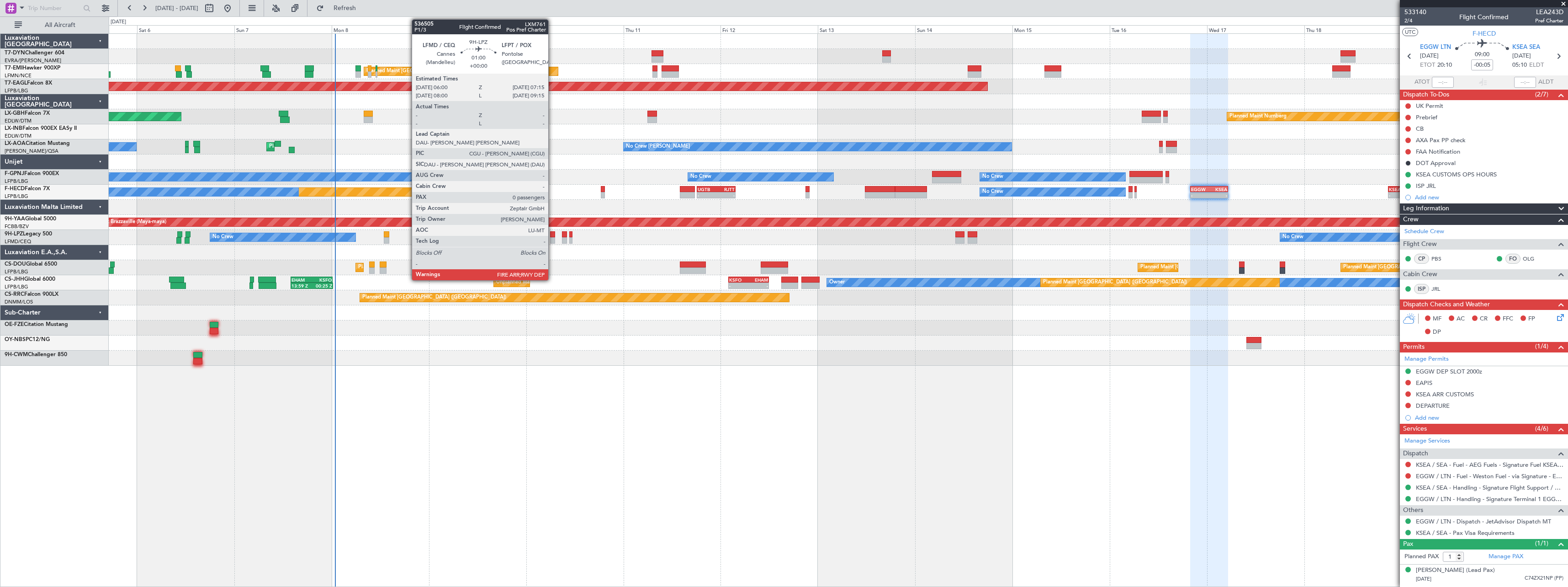
click at [552, 237] on div at bounding box center [553, 241] width 5 height 7
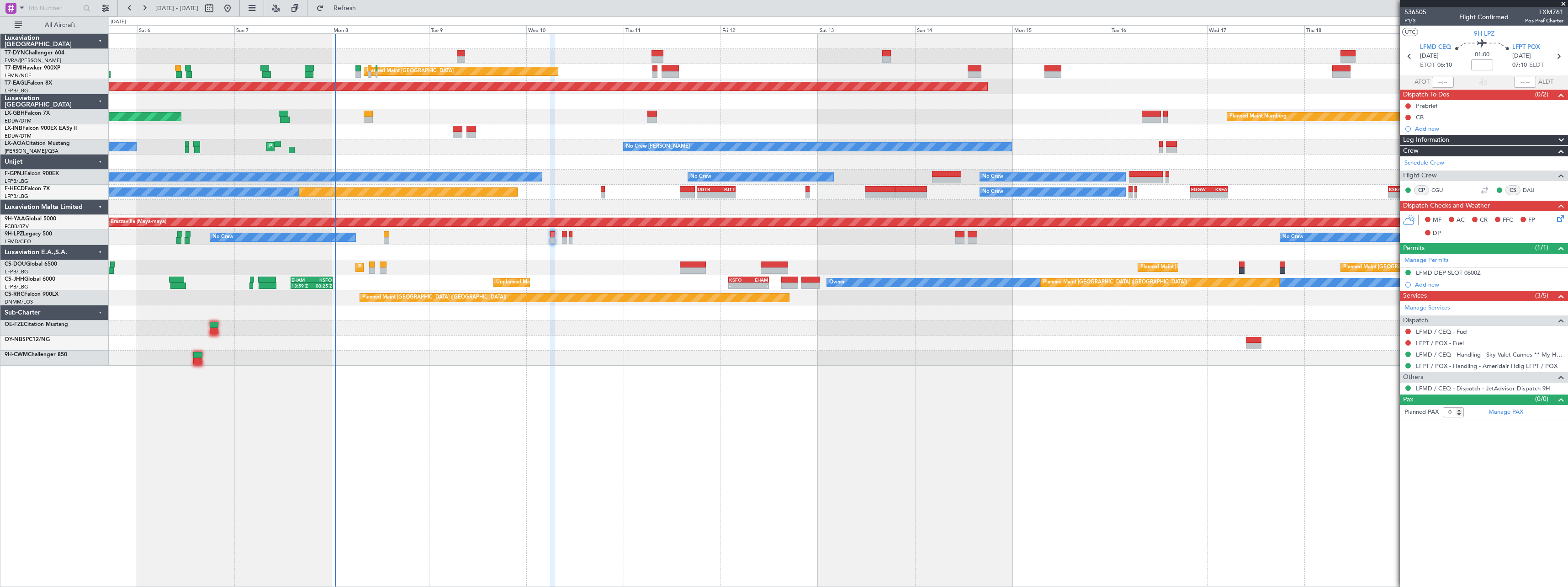
click at [1407, 23] on span "P1/3" at bounding box center [1415, 21] width 22 height 8
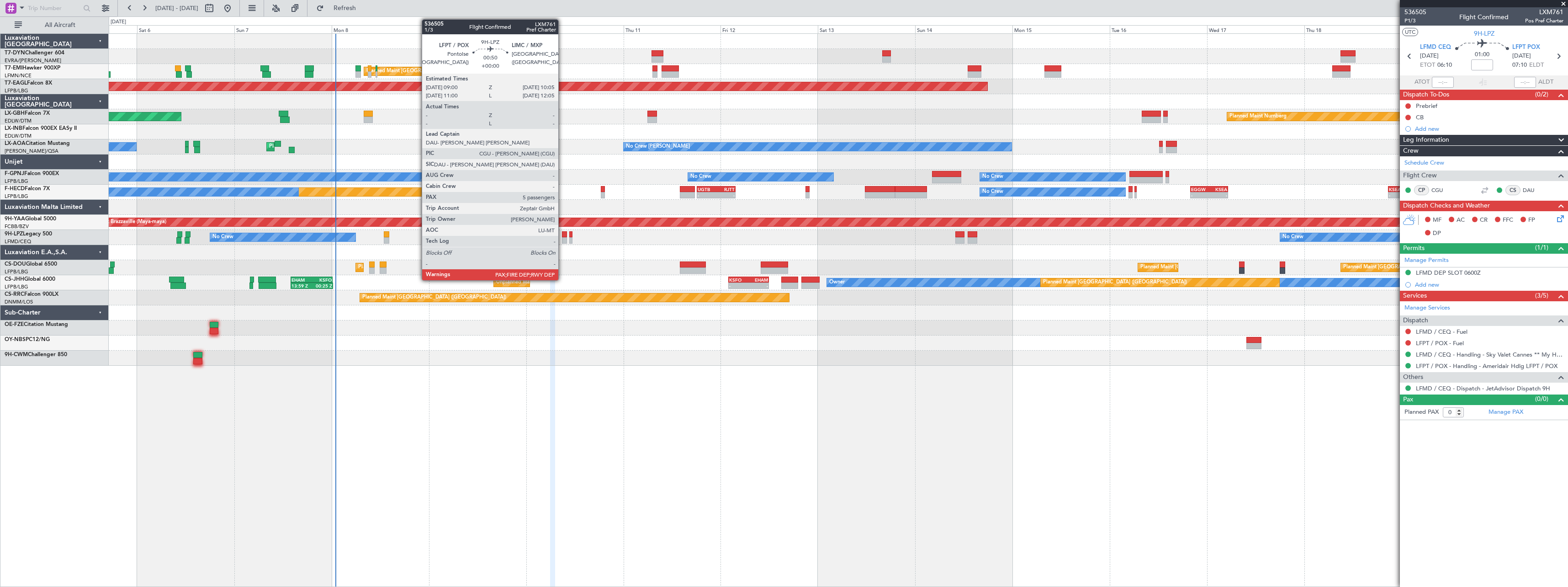
click at [562, 236] on div at bounding box center [564, 234] width 5 height 7
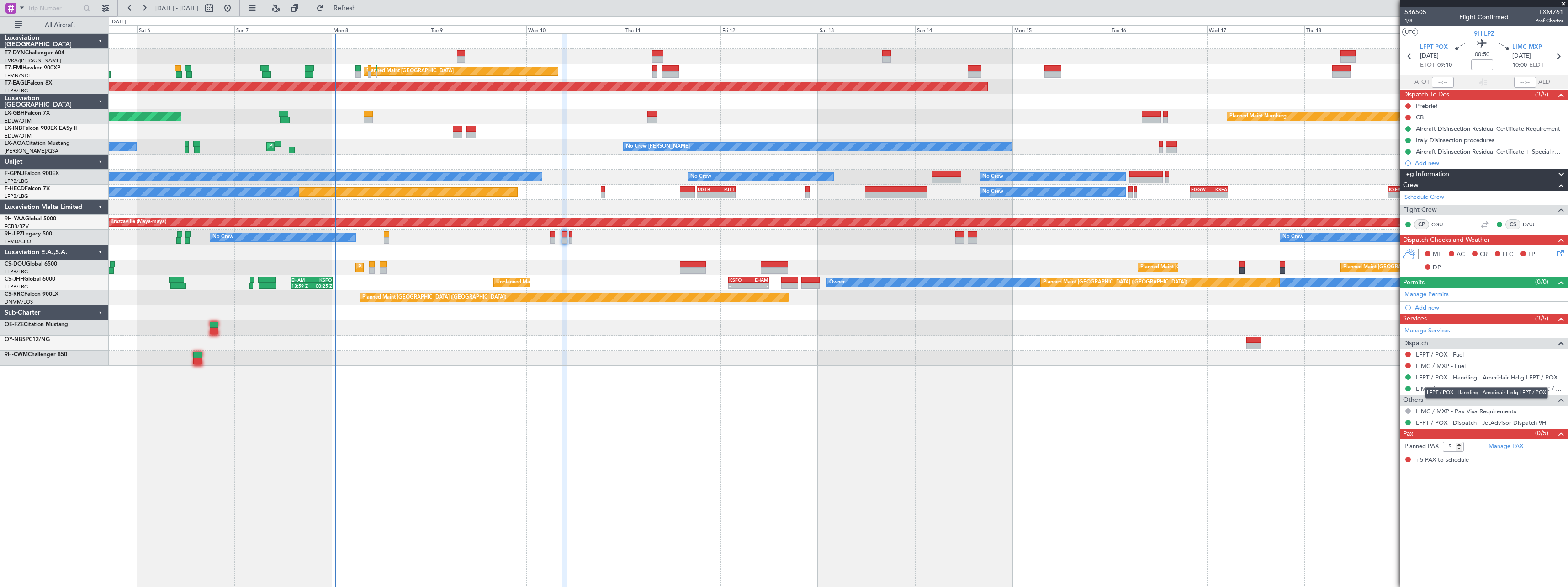
click at [1471, 378] on link "LFPT / POX - Handling - Ameridair Hdlg LFPT / POX" at bounding box center [1486, 377] width 142 height 8
click at [1459, 389] on link "LIMC / MXP - Handling - Universal Aviation LIMC / MXP" at bounding box center [1489, 388] width 147 height 8
click at [1559, 254] on icon at bounding box center [1559, 251] width 7 height 7
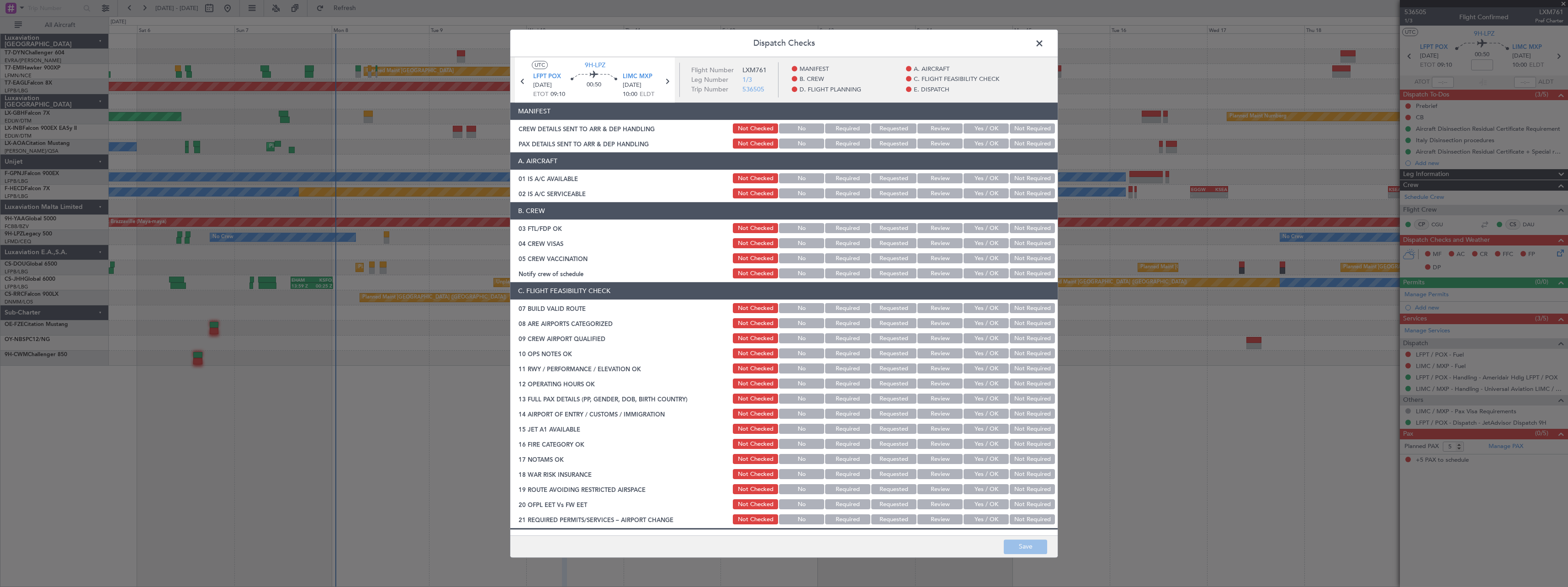
click at [975, 127] on button "Yes / OK" at bounding box center [986, 128] width 45 height 10
click at [975, 142] on button "Yes / OK" at bounding box center [986, 144] width 45 height 10
click at [1026, 550] on button "Save" at bounding box center [1025, 547] width 43 height 15
click at [1044, 40] on span at bounding box center [1044, 46] width 0 height 18
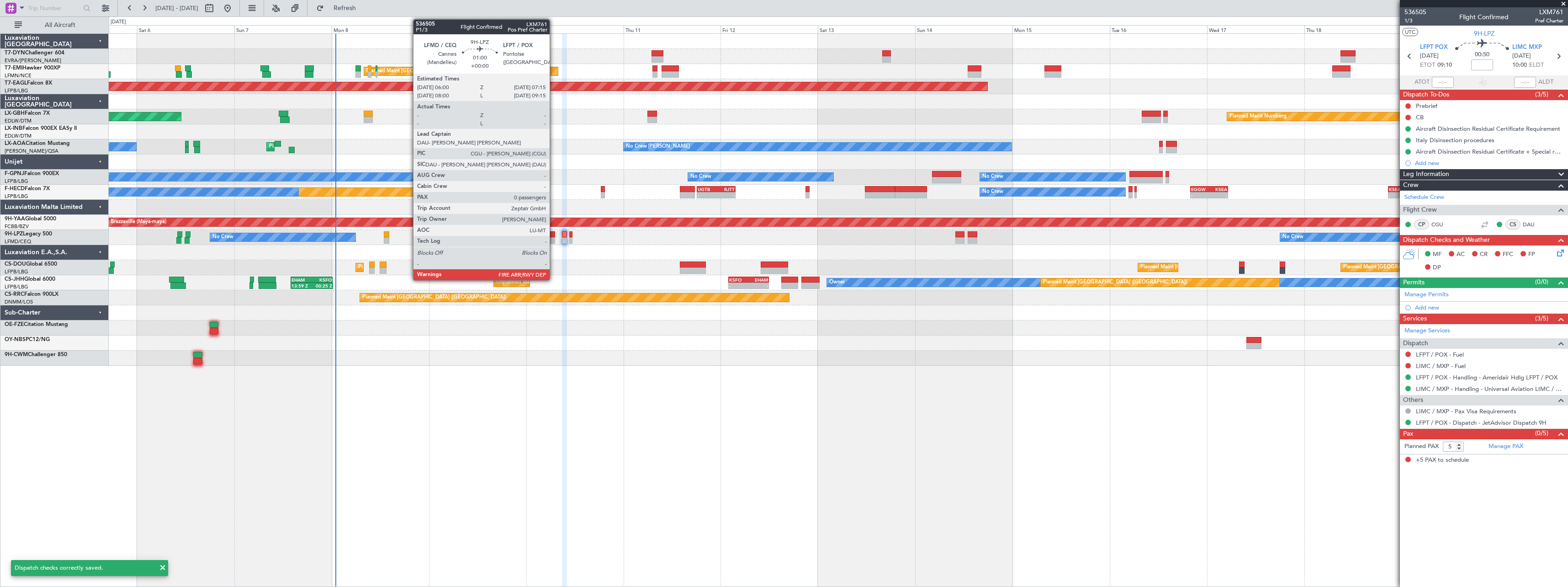
click at [554, 240] on div at bounding box center [553, 241] width 5 height 7
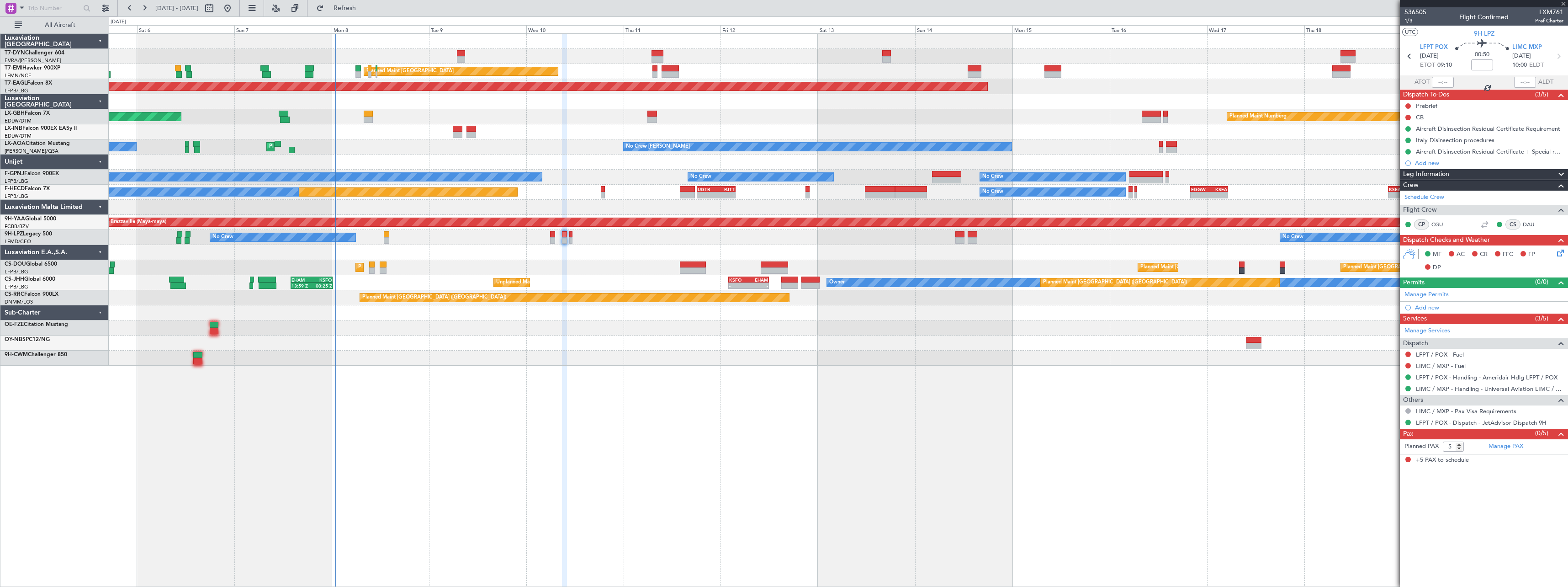
type input "0"
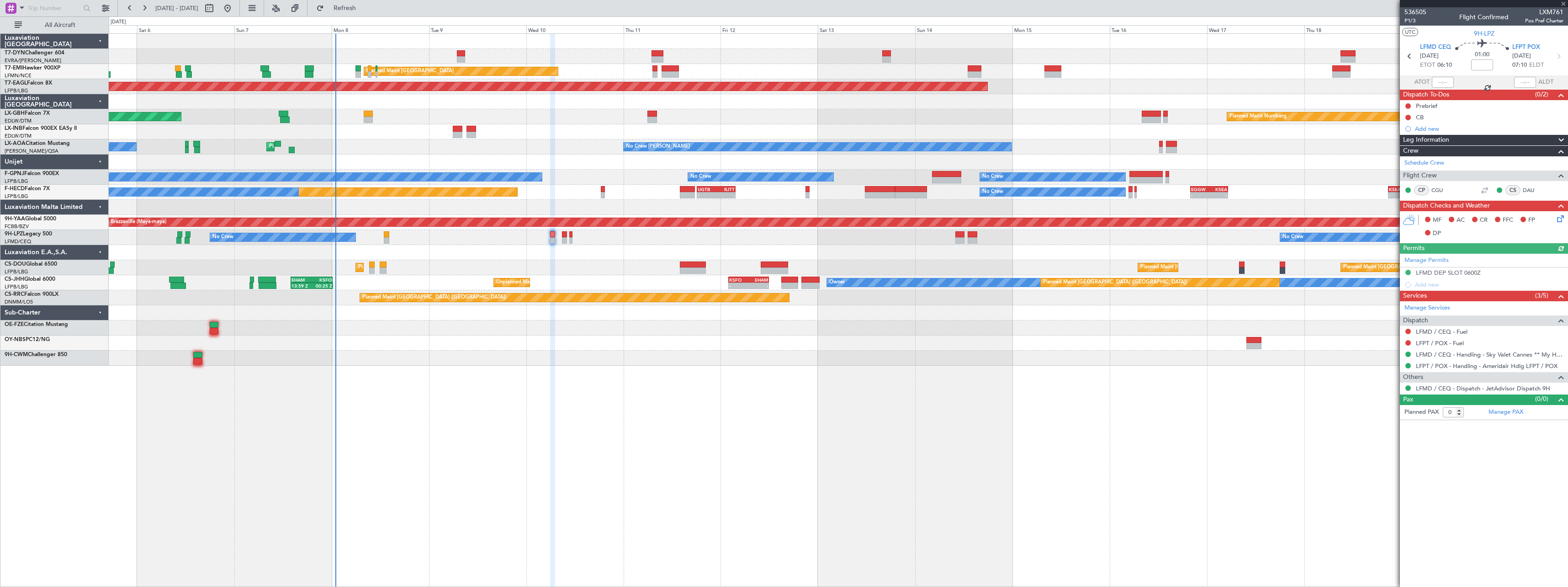
click at [1559, 220] on icon at bounding box center [1559, 217] width 7 height 7
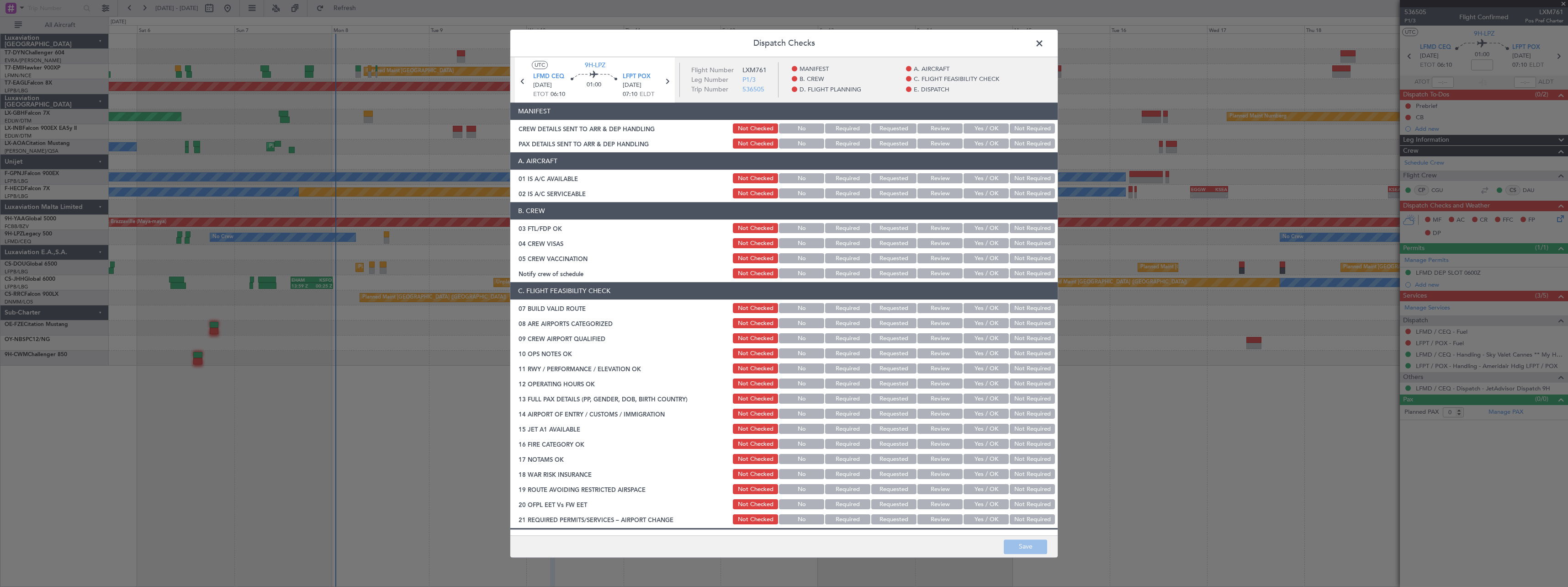
click at [974, 127] on button "Yes / OK" at bounding box center [986, 128] width 45 height 10
click at [971, 144] on button "Yes / OK" at bounding box center [986, 144] width 45 height 10
click at [1014, 547] on button "Save" at bounding box center [1025, 547] width 43 height 15
click at [1044, 44] on span at bounding box center [1044, 46] width 0 height 18
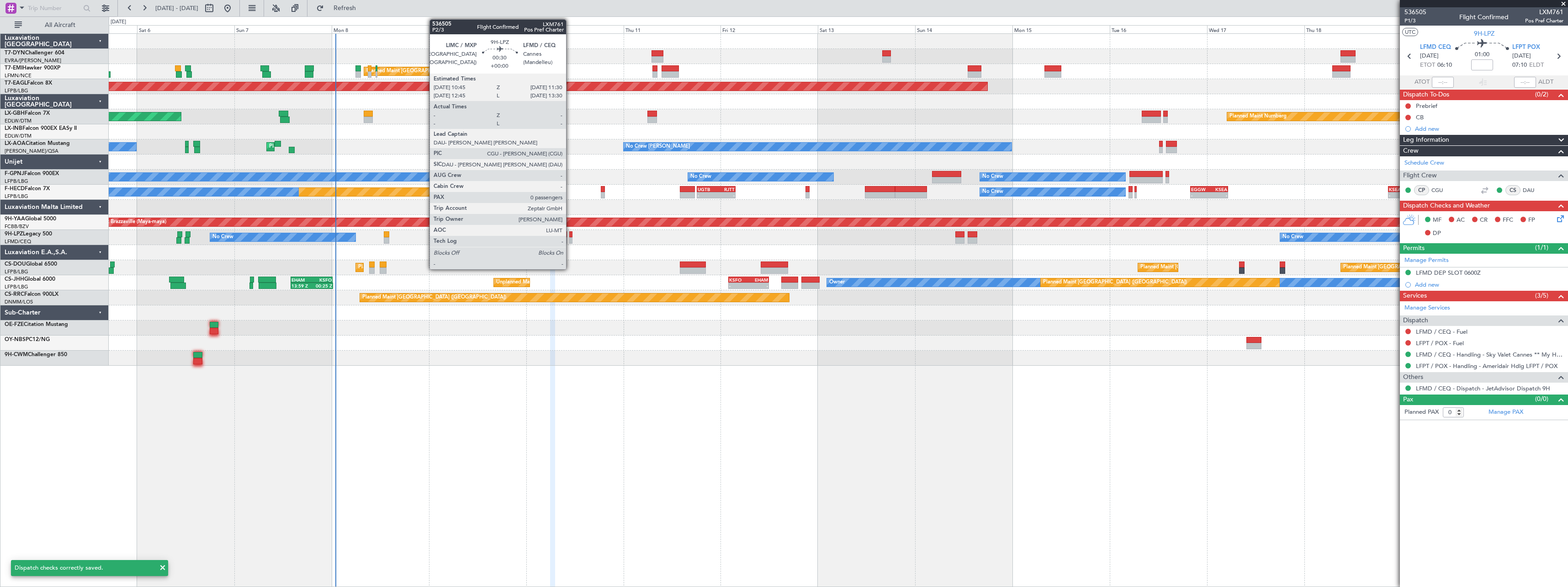
click at [570, 241] on div at bounding box center [570, 241] width 3 height 7
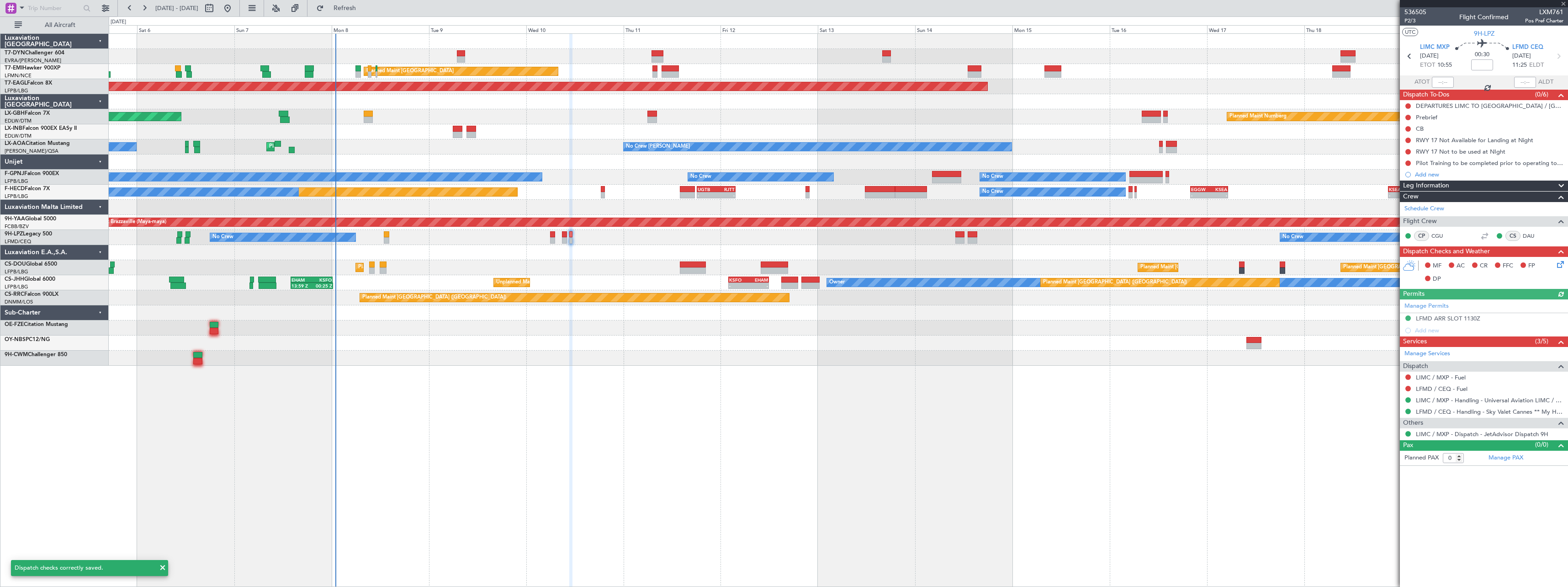
click at [1562, 267] on icon at bounding box center [1559, 263] width 7 height 7
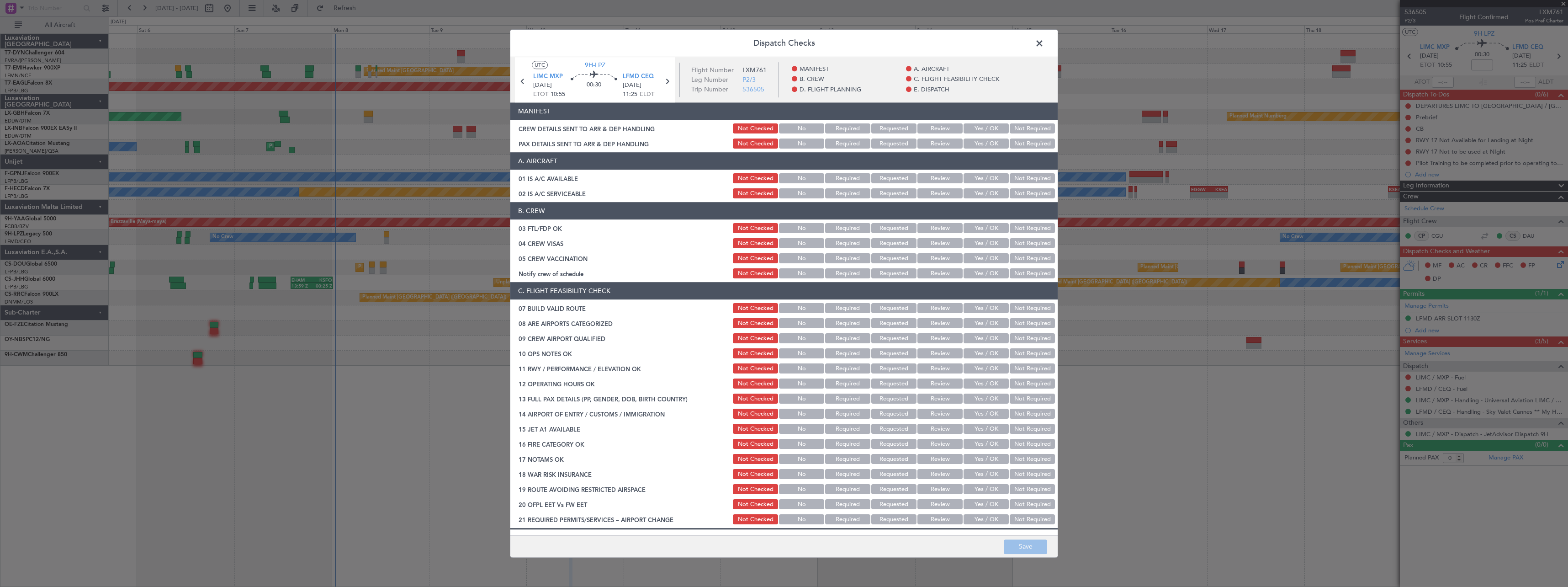
click at [986, 128] on button "Yes / OK" at bounding box center [986, 128] width 45 height 10
click at [985, 142] on button "Yes / OK" at bounding box center [986, 144] width 45 height 10
click at [1037, 543] on button "Save" at bounding box center [1025, 547] width 43 height 15
click at [1044, 43] on span at bounding box center [1044, 46] width 0 height 18
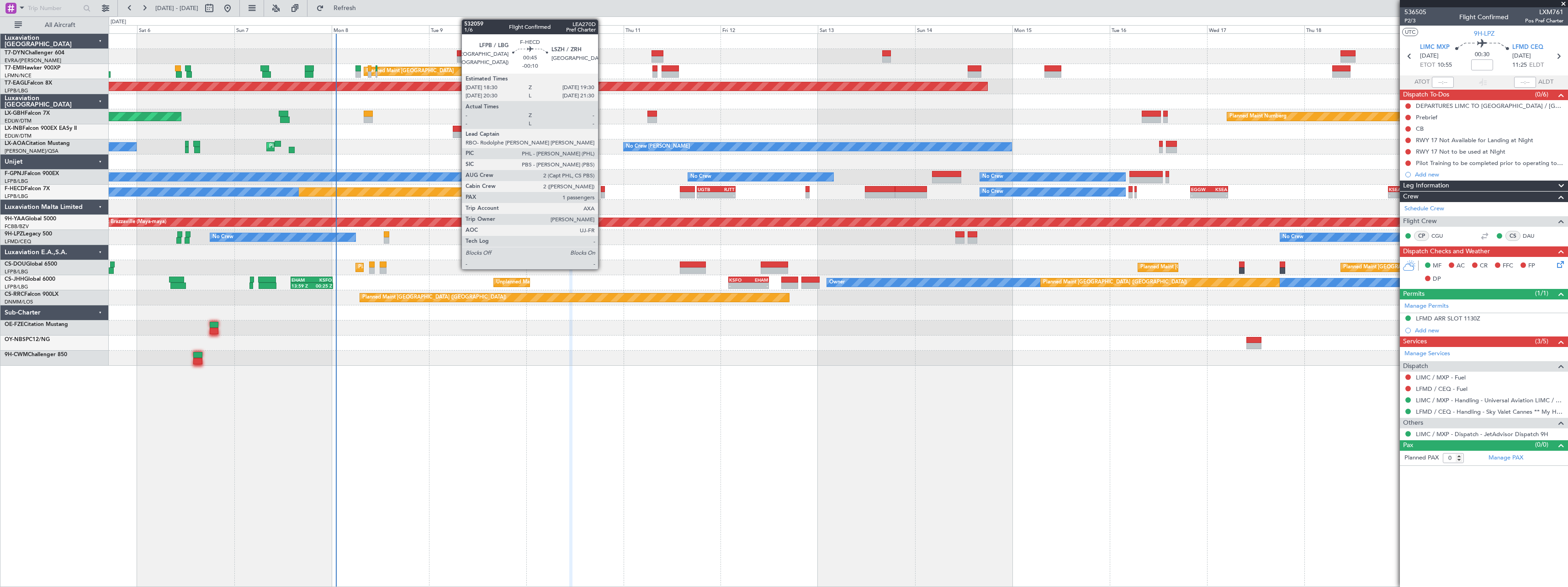
click at [602, 190] on div at bounding box center [603, 189] width 4 height 7
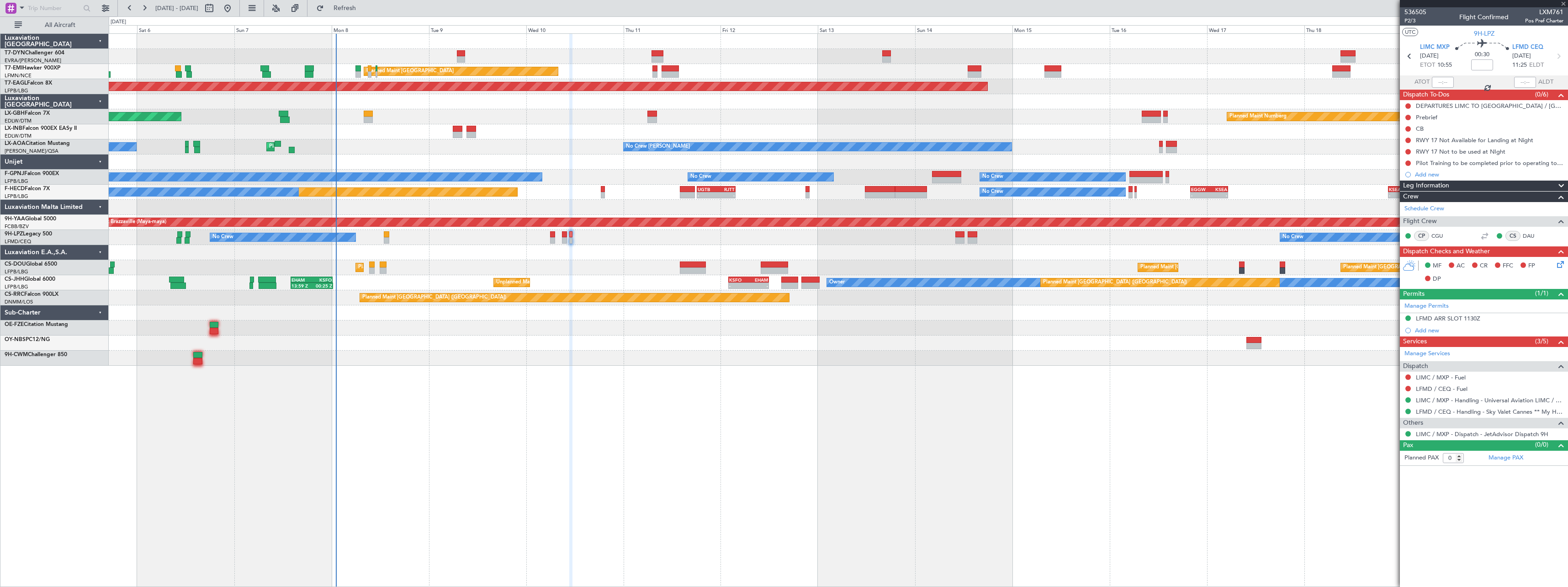
type input "-00:10"
type input "1"
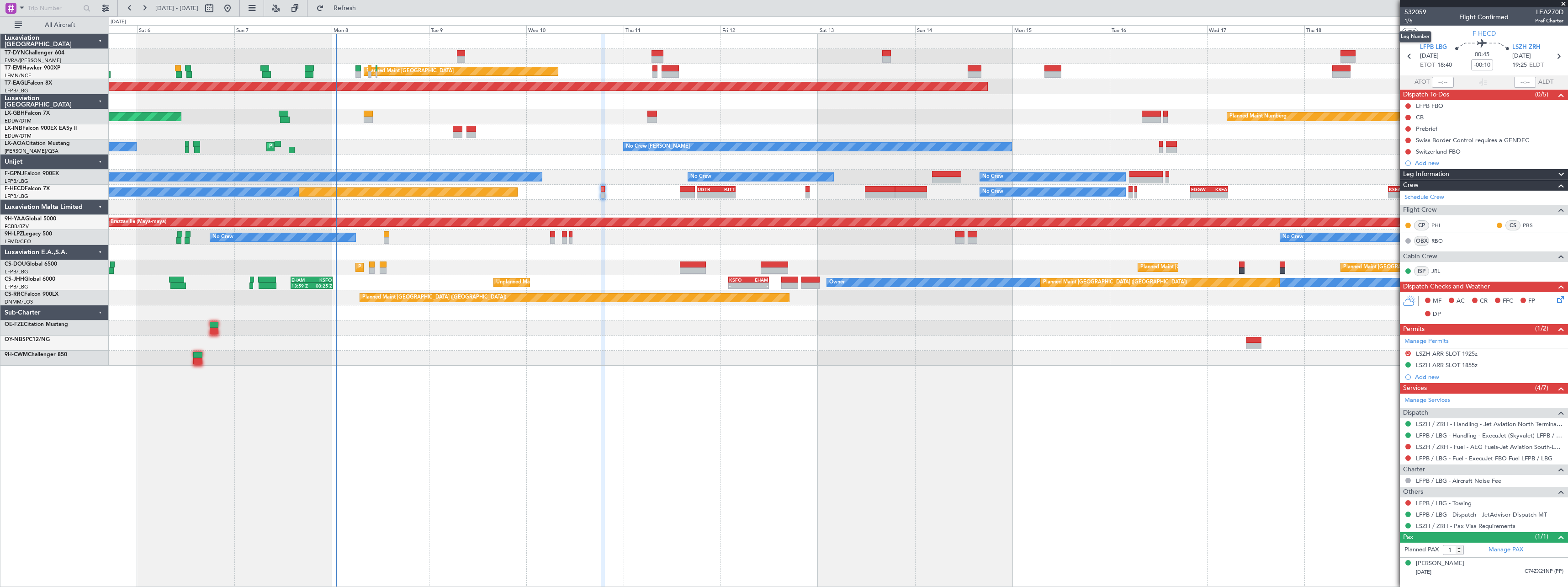
click at [1413, 21] on span "1/6" at bounding box center [1415, 21] width 22 height 8
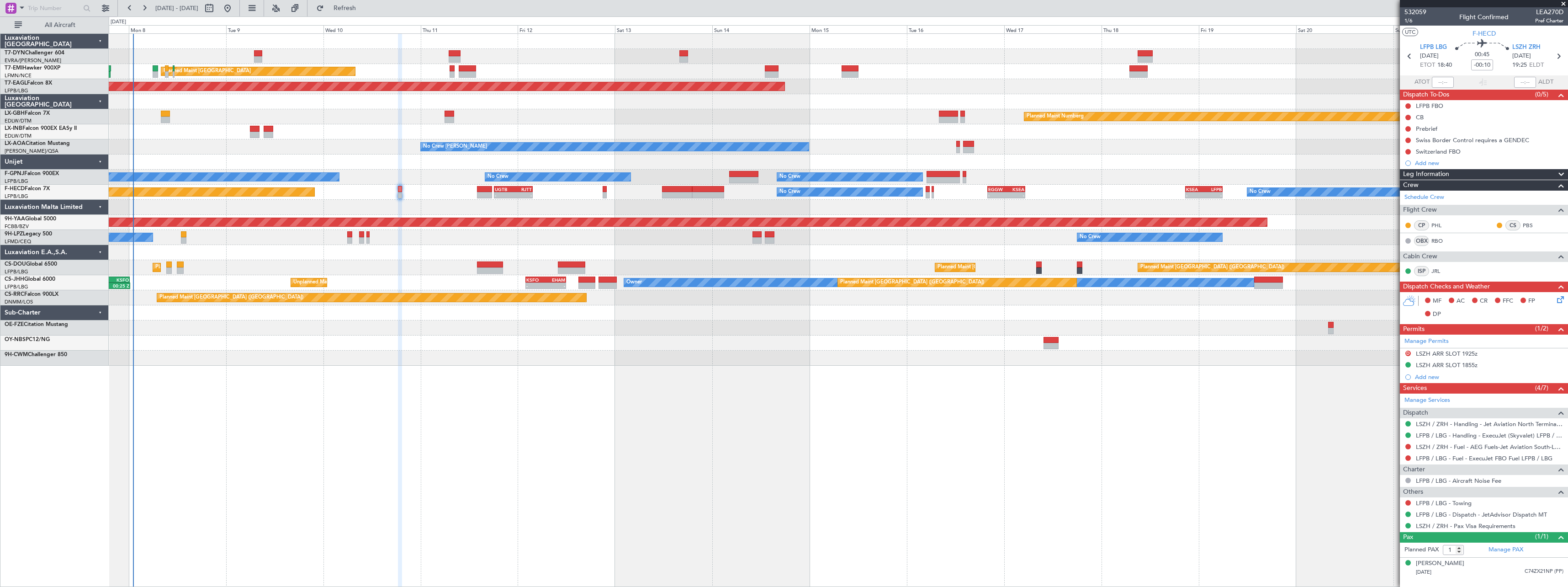
click at [876, 248] on div at bounding box center [838, 252] width 1459 height 15
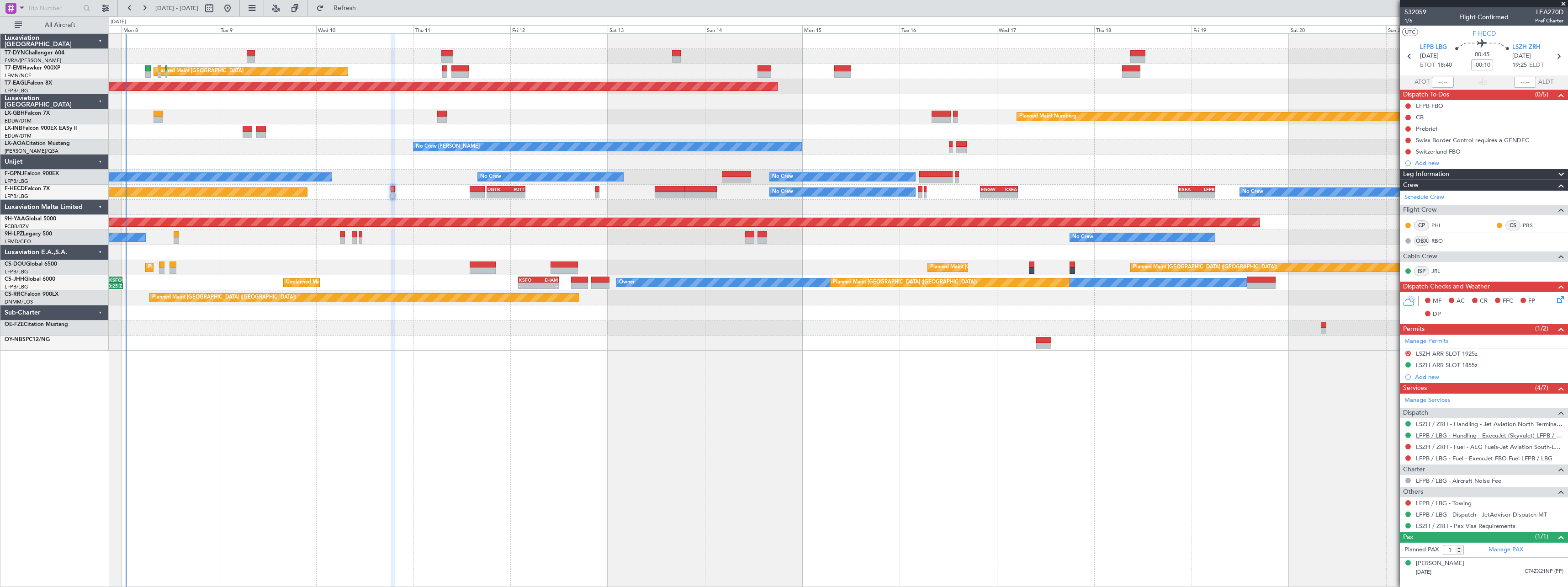
click at [1436, 438] on link "LFPB / LBG - Handling - ExecuJet (Skyvalet) LFPB / LBG" at bounding box center [1489, 435] width 147 height 8
click at [1465, 423] on link "LSZH / ZRH - Handling - Jet Aviation North Terminal LSZH / ZRH" at bounding box center [1489, 424] width 147 height 8
click at [1561, 301] on icon at bounding box center [1559, 298] width 7 height 7
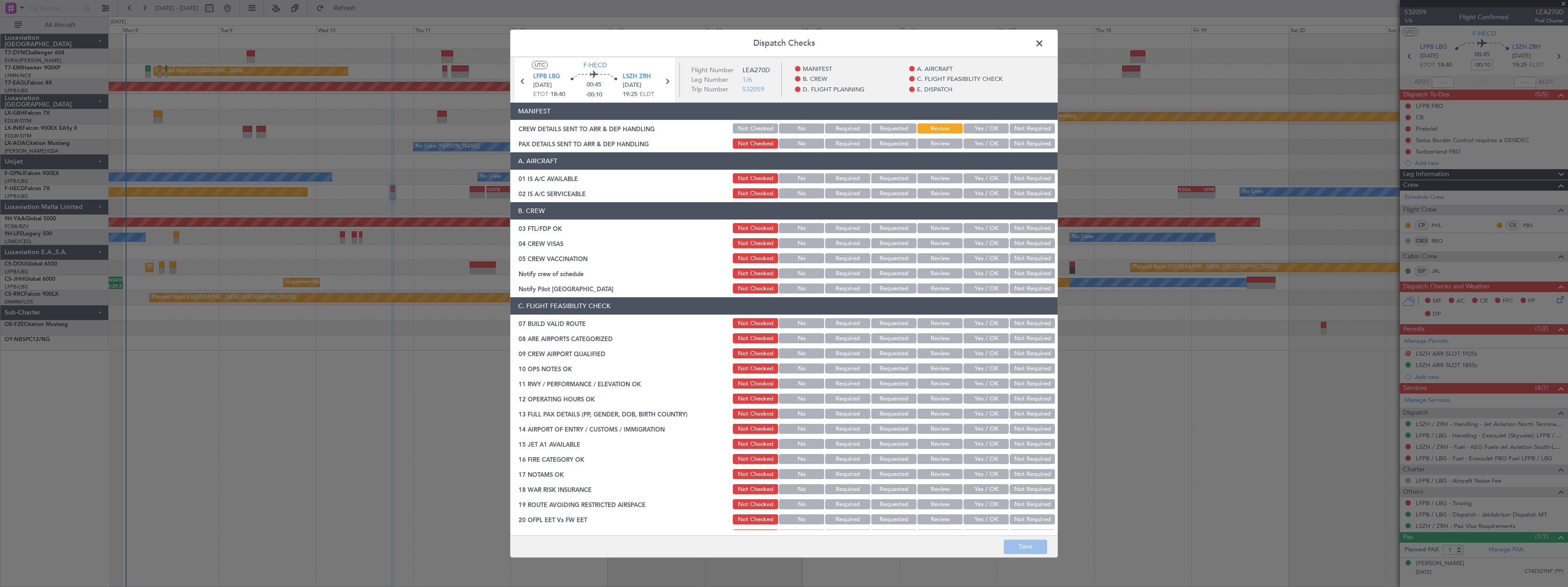
click at [973, 129] on button "Yes / OK" at bounding box center [986, 128] width 45 height 10
click at [975, 146] on button "Yes / OK" at bounding box center [986, 144] width 45 height 10
click at [1029, 553] on button "Save" at bounding box center [1025, 547] width 43 height 15
click at [1044, 42] on span at bounding box center [1044, 46] width 0 height 18
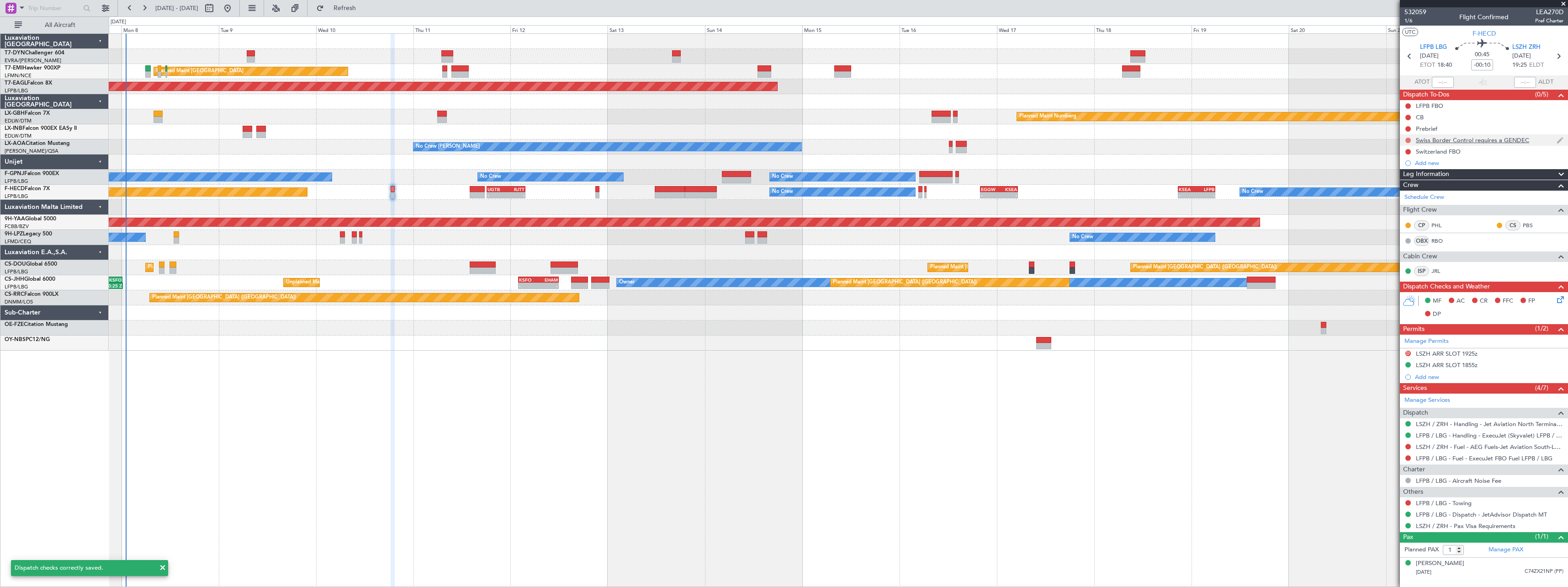
click at [1406, 140] on button at bounding box center [1408, 140] width 5 height 5
click at [1397, 180] on span "Completed" at bounding box center [1412, 180] width 30 height 9
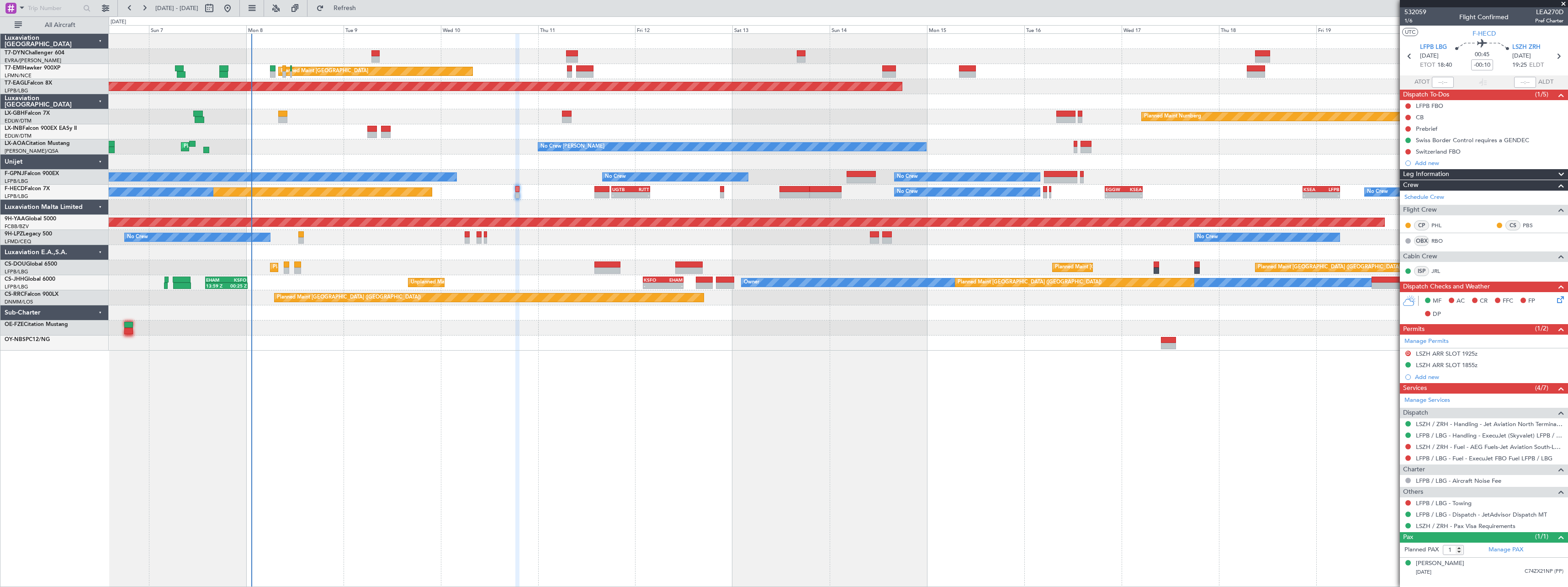
click at [374, 322] on div "AOG Maint Riga (Riga Intl) Planned Maint Zurich Planned Maint Zurich Grounded N…" at bounding box center [838, 192] width 1459 height 317
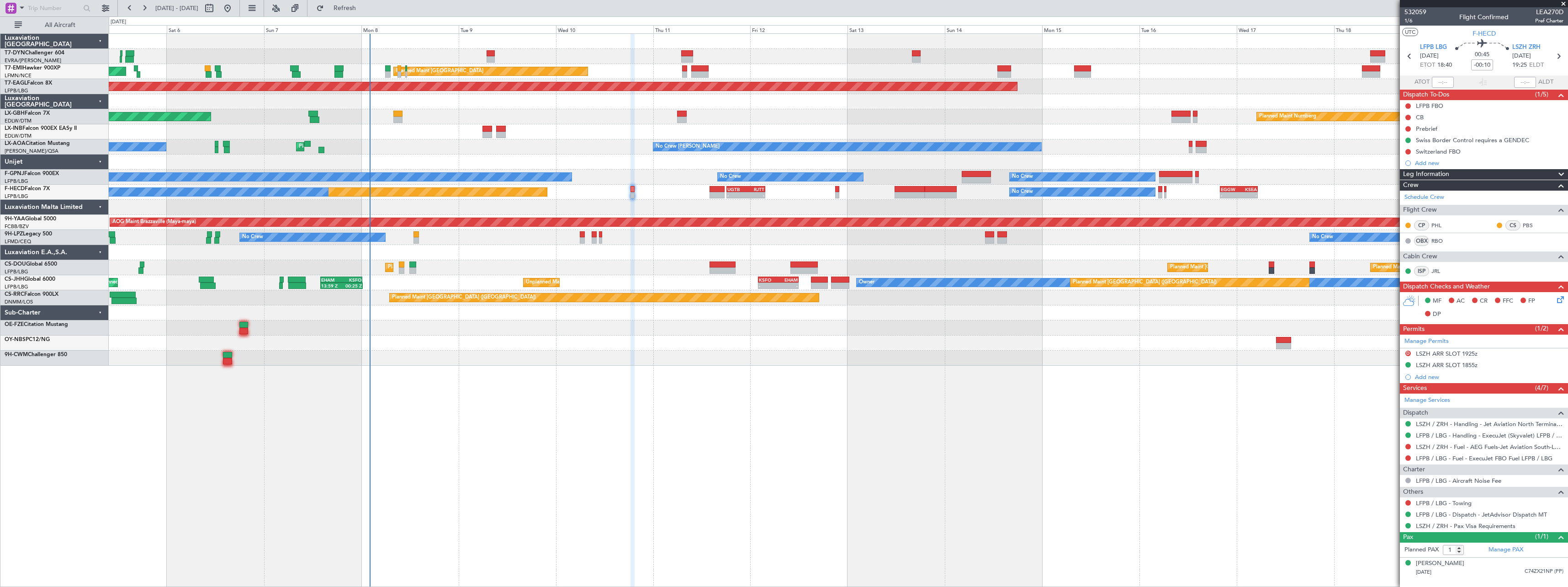
click at [581, 343] on div at bounding box center [838, 343] width 1459 height 15
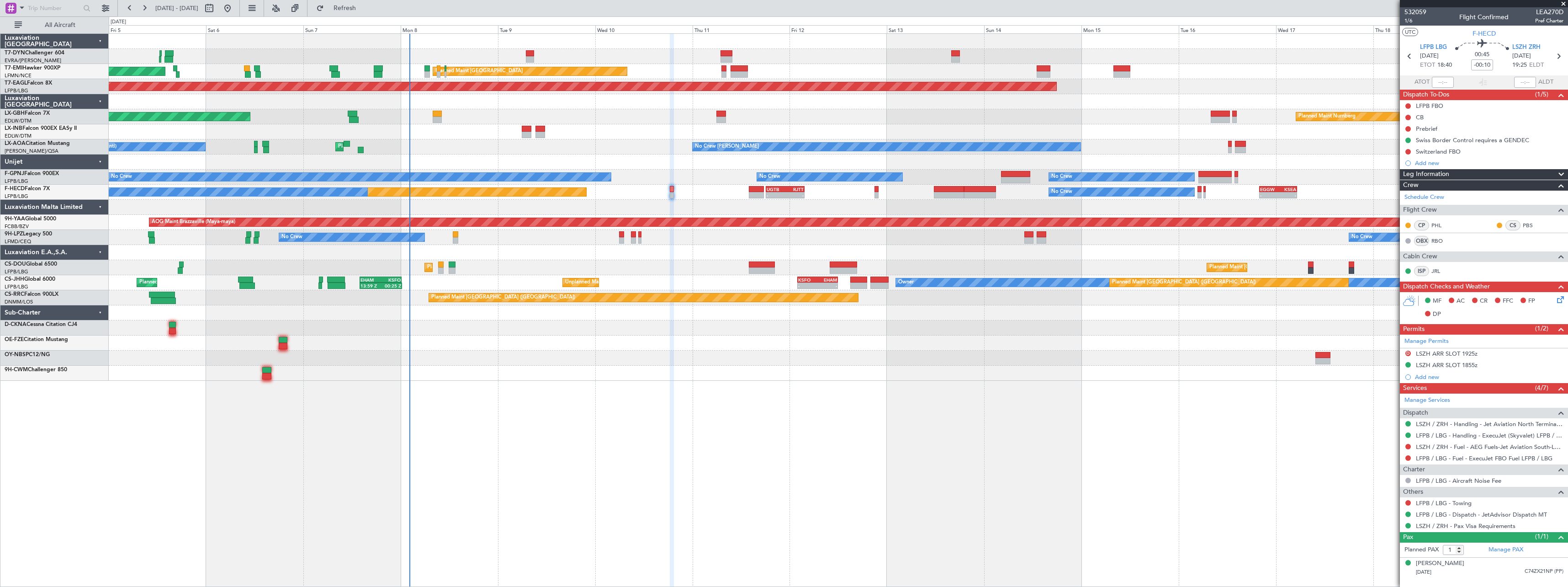
click at [535, 348] on div "AOG Maint Riga (Riga Intl) Planned Maint Zurich Planned Maint Zurich Grounded N…" at bounding box center [838, 208] width 1459 height 347
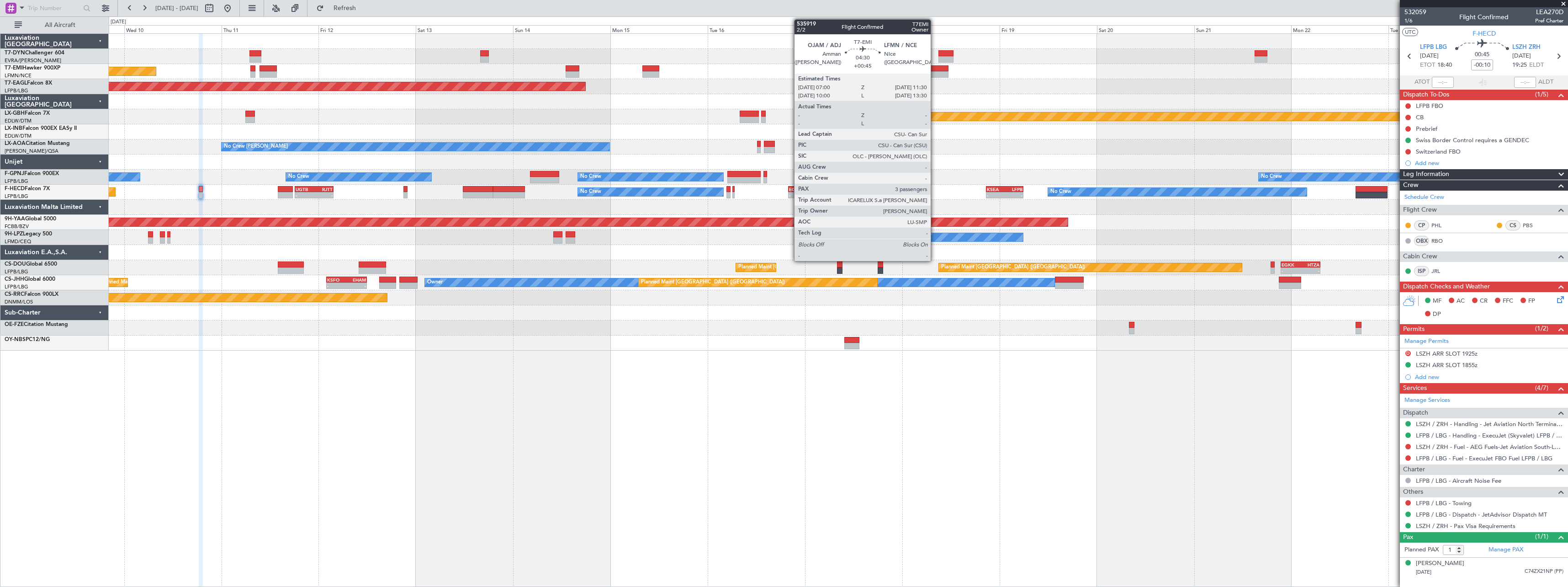
click at [935, 74] on div at bounding box center [939, 74] width 18 height 7
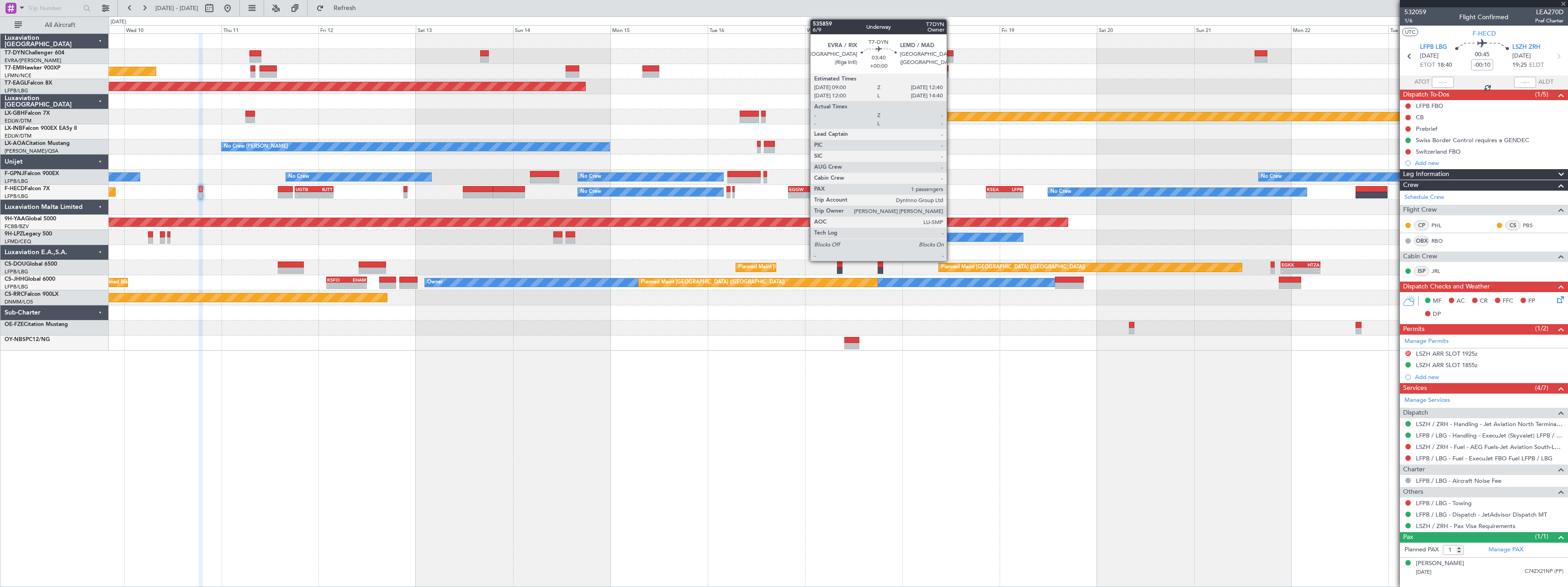
type input "+00:45"
type input "3"
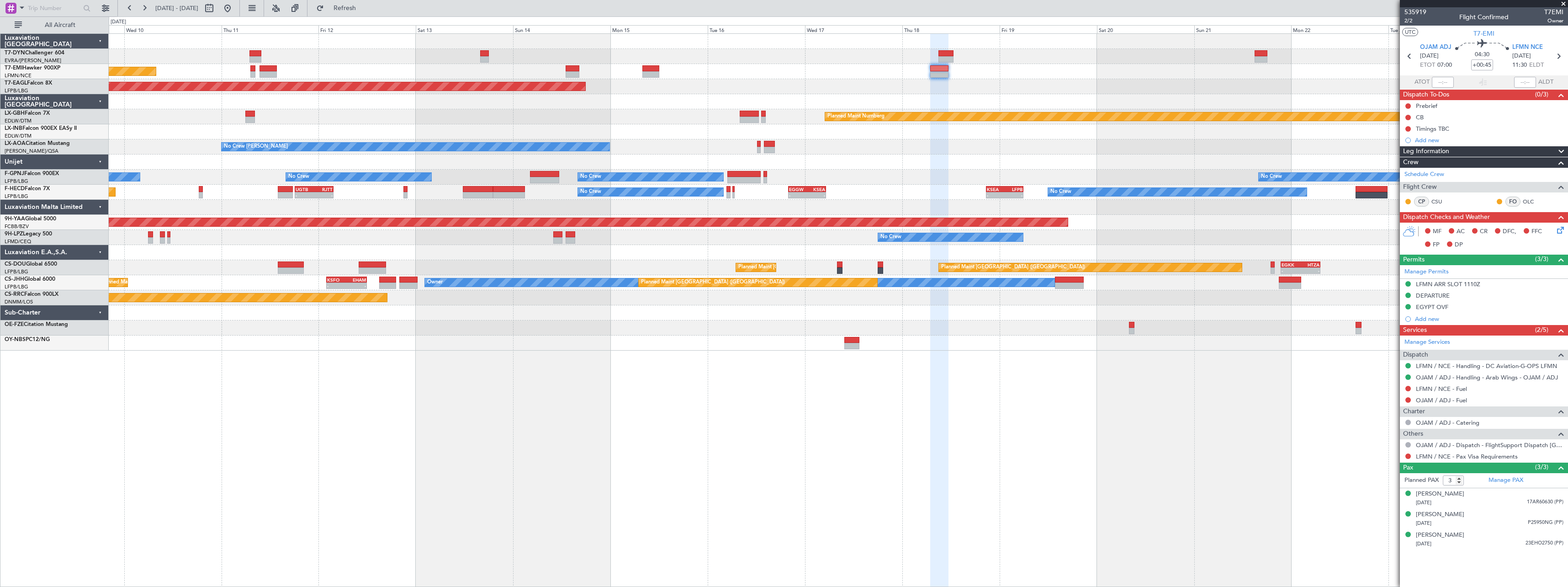
click at [922, 331] on div "Planned Maint Zurich Grounded New York (Teterboro) Planned Maint Nurnberg Plann…" at bounding box center [838, 310] width 1459 height 554
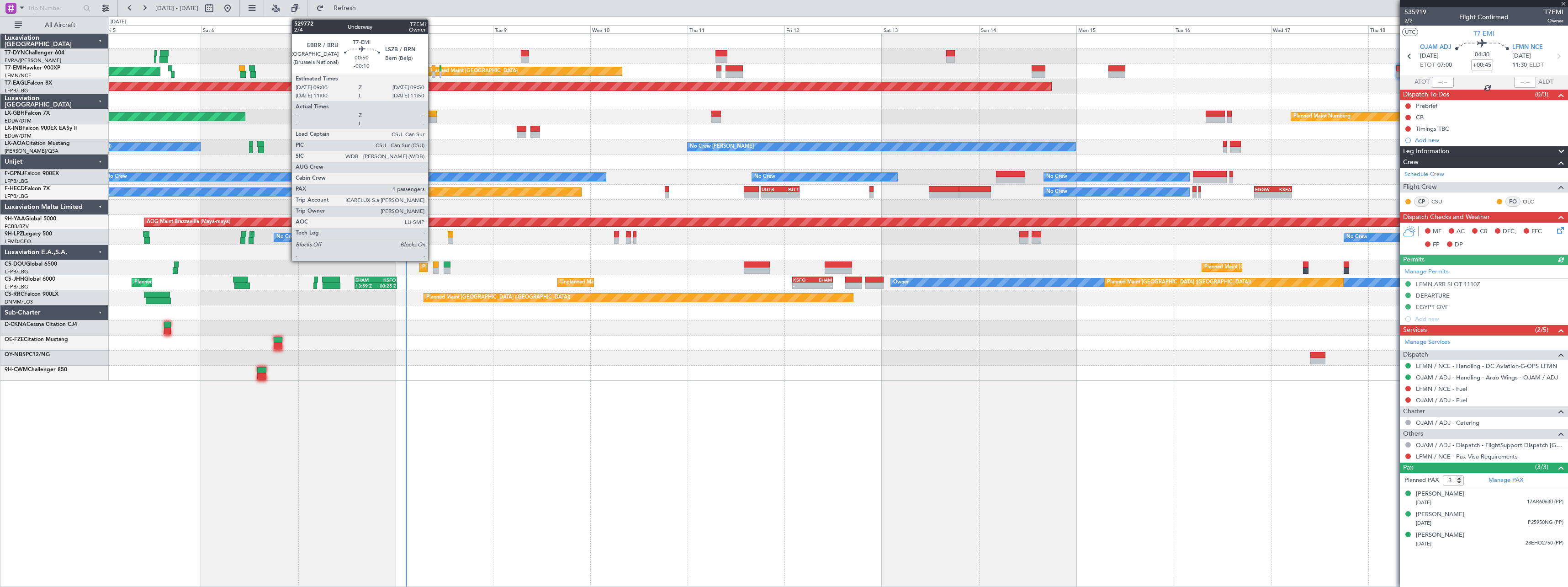
click at [432, 68] on div at bounding box center [433, 68] width 4 height 7
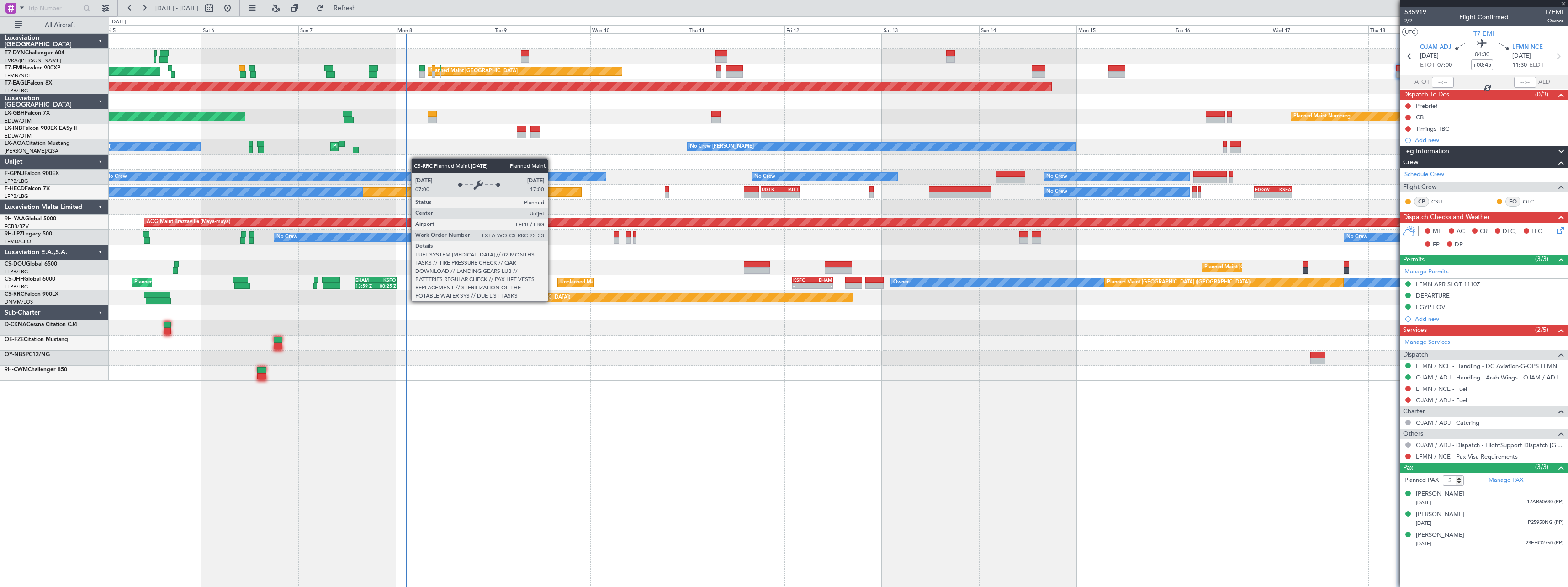
type input "-00:10"
type input "1"
